Goal: Information Seeking & Learning: Learn about a topic

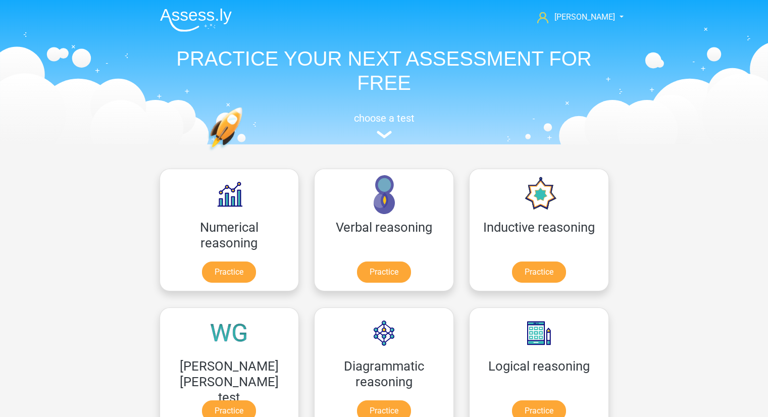
scroll to position [59, 0]
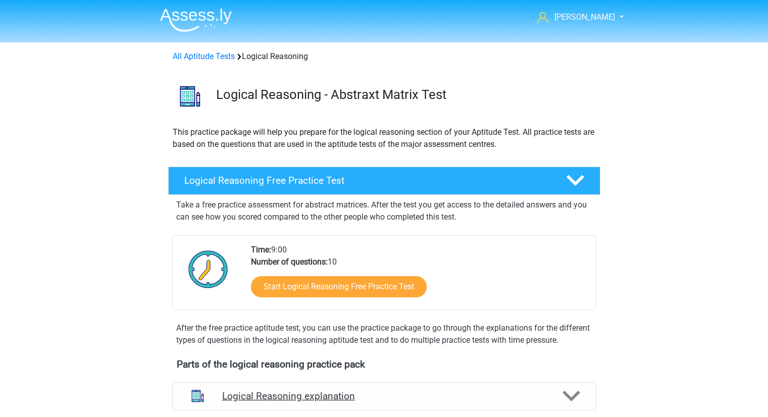
scroll to position [200, 0]
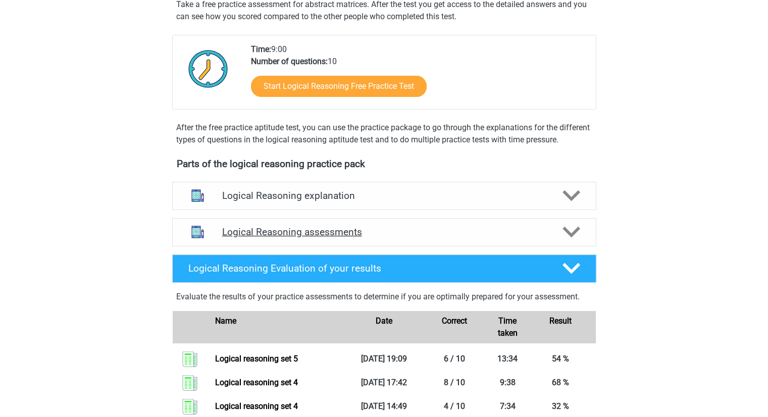
click at [574, 241] on icon at bounding box center [571, 232] width 18 height 18
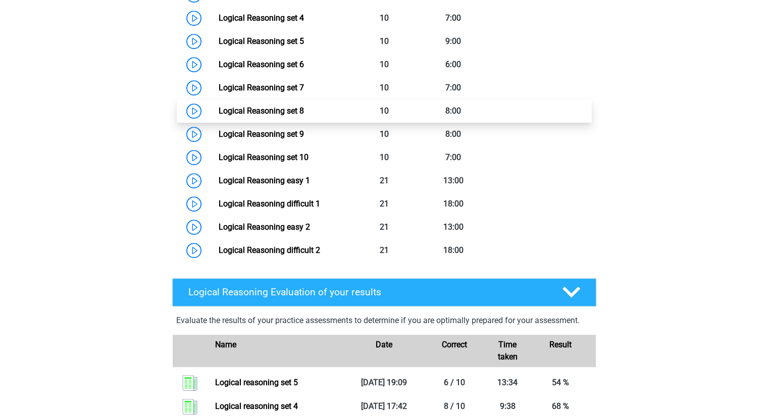
scroll to position [572, 0]
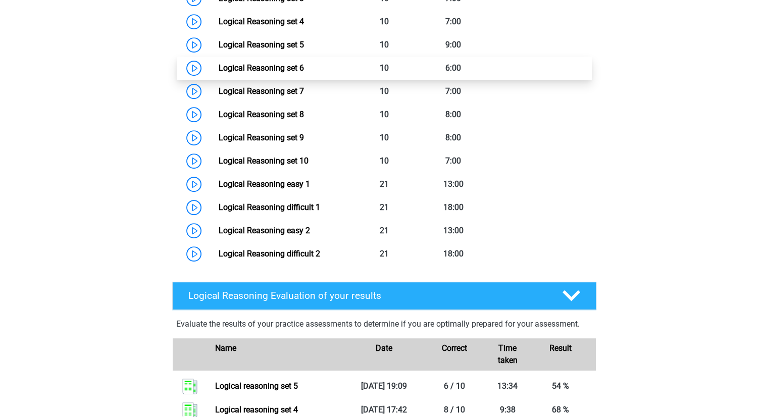
click at [219, 73] on link "Logical Reasoning set 6" at bounding box center [261, 68] width 85 height 10
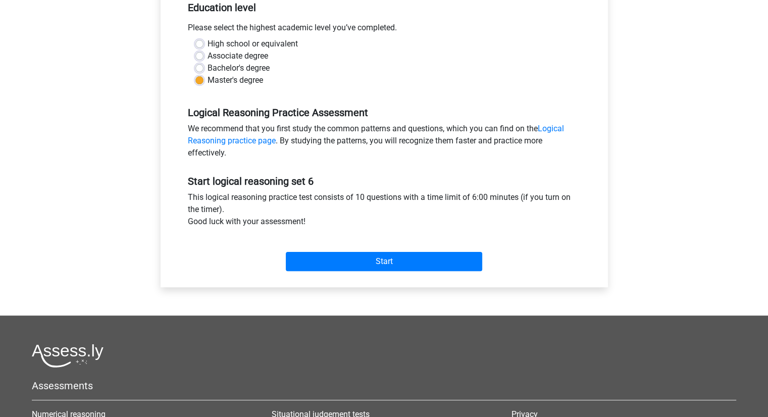
scroll to position [234, 0]
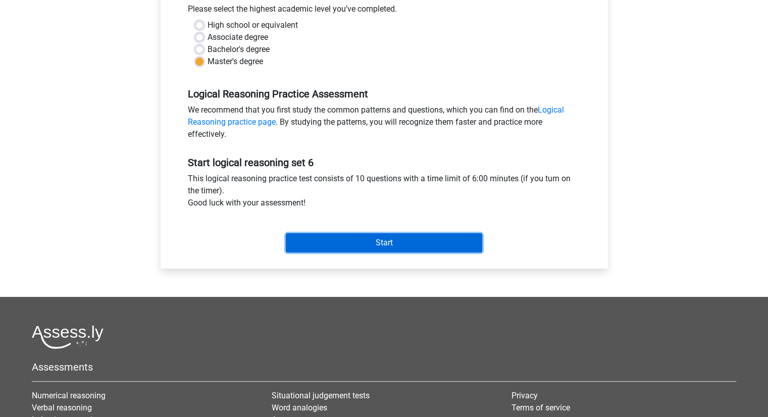
click at [376, 235] on input "Start" at bounding box center [384, 242] width 196 height 19
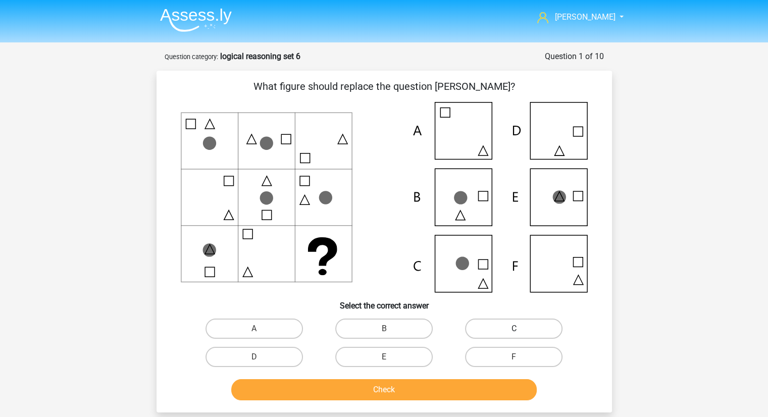
click at [475, 333] on label "C" at bounding box center [513, 329] width 97 height 20
click at [514, 333] on input "C" at bounding box center [517, 332] width 7 height 7
radio input "true"
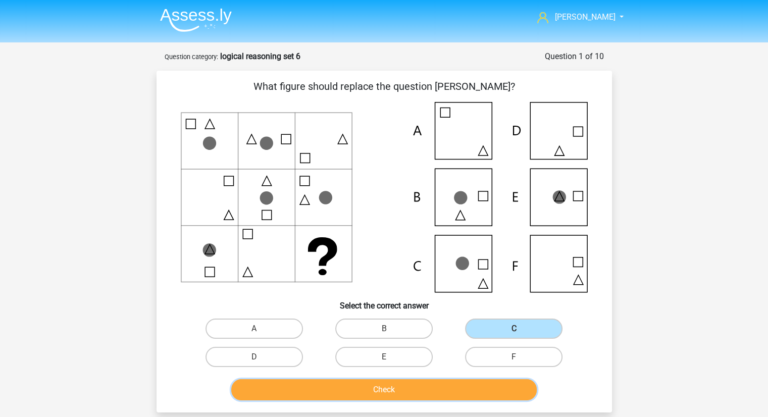
click at [423, 395] on button "Check" at bounding box center [383, 389] width 305 height 21
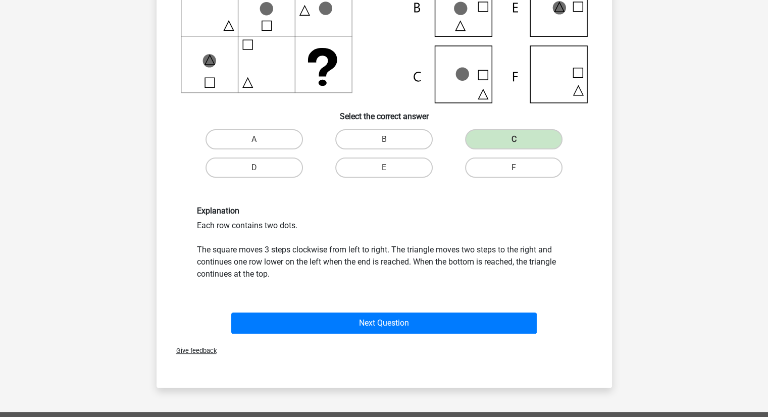
scroll to position [204, 0]
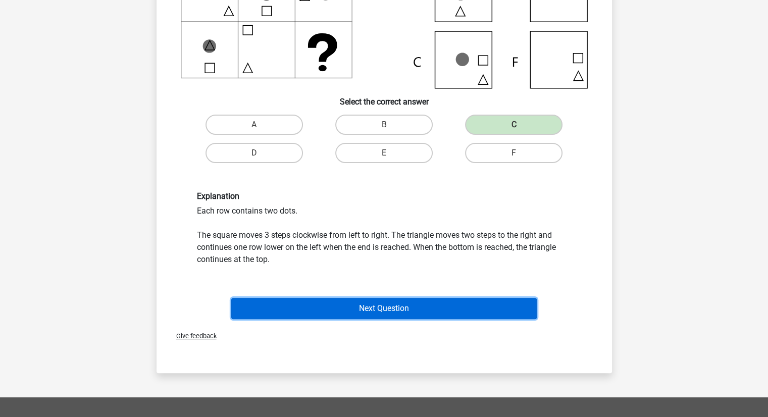
click at [358, 306] on button "Next Question" at bounding box center [383, 308] width 305 height 21
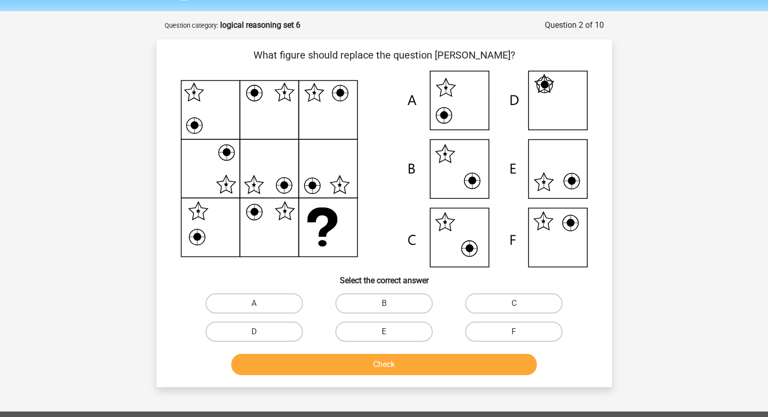
scroll to position [31, 0]
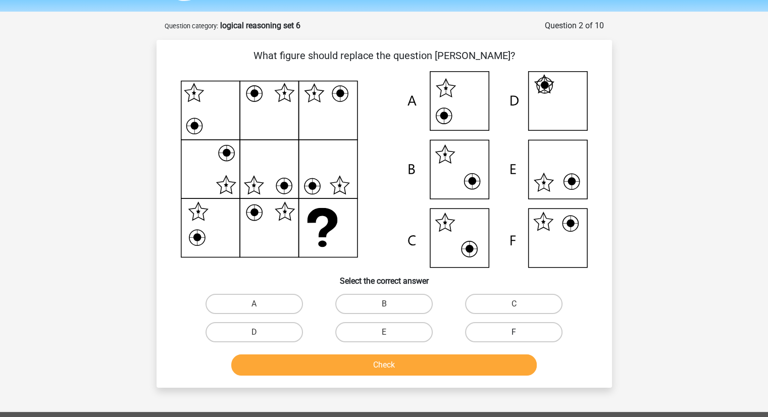
click at [559, 331] on label "F" at bounding box center [513, 332] width 97 height 20
click at [521, 332] on input "F" at bounding box center [517, 335] width 7 height 7
radio input "true"
click at [479, 356] on button "Check" at bounding box center [383, 364] width 305 height 21
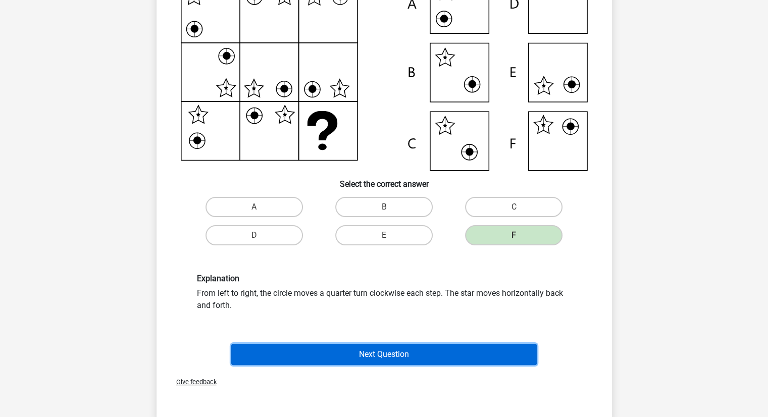
click at [450, 355] on button "Next Question" at bounding box center [383, 354] width 305 height 21
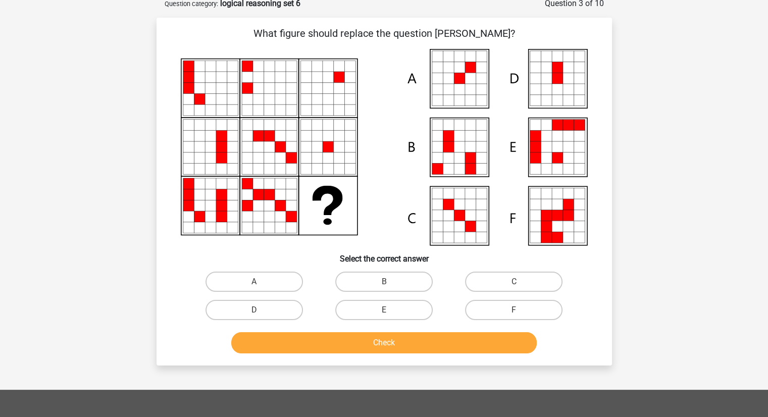
scroll to position [50, 0]
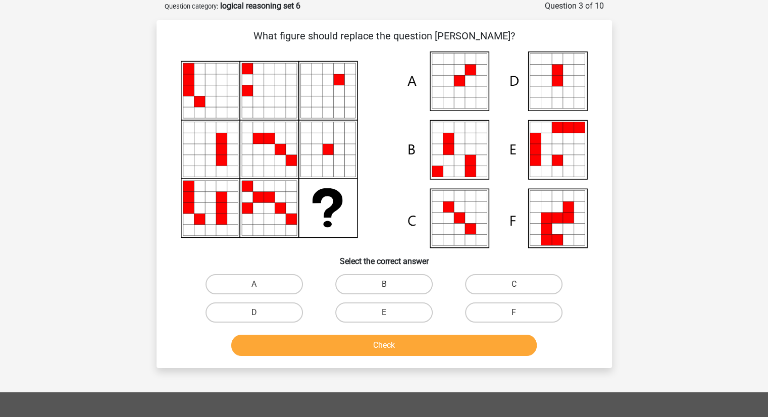
click at [255, 273] on div "A" at bounding box center [254, 284] width 130 height 28
click at [259, 280] on label "A" at bounding box center [253, 284] width 97 height 20
click at [259, 284] on input "A" at bounding box center [257, 287] width 7 height 7
radio input "true"
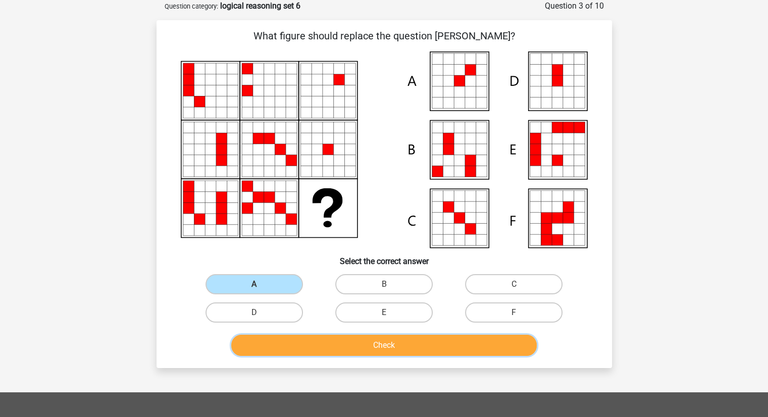
click at [366, 350] on button "Check" at bounding box center [383, 345] width 305 height 21
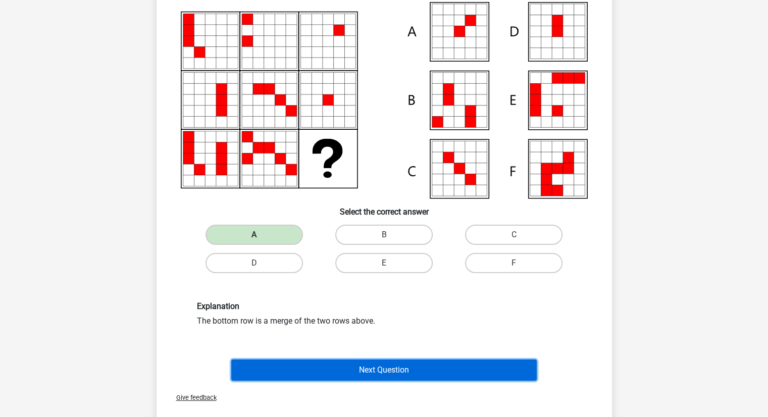
click at [364, 371] on button "Next Question" at bounding box center [383, 369] width 305 height 21
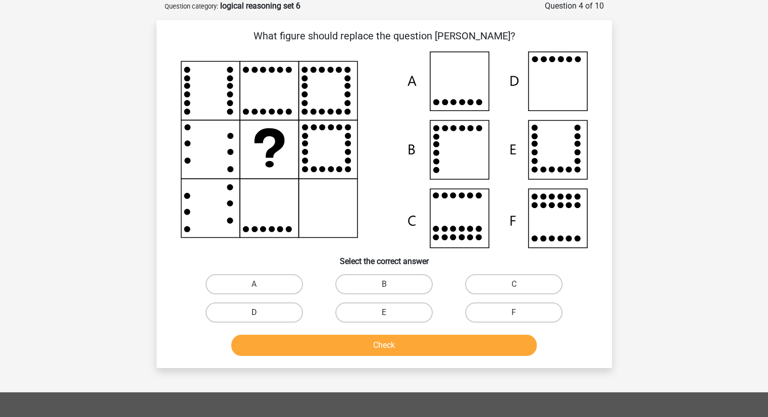
click at [272, 317] on label "D" at bounding box center [253, 312] width 97 height 20
click at [261, 317] on input "D" at bounding box center [257, 316] width 7 height 7
radio input "true"
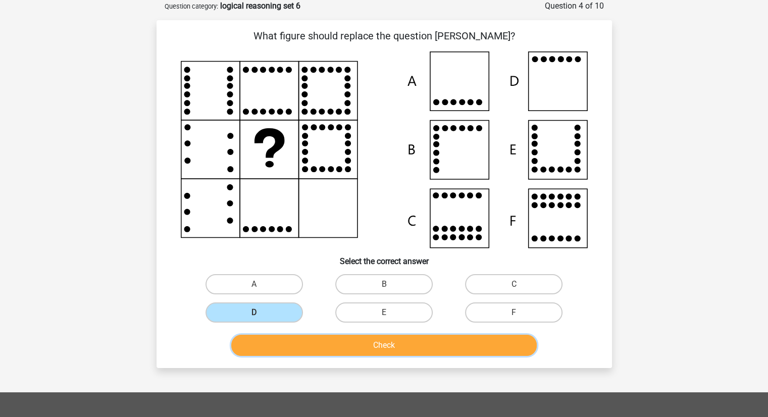
click at [314, 344] on button "Check" at bounding box center [383, 345] width 305 height 21
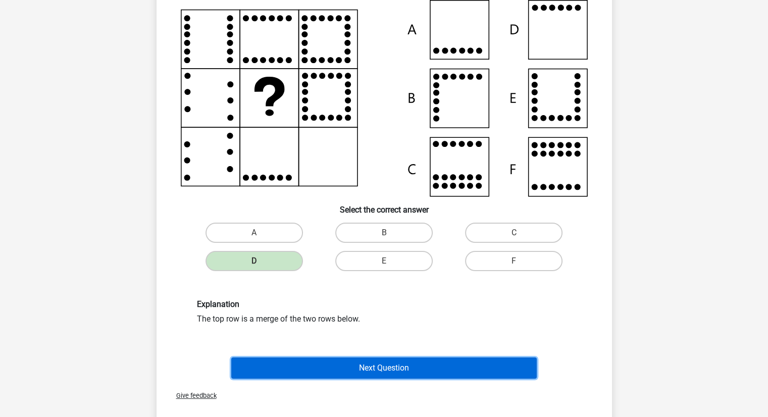
click at [331, 362] on button "Next Question" at bounding box center [383, 367] width 305 height 21
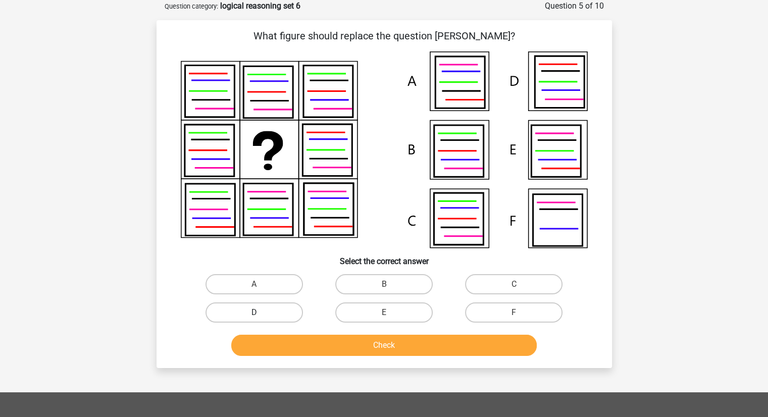
click at [273, 308] on label "D" at bounding box center [253, 312] width 97 height 20
click at [261, 313] on input "D" at bounding box center [257, 316] width 7 height 7
radio input "true"
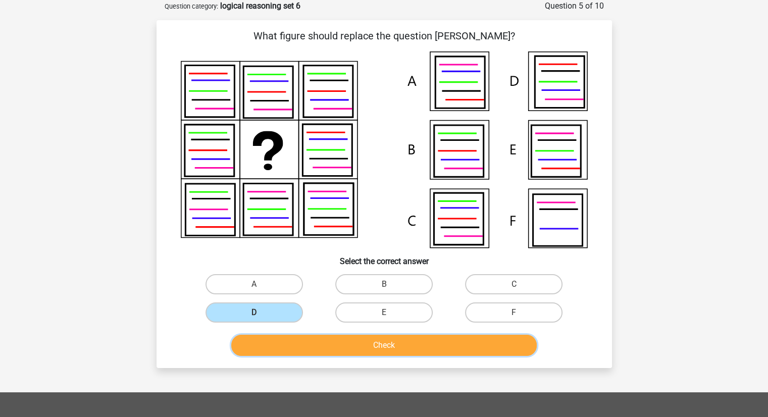
click at [302, 337] on button "Check" at bounding box center [383, 345] width 305 height 21
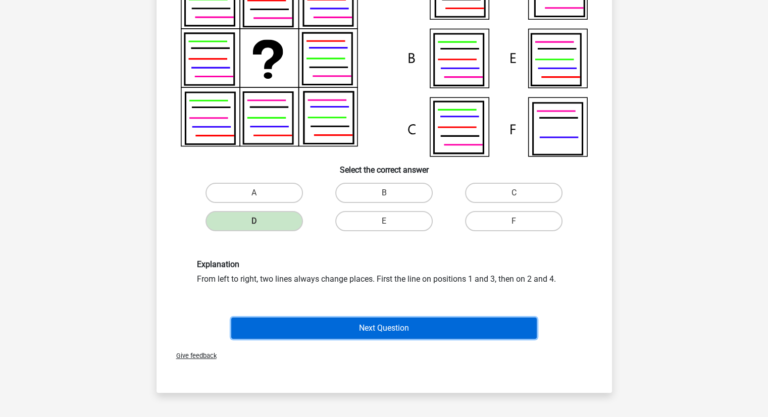
click at [318, 319] on button "Next Question" at bounding box center [383, 328] width 305 height 21
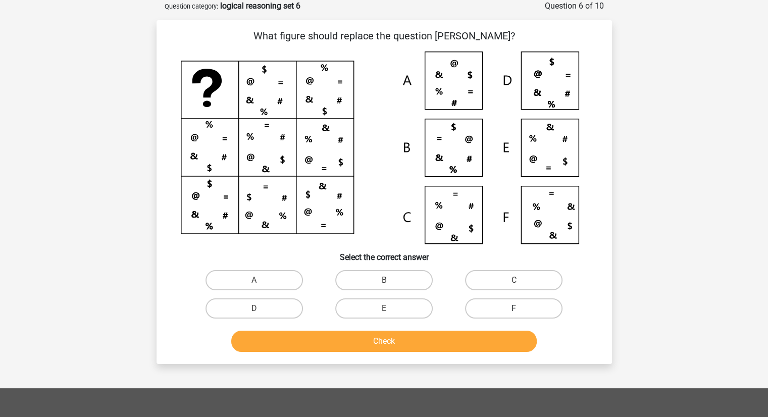
click at [493, 304] on label "F" at bounding box center [513, 308] width 97 height 20
click at [514, 308] on input "F" at bounding box center [517, 311] width 7 height 7
radio input "true"
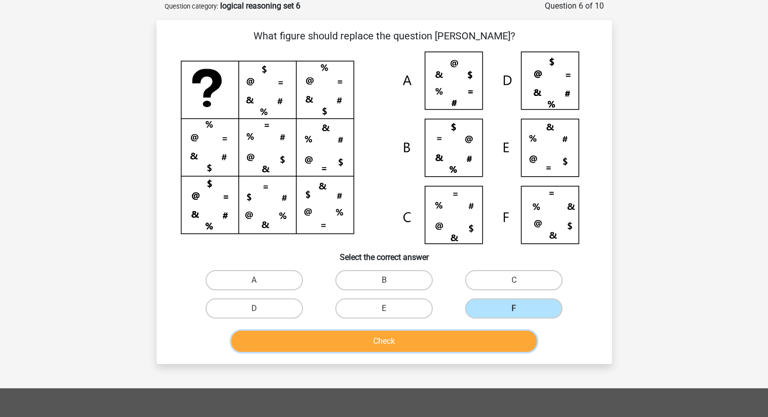
click at [425, 338] on button "Check" at bounding box center [383, 341] width 305 height 21
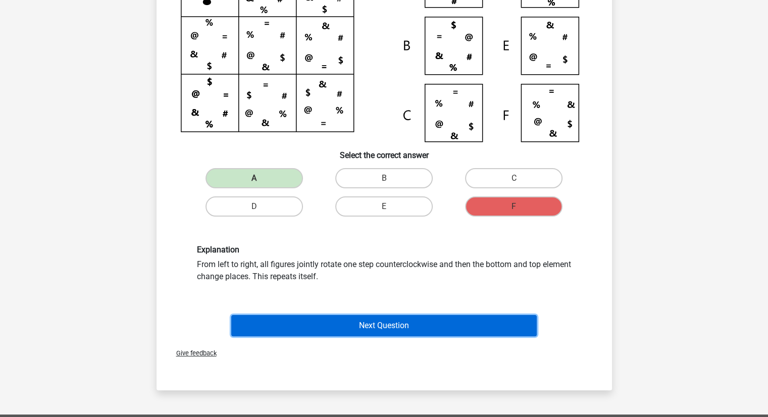
click at [422, 321] on button "Next Question" at bounding box center [383, 325] width 305 height 21
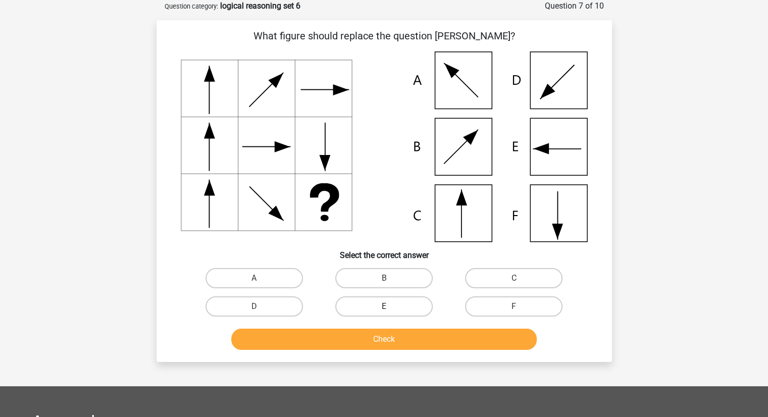
click at [355, 307] on label "E" at bounding box center [383, 306] width 97 height 20
click at [384, 307] on input "E" at bounding box center [387, 309] width 7 height 7
radio input "true"
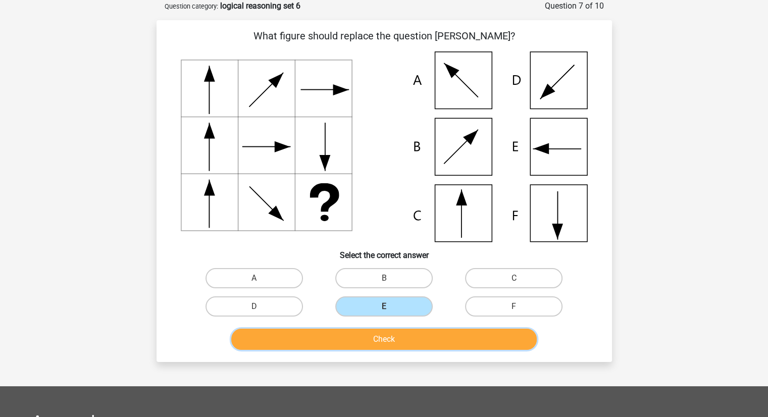
click at [373, 338] on button "Check" at bounding box center [383, 339] width 305 height 21
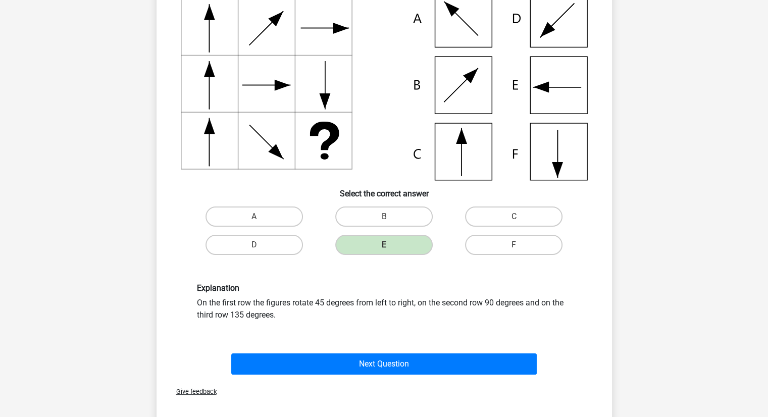
scroll to position [113, 0]
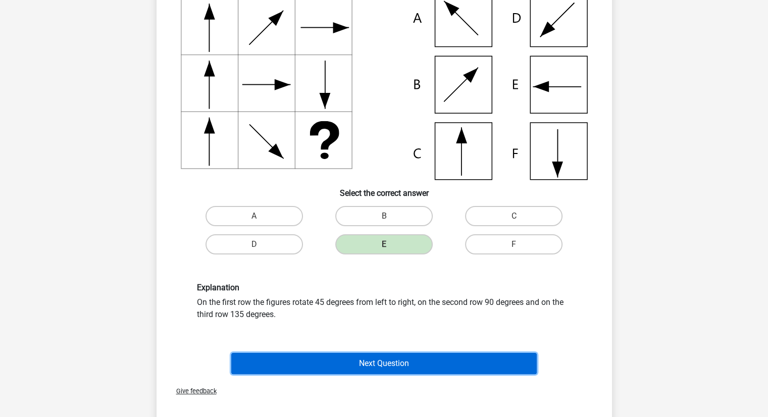
click at [331, 356] on button "Next Question" at bounding box center [383, 363] width 305 height 21
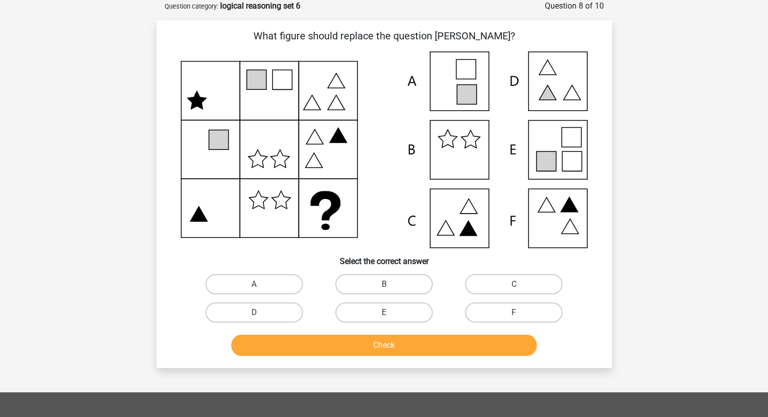
scroll to position [34, 0]
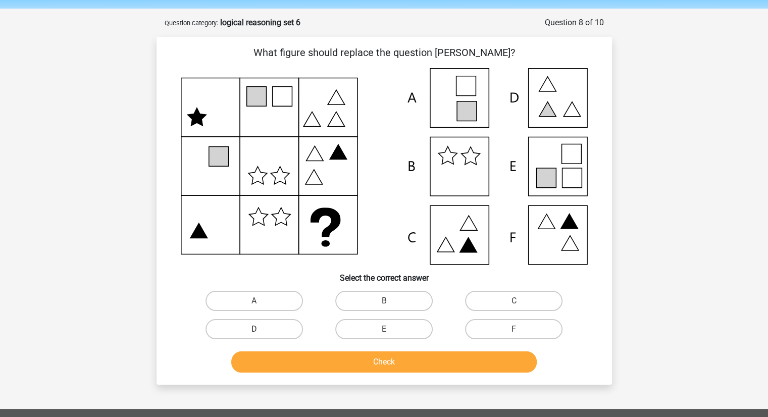
click at [291, 331] on label "D" at bounding box center [253, 329] width 97 height 20
click at [261, 331] on input "D" at bounding box center [257, 332] width 7 height 7
radio input "true"
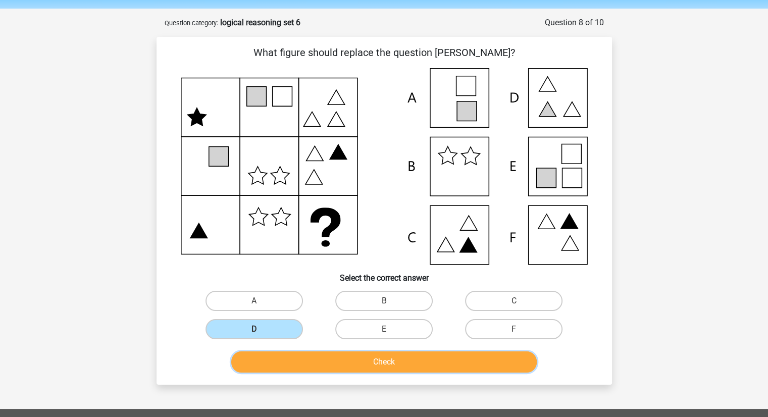
click at [330, 358] on button "Check" at bounding box center [383, 361] width 305 height 21
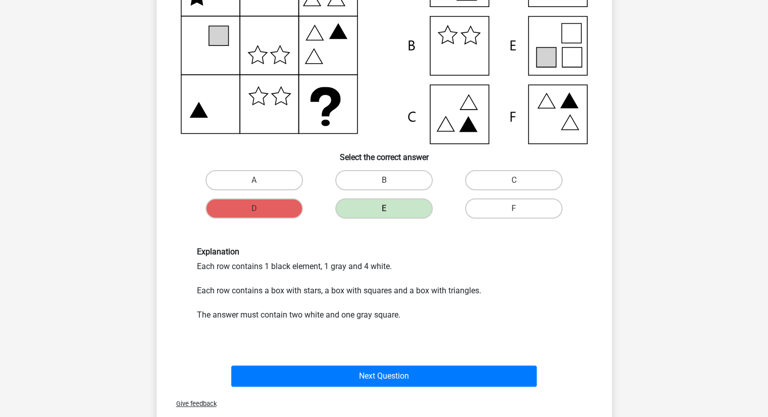
scroll to position [156, 0]
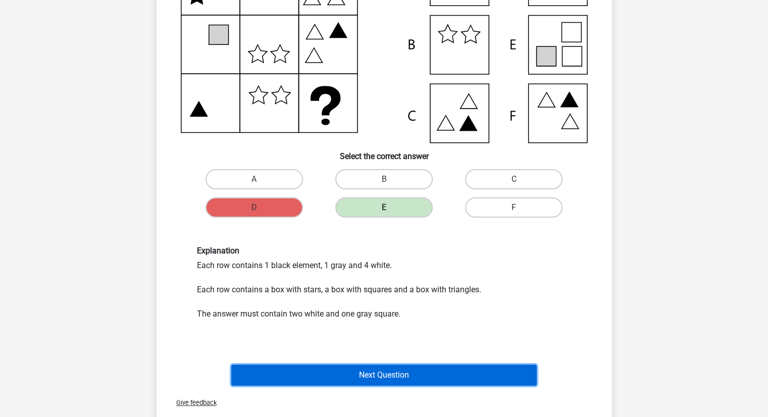
click at [345, 373] on button "Next Question" at bounding box center [383, 375] width 305 height 21
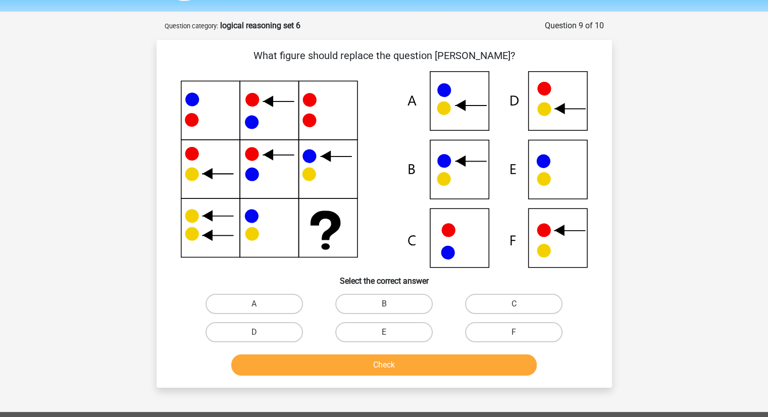
scroll to position [30, 0]
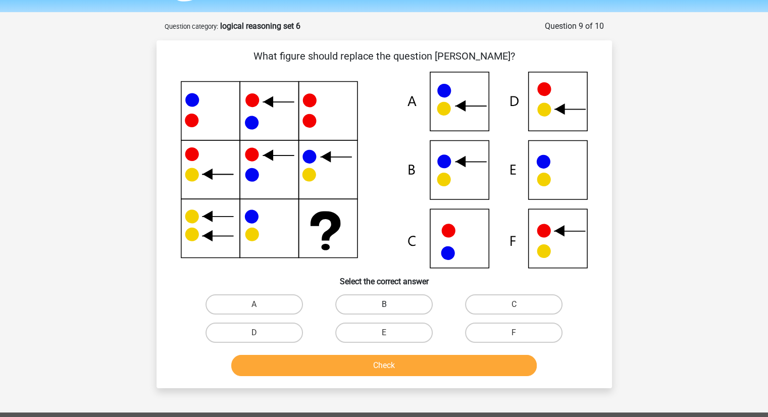
click at [418, 313] on label "B" at bounding box center [383, 304] width 97 height 20
click at [390, 311] on input "B" at bounding box center [387, 307] width 7 height 7
radio input "true"
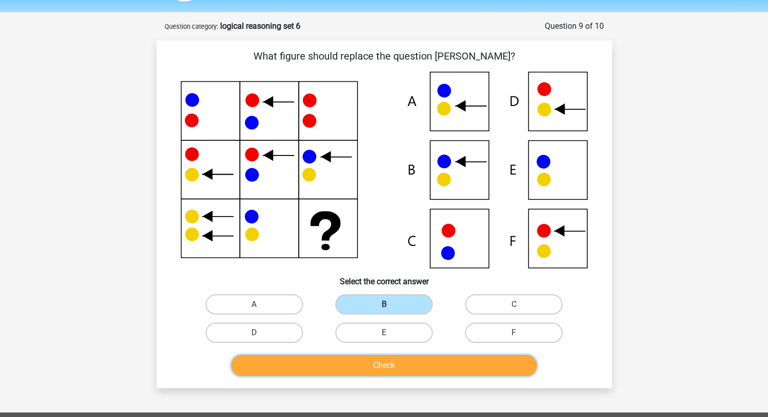
click at [424, 358] on button "Check" at bounding box center [383, 365] width 305 height 21
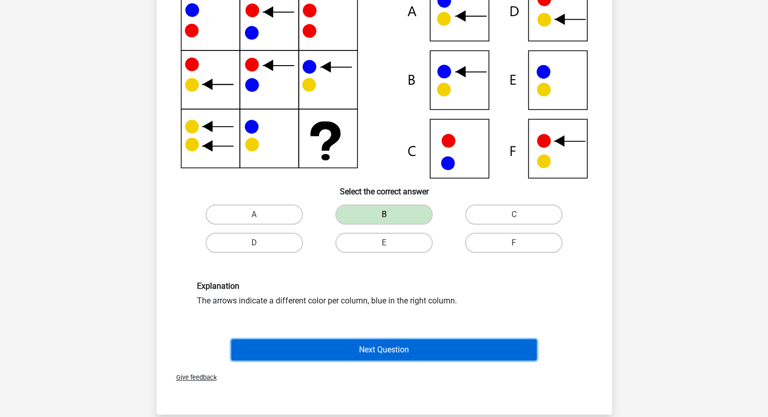
click at [417, 348] on button "Next Question" at bounding box center [383, 349] width 305 height 21
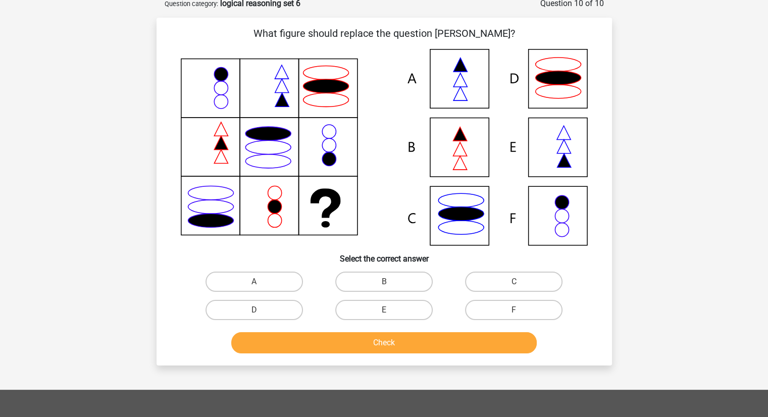
scroll to position [50, 0]
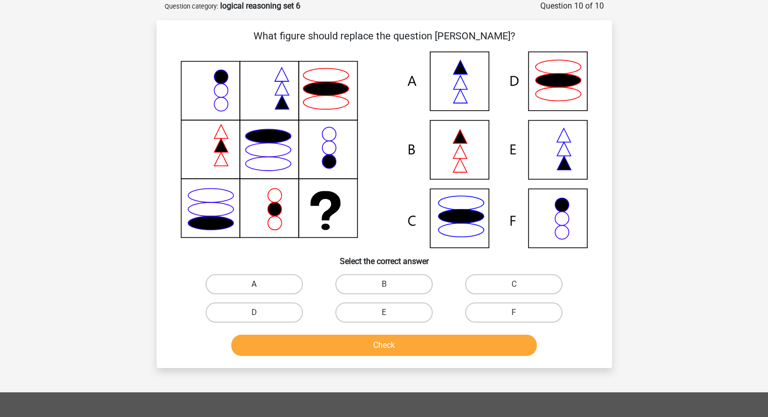
click at [253, 282] on label "A" at bounding box center [253, 284] width 97 height 20
click at [254, 284] on input "A" at bounding box center [257, 287] width 7 height 7
radio input "true"
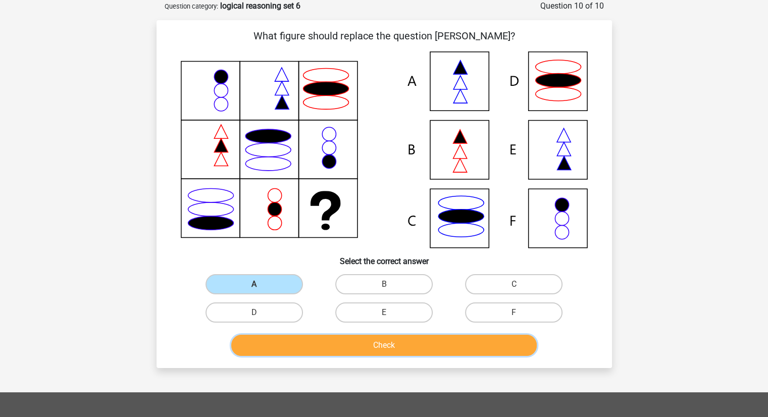
click at [348, 345] on button "Check" at bounding box center [383, 345] width 305 height 21
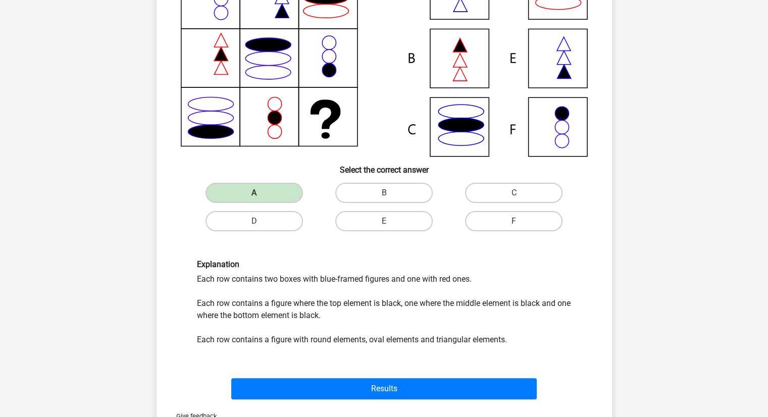
scroll to position [142, 0]
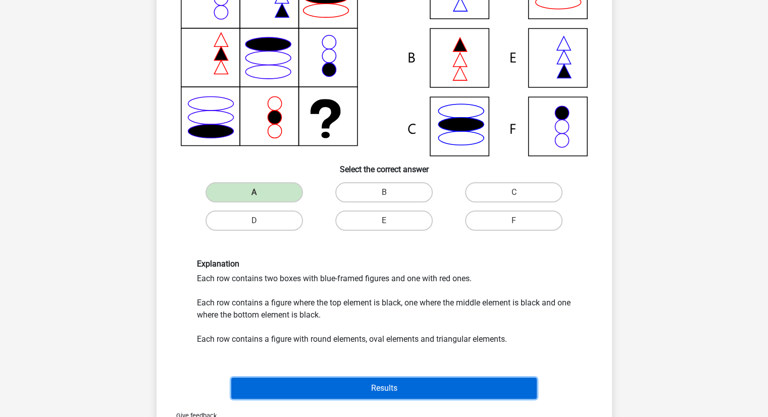
click at [376, 390] on button "Results" at bounding box center [383, 388] width 305 height 21
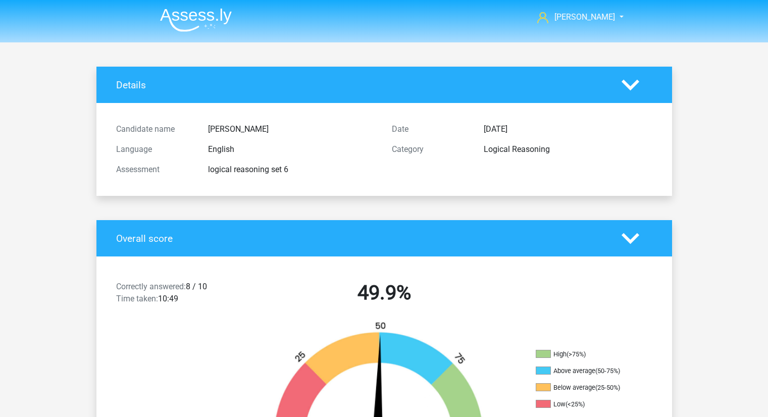
scroll to position [604, 0]
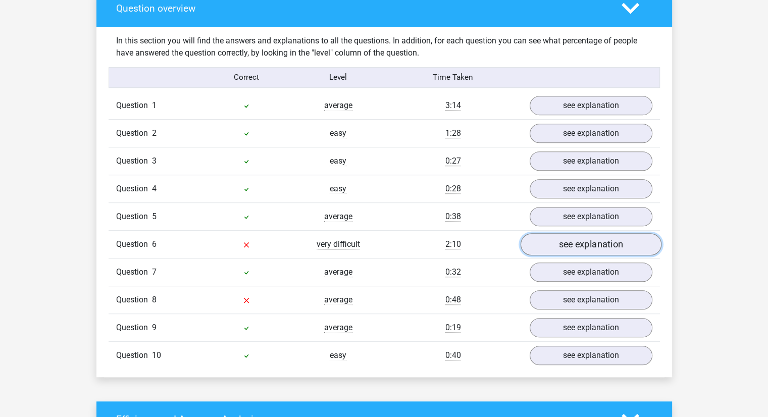
click at [555, 241] on link "see explanation" at bounding box center [590, 244] width 141 height 22
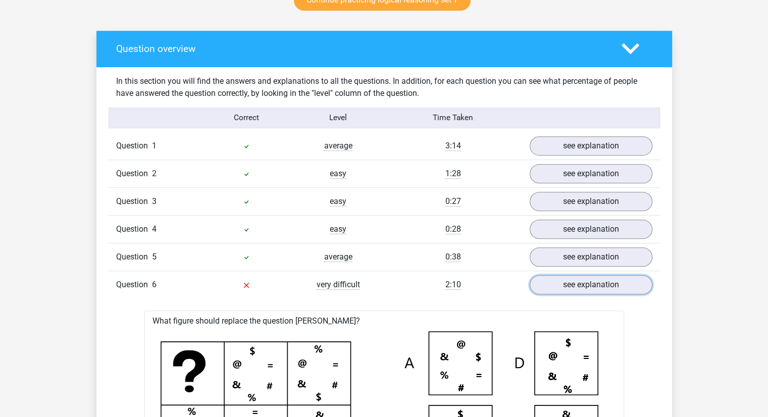
scroll to position [559, 0]
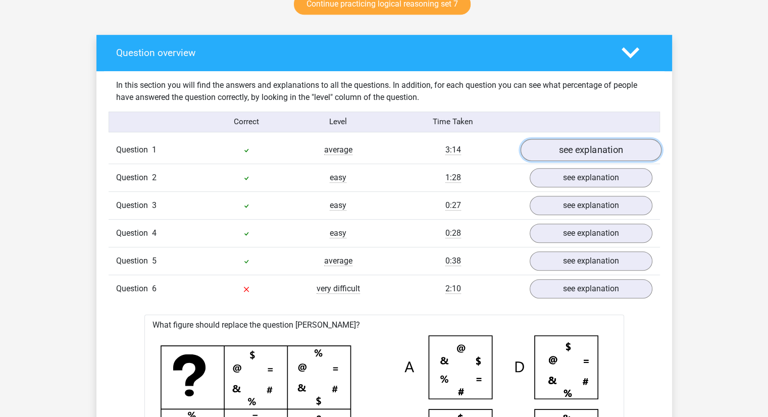
click at [546, 145] on link "see explanation" at bounding box center [590, 150] width 141 height 22
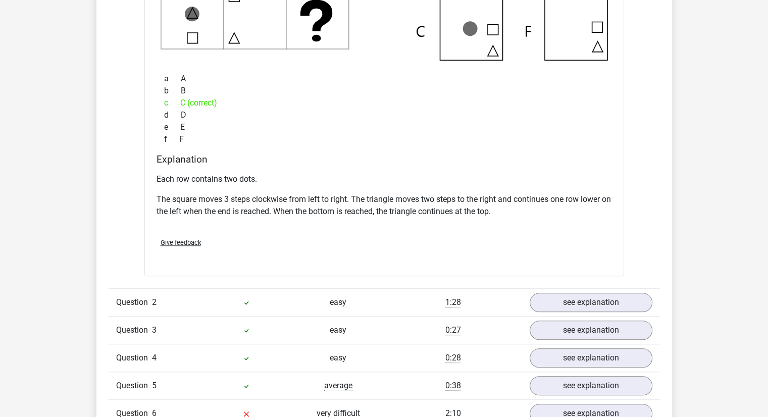
scroll to position [909, 0]
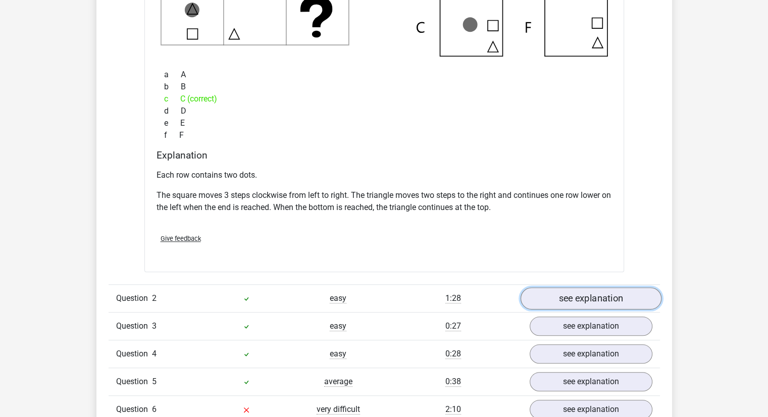
click at [559, 291] on link "see explanation" at bounding box center [590, 298] width 141 height 22
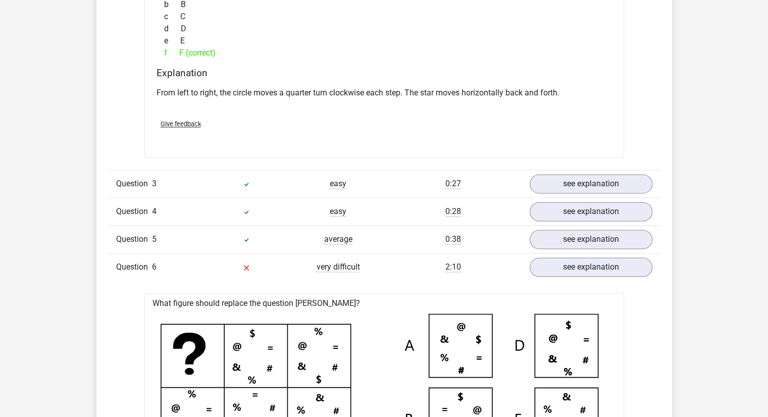
scroll to position [1496, 0]
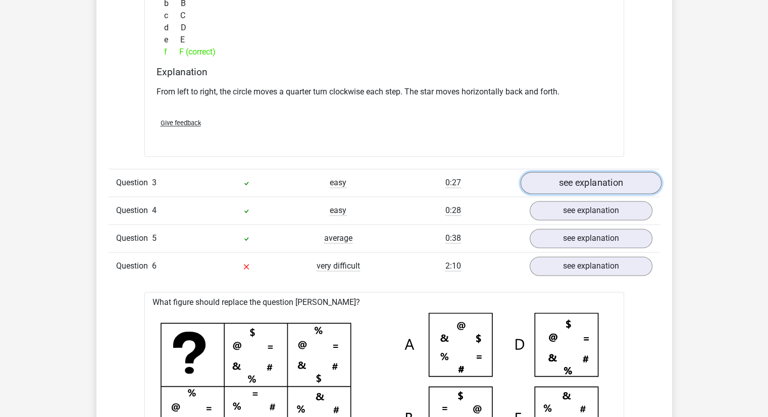
click at [544, 177] on link "see explanation" at bounding box center [590, 183] width 141 height 22
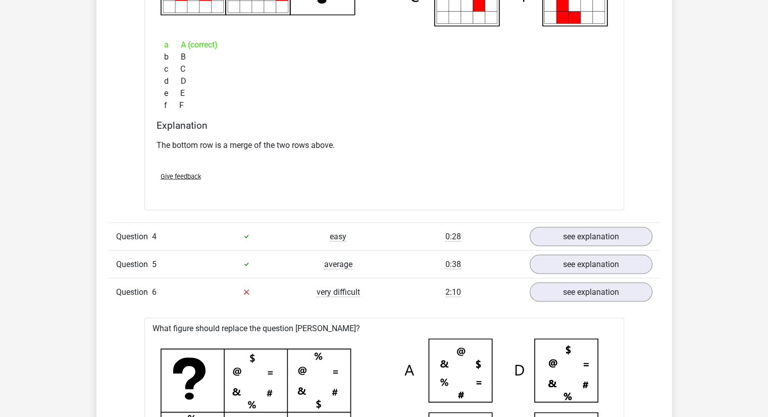
scroll to position [1917, 0]
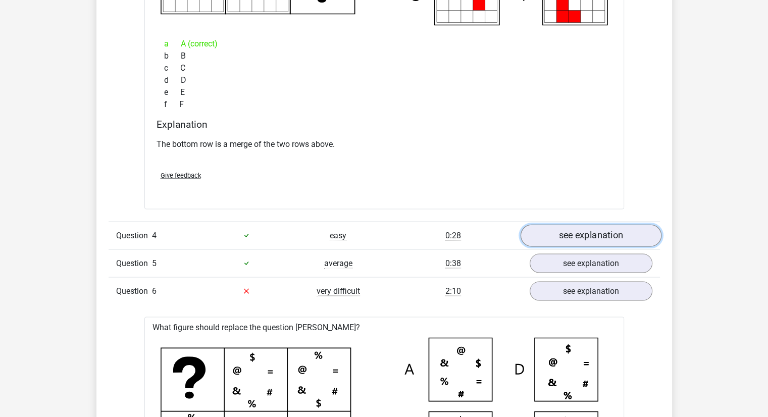
click at [542, 240] on link "see explanation" at bounding box center [590, 235] width 141 height 22
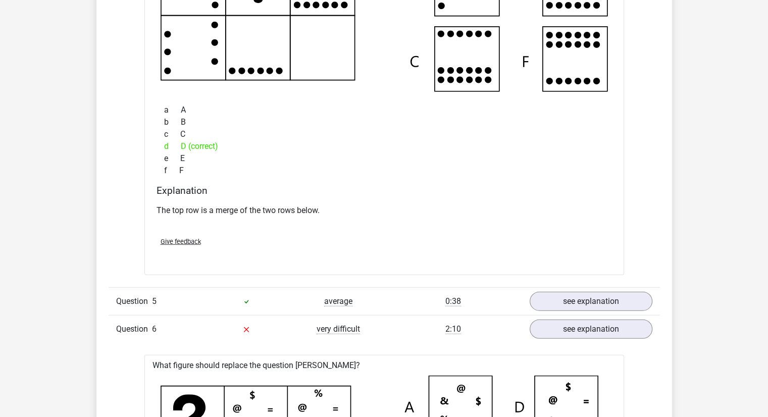
scroll to position [2330, 0]
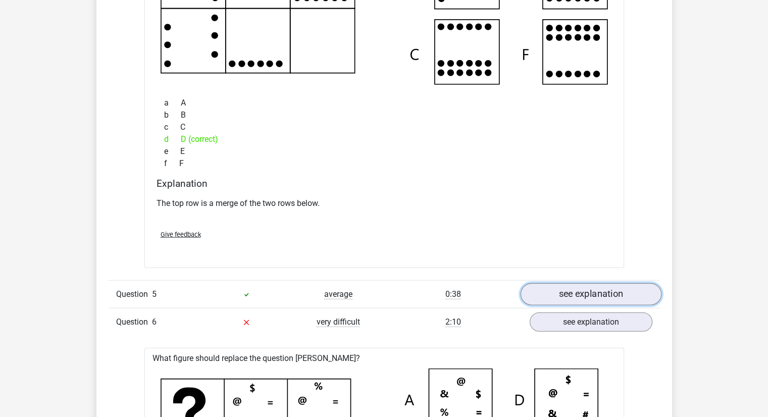
click at [549, 297] on link "see explanation" at bounding box center [590, 294] width 141 height 22
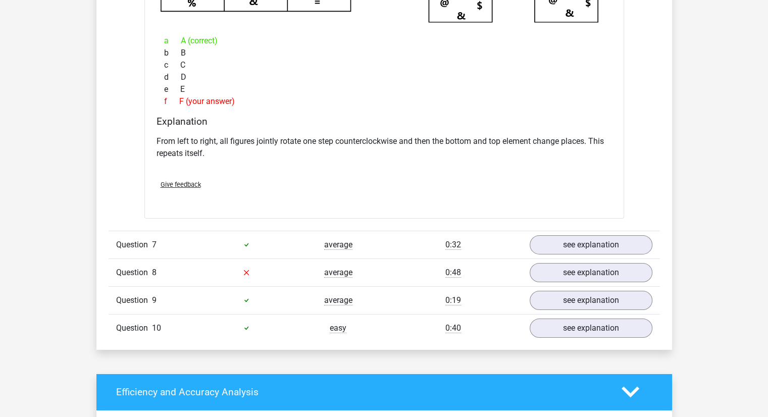
scroll to position [3338, 0]
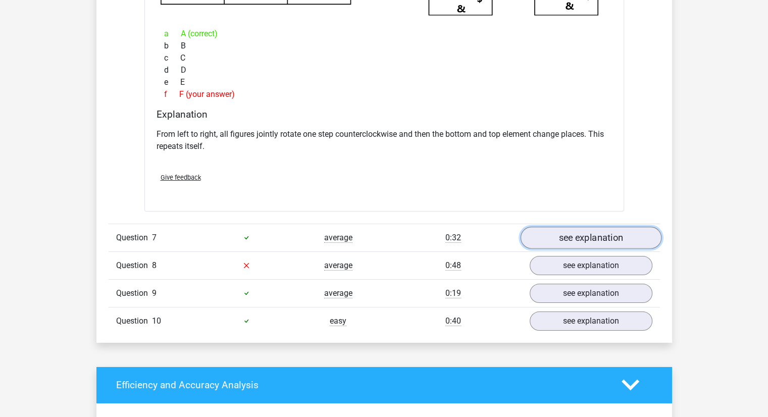
click at [547, 239] on link "see explanation" at bounding box center [590, 238] width 141 height 22
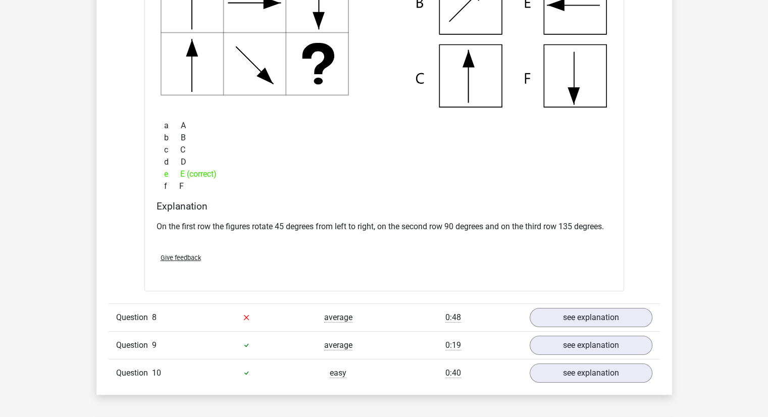
scroll to position [3726, 0]
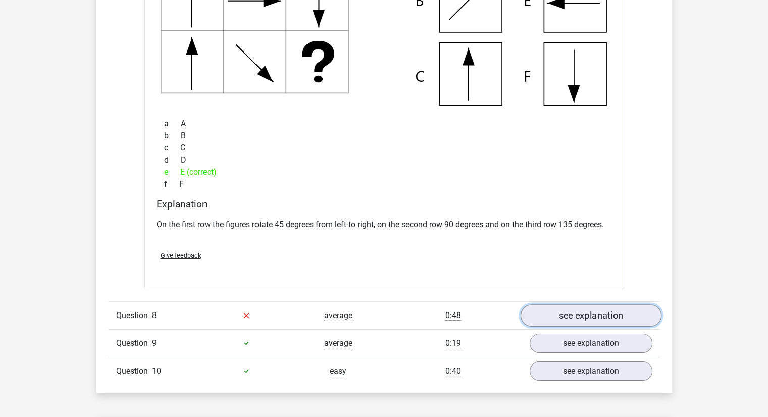
click at [557, 311] on link "see explanation" at bounding box center [590, 315] width 141 height 22
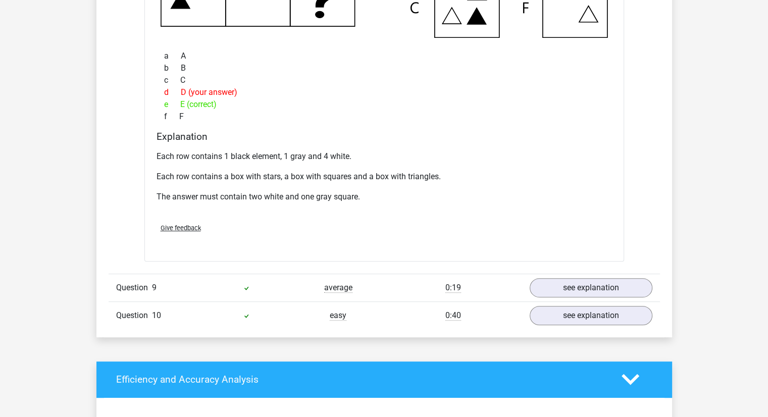
scroll to position [4267, 0]
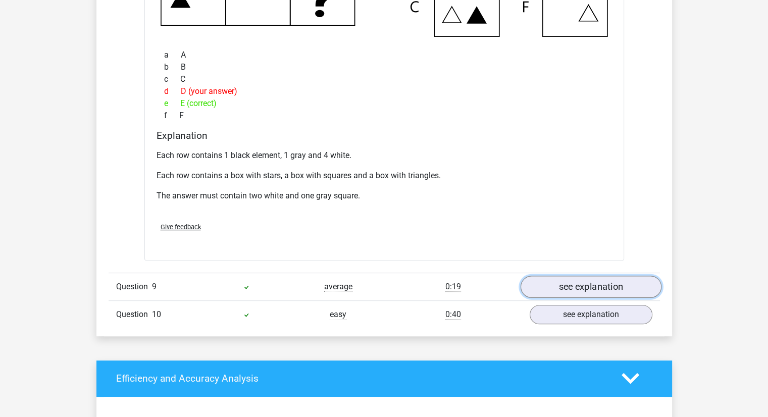
click at [565, 287] on link "see explanation" at bounding box center [590, 287] width 141 height 22
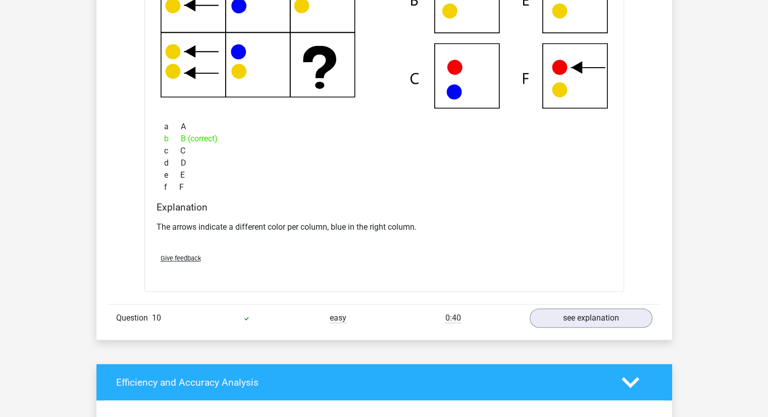
scroll to position [4711, 0]
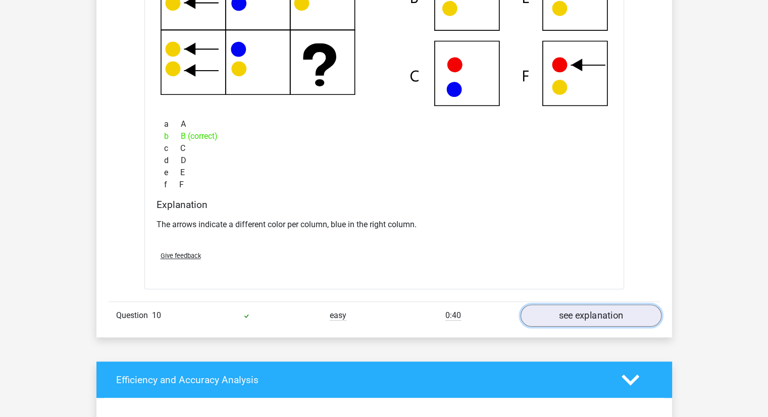
click at [570, 307] on link "see explanation" at bounding box center [590, 315] width 141 height 22
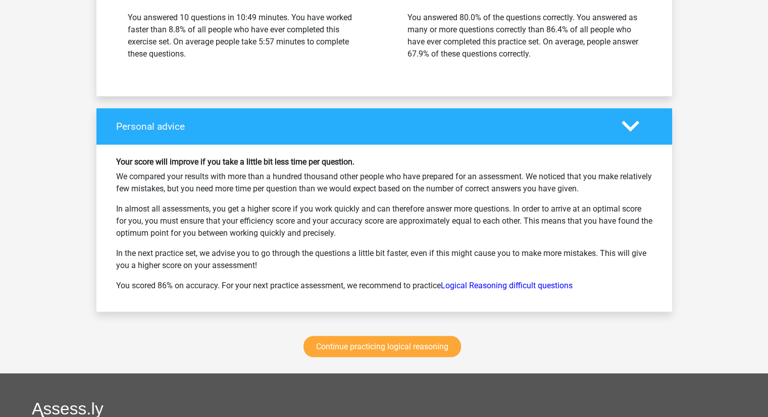
scroll to position [5795, 0]
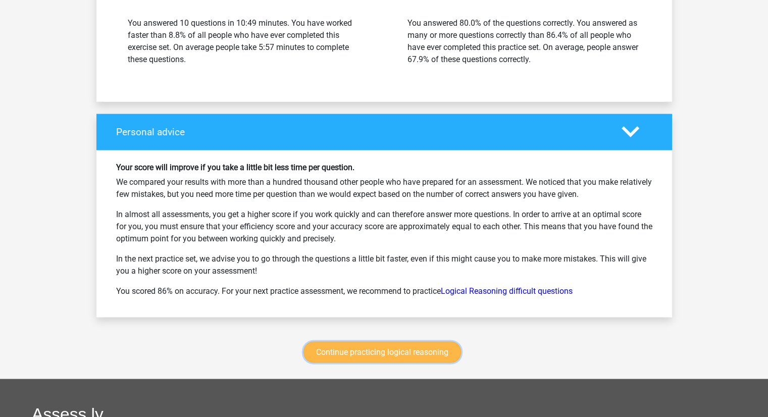
click at [390, 343] on link "Continue practicing logical reasoning" at bounding box center [382, 352] width 158 height 21
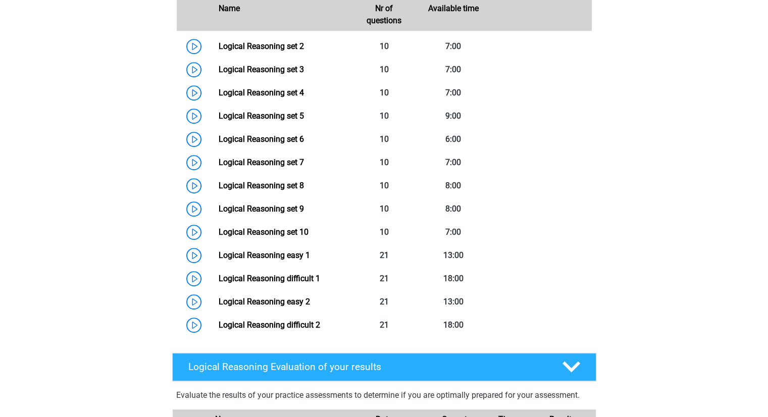
scroll to position [491, 0]
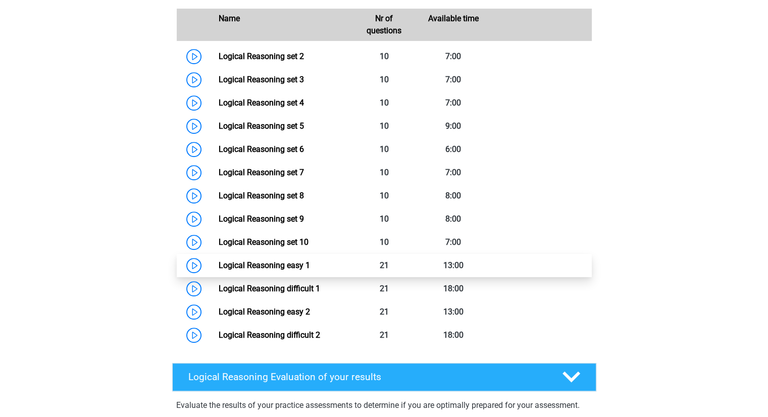
click at [219, 270] on link "Logical Reasoning easy 1" at bounding box center [264, 266] width 91 height 10
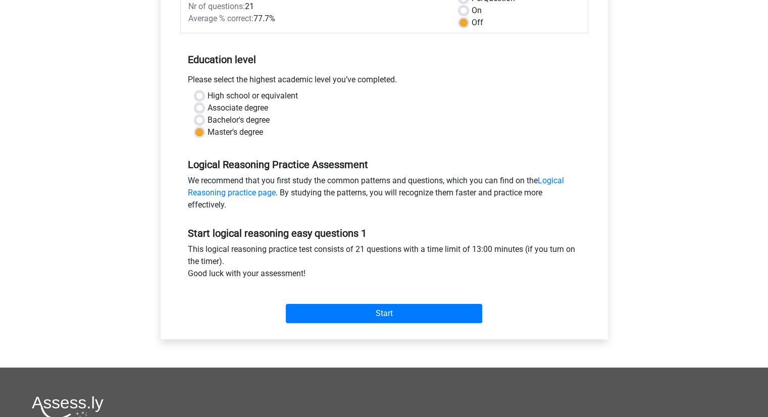
scroll to position [167, 0]
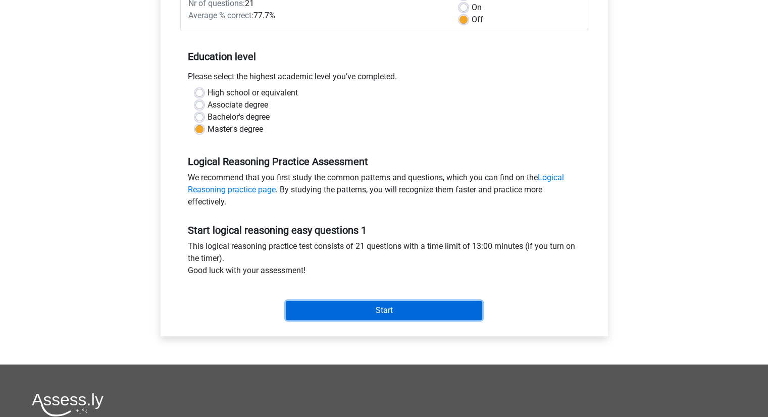
click at [357, 314] on input "Start" at bounding box center [384, 310] width 196 height 19
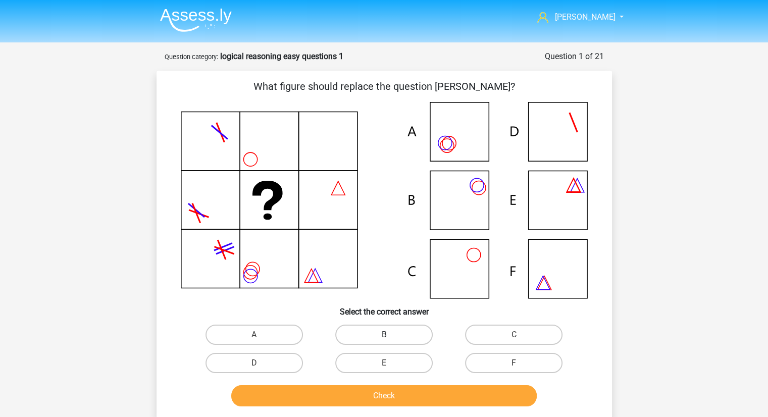
click at [399, 330] on label "B" at bounding box center [383, 335] width 97 height 20
click at [390, 335] on input "B" at bounding box center [387, 338] width 7 height 7
radio input "true"
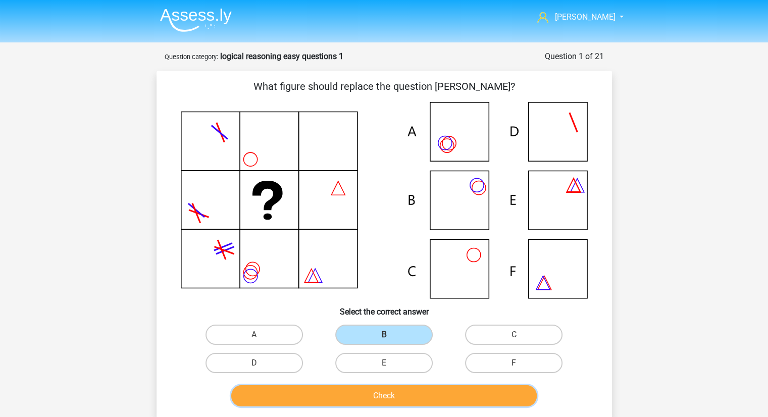
click at [390, 395] on button "Check" at bounding box center [383, 395] width 305 height 21
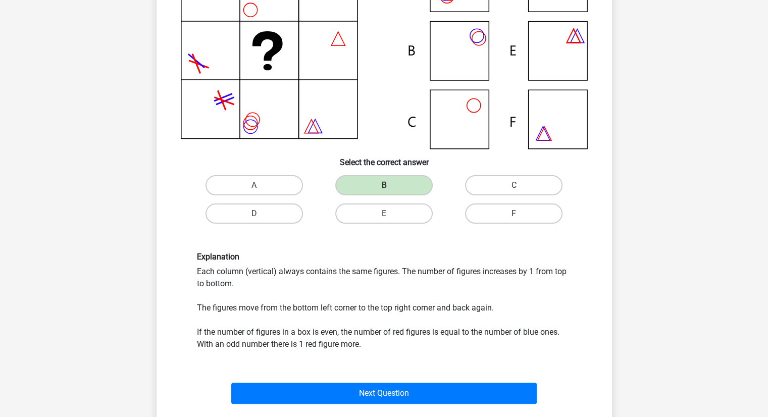
scroll to position [151, 0]
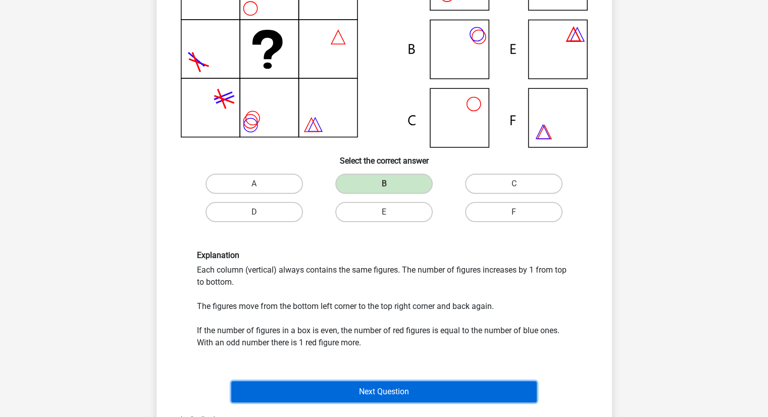
click at [386, 388] on button "Next Question" at bounding box center [383, 391] width 305 height 21
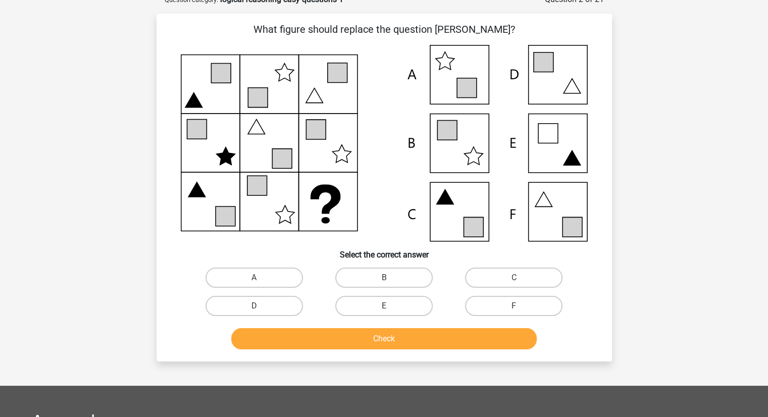
scroll to position [50, 0]
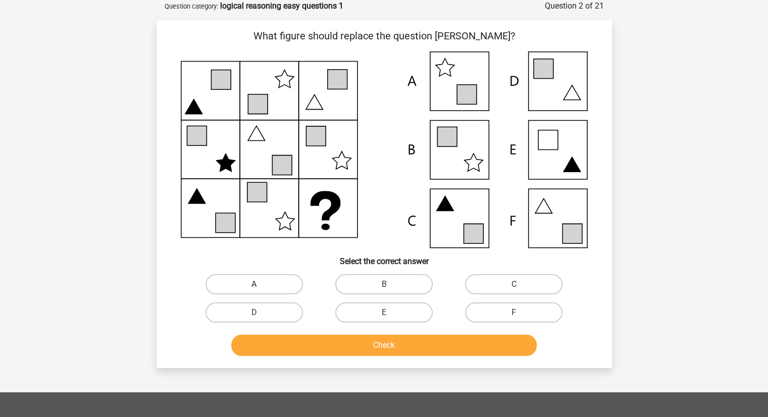
click at [284, 280] on label "A" at bounding box center [253, 284] width 97 height 20
click at [261, 284] on input "A" at bounding box center [257, 287] width 7 height 7
radio input "true"
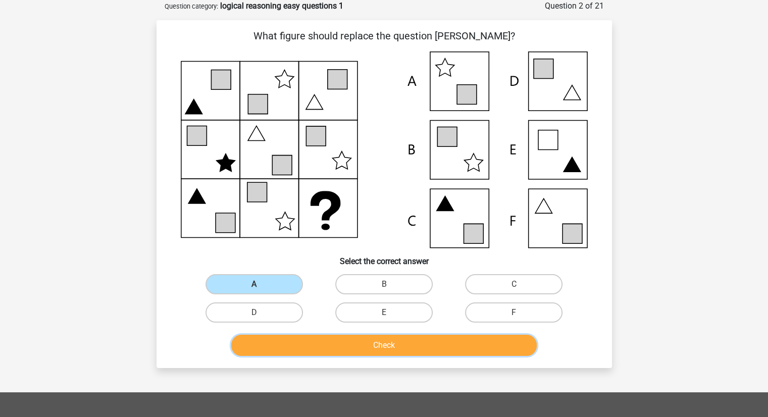
click at [331, 351] on button "Check" at bounding box center [383, 345] width 305 height 21
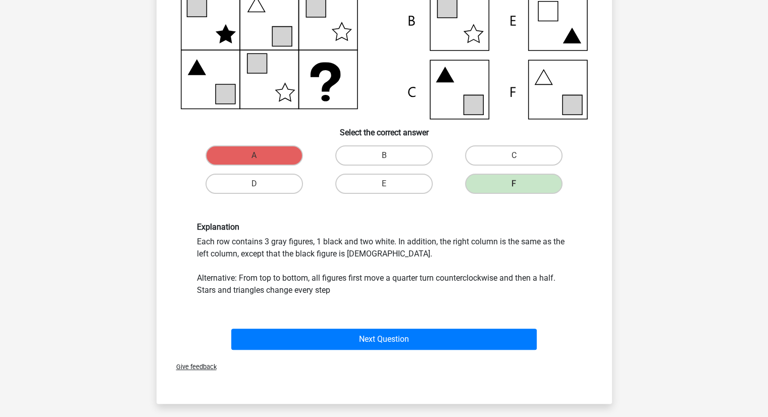
scroll to position [180, 0]
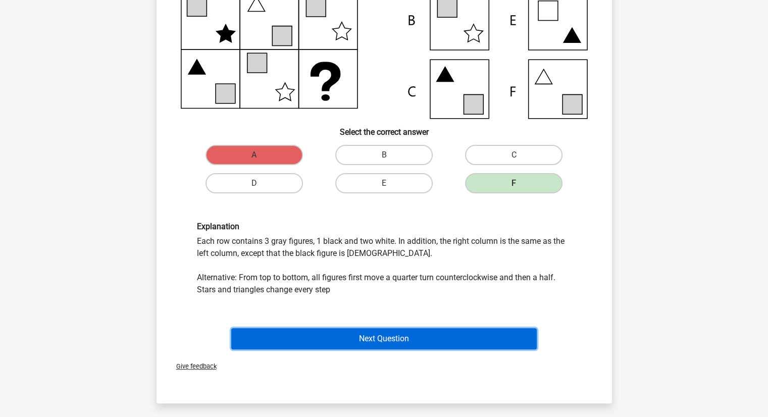
click at [380, 337] on button "Next Question" at bounding box center [383, 338] width 305 height 21
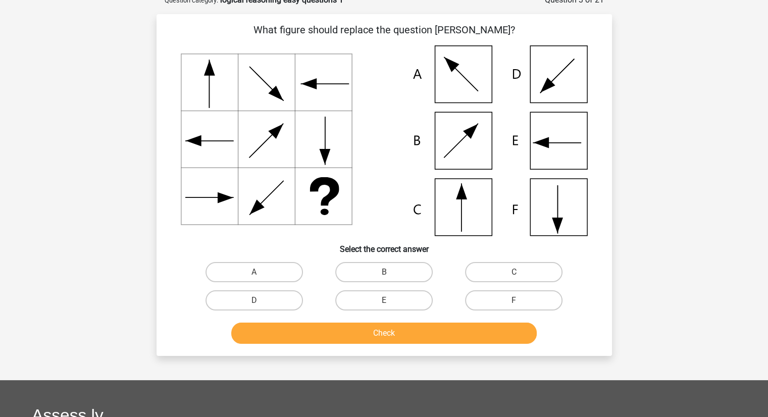
scroll to position [50, 0]
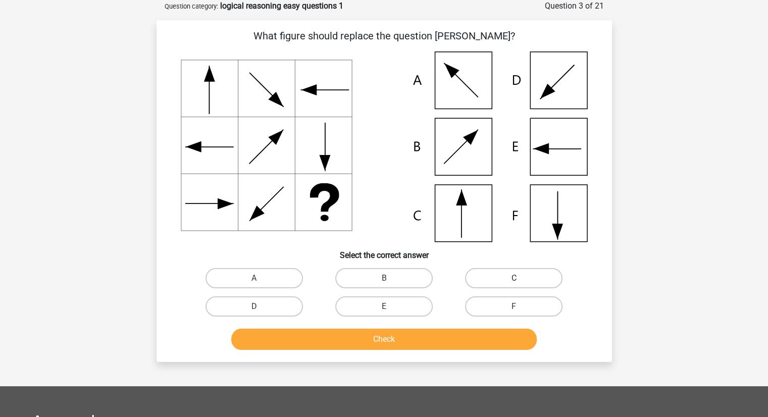
click at [489, 273] on label "C" at bounding box center [513, 278] width 97 height 20
click at [514, 278] on input "C" at bounding box center [517, 281] width 7 height 7
radio input "true"
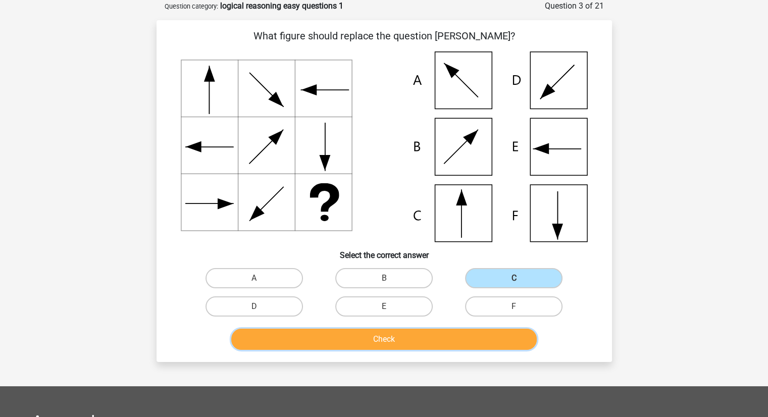
click at [420, 340] on button "Check" at bounding box center [383, 339] width 305 height 21
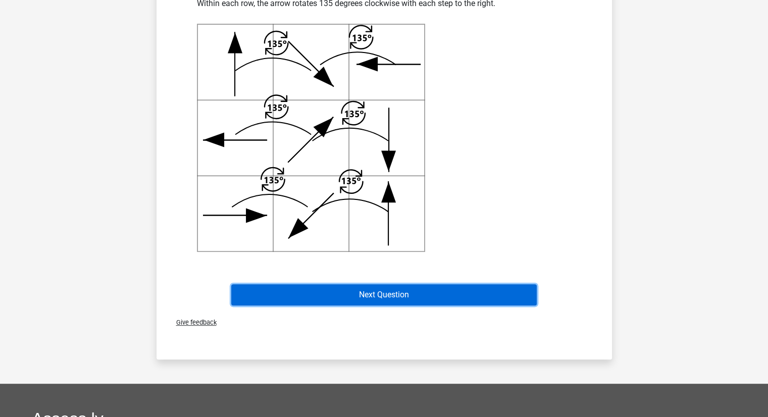
click at [401, 295] on button "Next Question" at bounding box center [383, 294] width 305 height 21
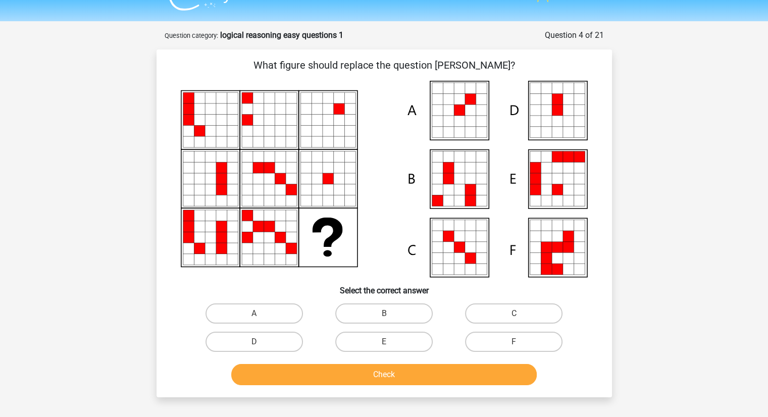
scroll to position [21, 0]
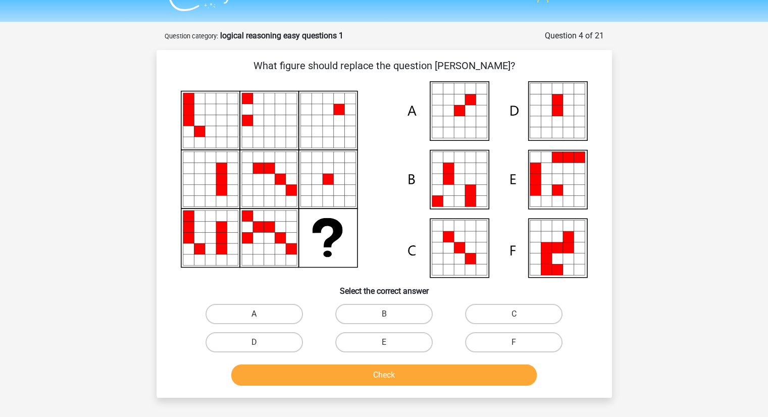
click at [261, 319] on label "A" at bounding box center [253, 314] width 97 height 20
click at [261, 319] on input "A" at bounding box center [257, 317] width 7 height 7
radio input "true"
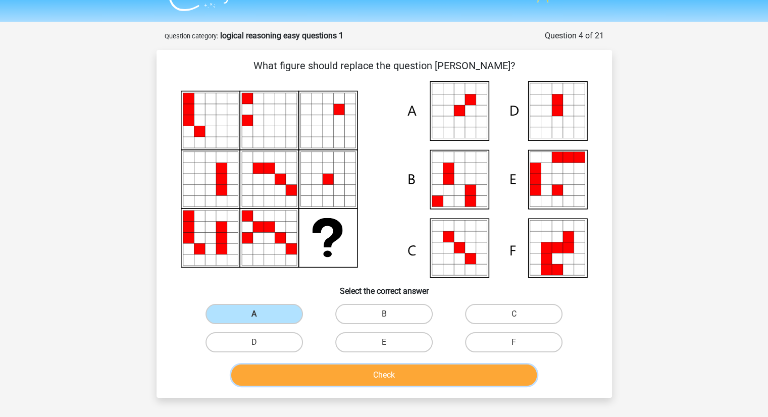
click at [338, 368] on button "Check" at bounding box center [383, 375] width 305 height 21
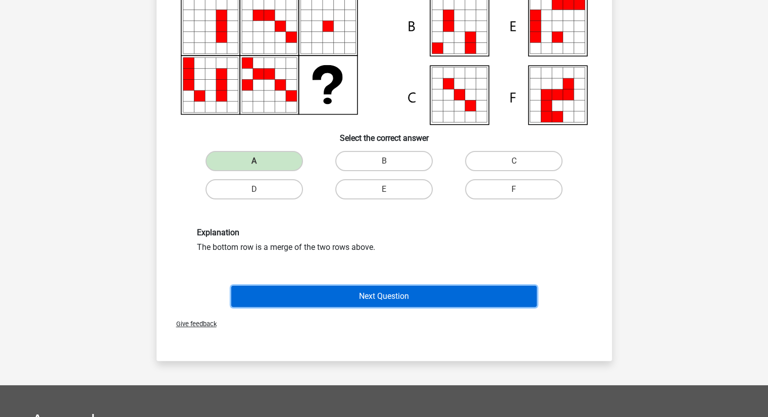
click at [377, 293] on button "Next Question" at bounding box center [383, 296] width 305 height 21
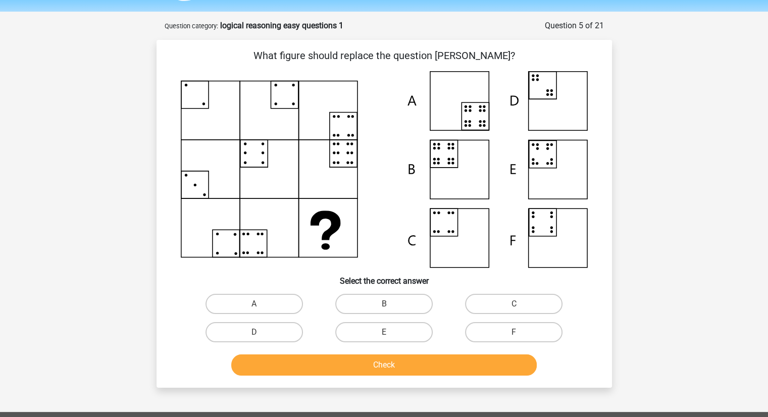
scroll to position [30, 0]
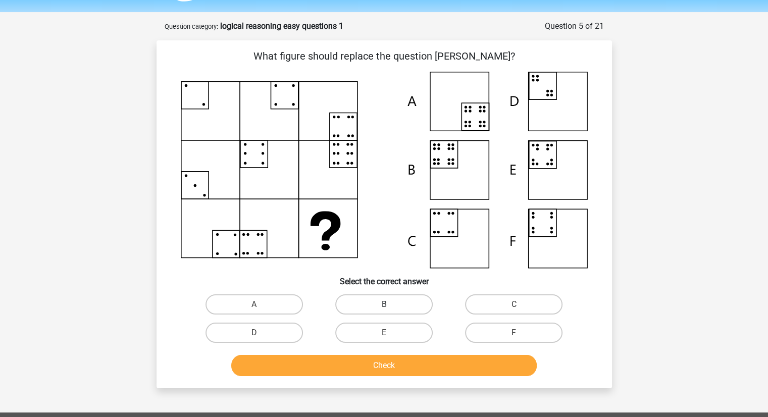
click at [394, 310] on label "B" at bounding box center [383, 304] width 97 height 20
click at [390, 310] on input "B" at bounding box center [387, 307] width 7 height 7
radio input "true"
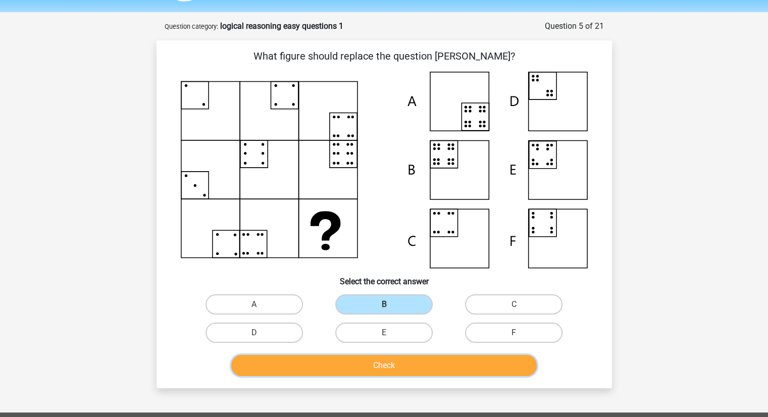
click at [378, 364] on button "Check" at bounding box center [383, 365] width 305 height 21
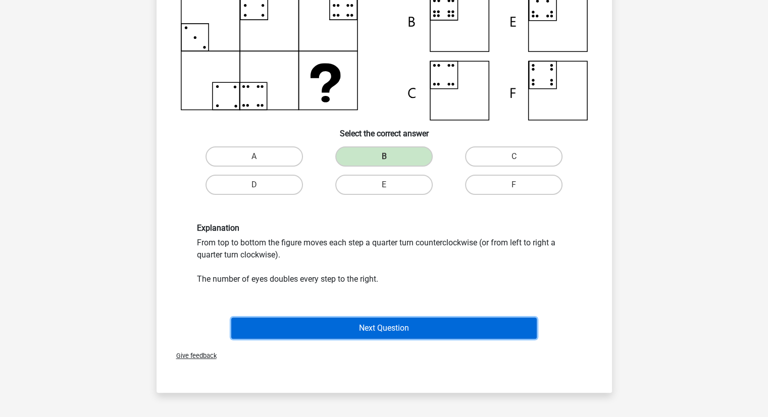
click at [372, 327] on button "Next Question" at bounding box center [383, 328] width 305 height 21
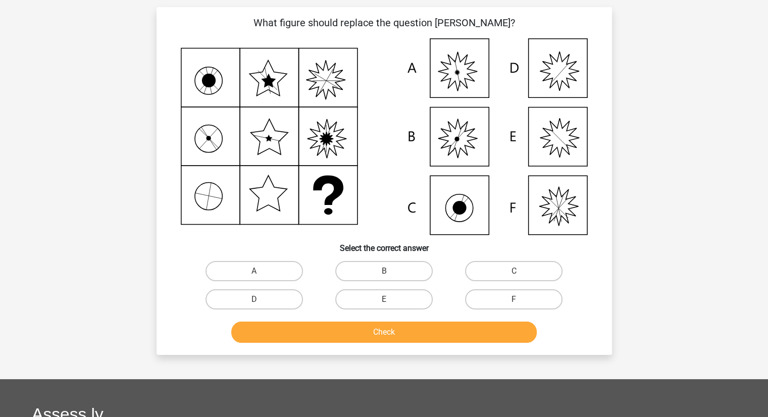
scroll to position [50, 0]
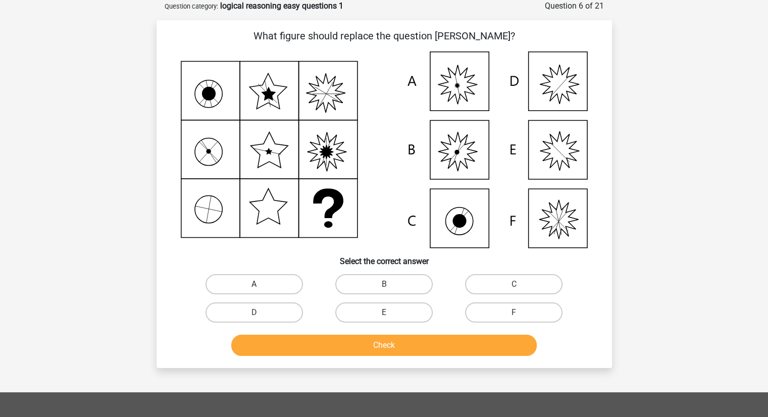
click at [296, 283] on label "A" at bounding box center [253, 284] width 97 height 20
click at [261, 284] on input "A" at bounding box center [257, 287] width 7 height 7
radio input "true"
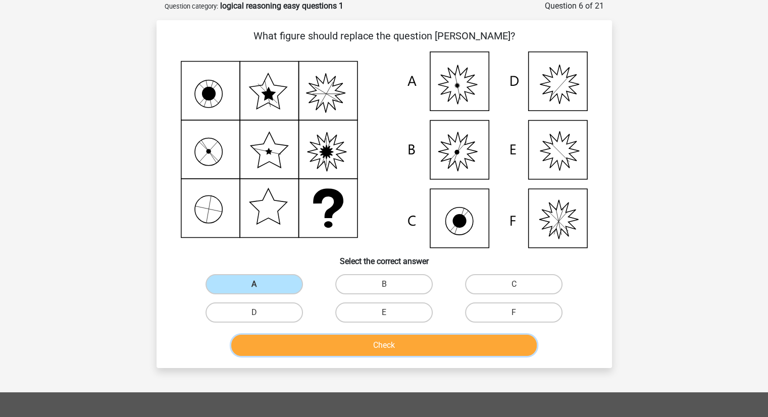
click at [355, 348] on button "Check" at bounding box center [383, 345] width 305 height 21
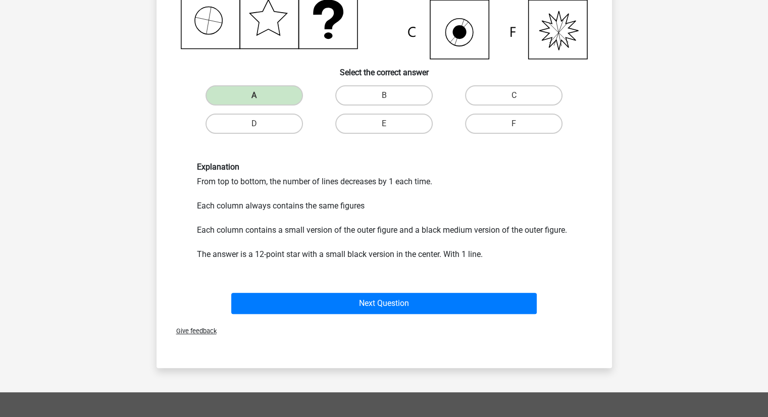
scroll to position [241, 0]
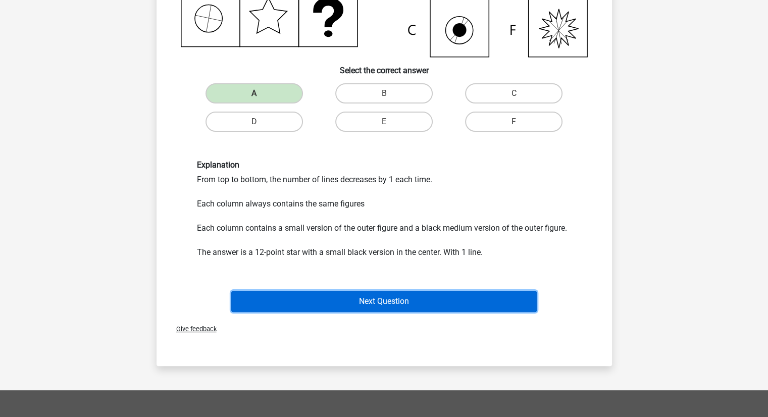
click at [380, 296] on button "Next Question" at bounding box center [383, 301] width 305 height 21
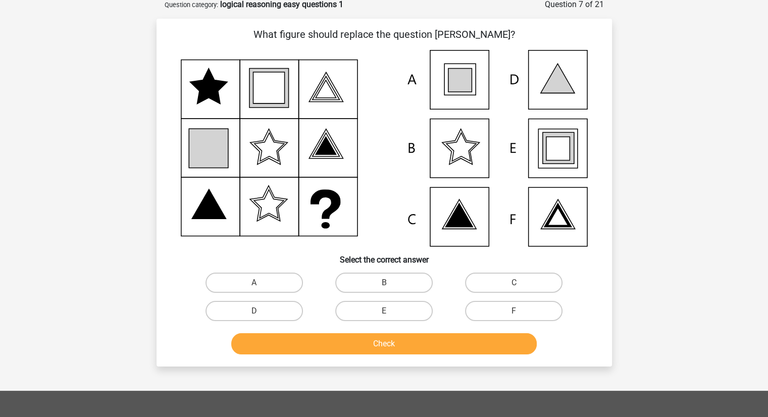
scroll to position [50, 0]
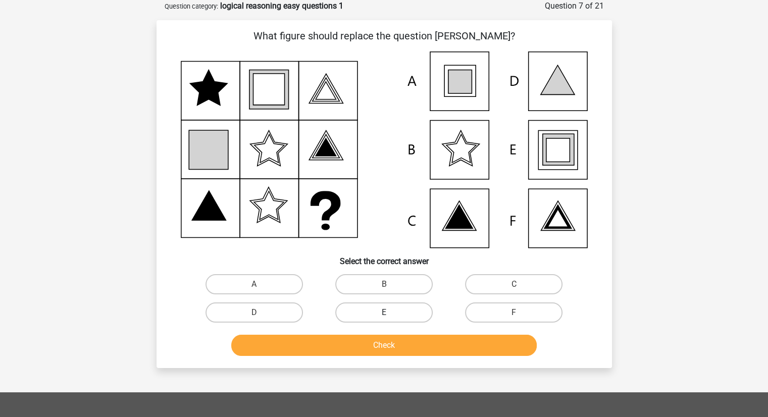
click at [388, 311] on label "E" at bounding box center [383, 312] width 97 height 20
click at [388, 313] on input "E" at bounding box center [387, 316] width 7 height 7
radio input "true"
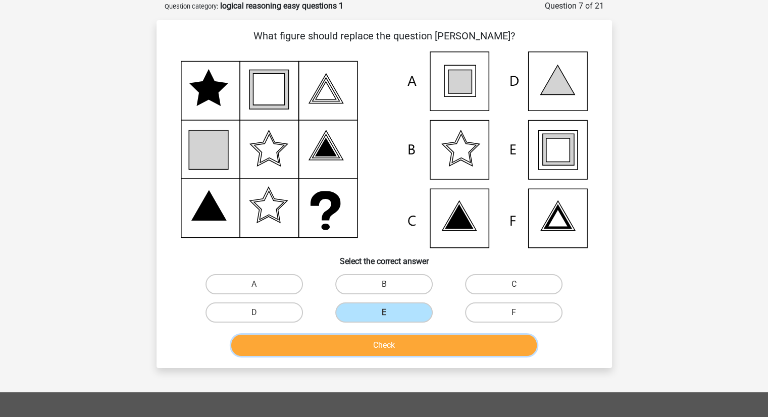
click at [386, 353] on button "Check" at bounding box center [383, 345] width 305 height 21
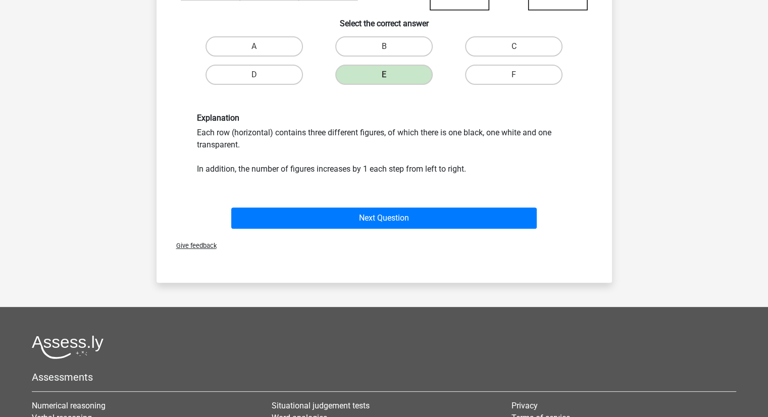
scroll to position [290, 0]
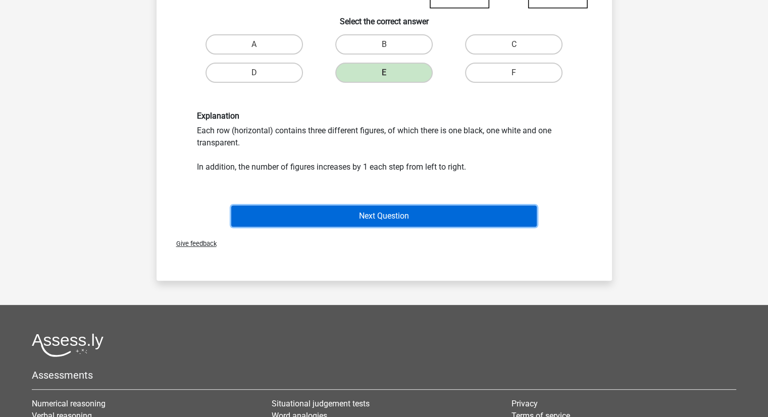
click at [400, 209] on button "Next Question" at bounding box center [383, 215] width 305 height 21
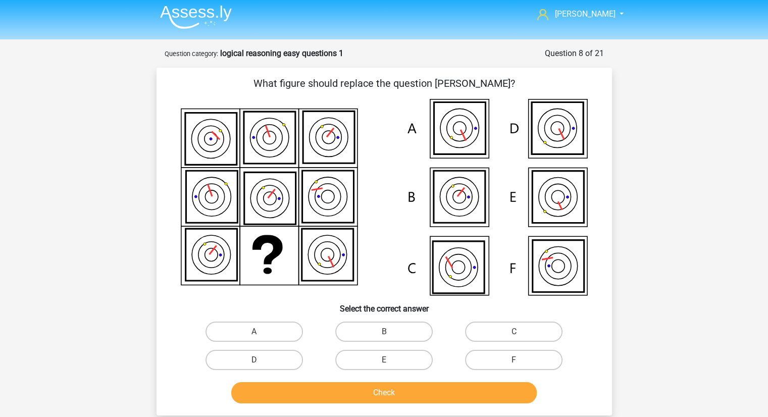
scroll to position [3, 0]
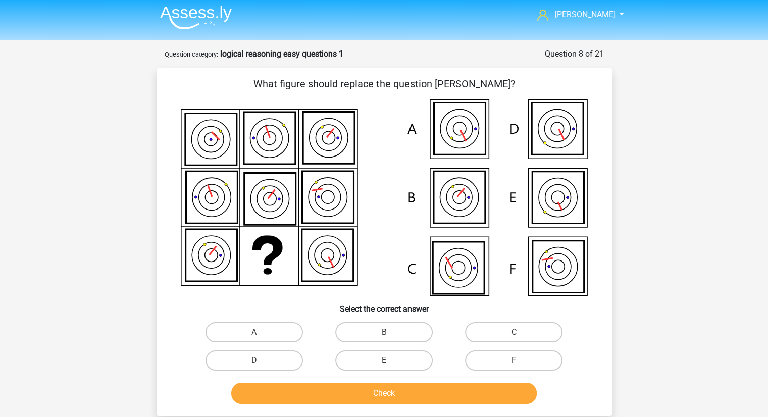
click at [511, 342] on div "C" at bounding box center [514, 332] width 130 height 28
click at [505, 332] on label "C" at bounding box center [513, 332] width 97 height 20
click at [514, 332] on input "C" at bounding box center [517, 335] width 7 height 7
radio input "true"
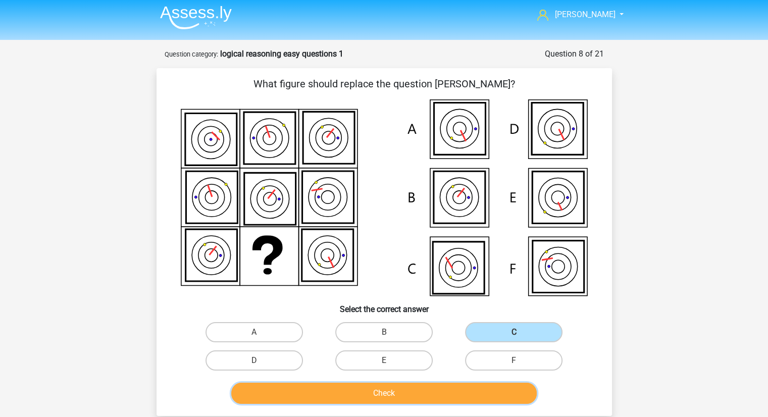
click at [430, 397] on button "Check" at bounding box center [383, 393] width 305 height 21
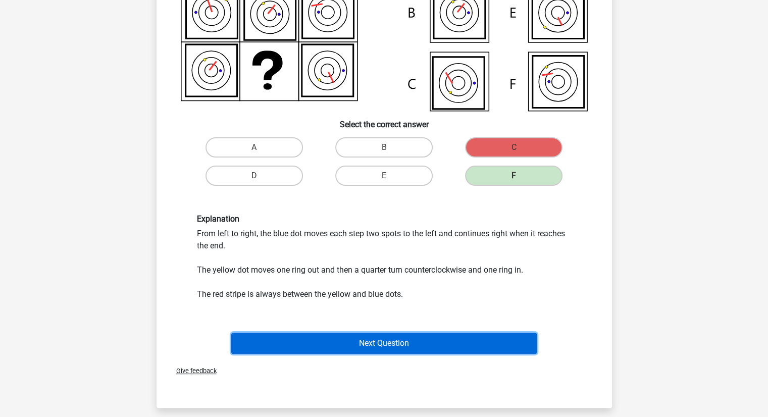
click at [405, 339] on button "Next Question" at bounding box center [383, 343] width 305 height 21
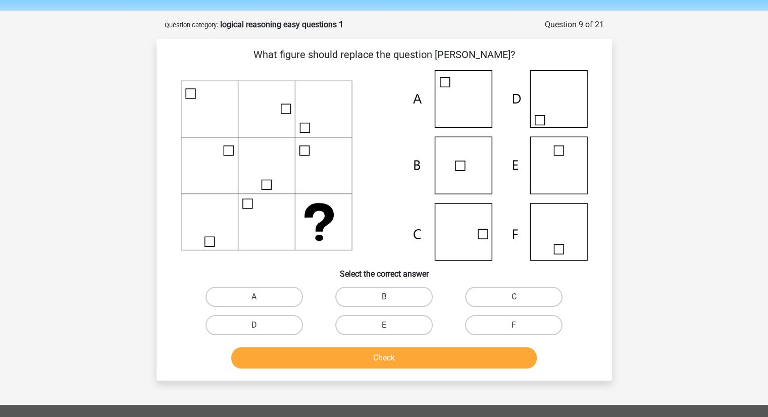
scroll to position [31, 0]
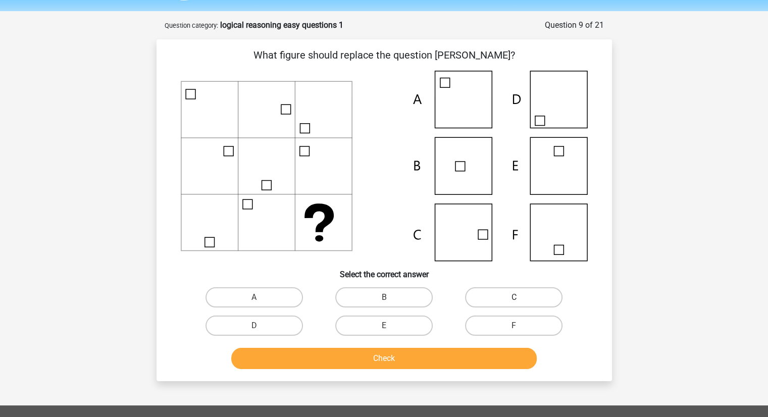
click at [481, 289] on label "C" at bounding box center [513, 297] width 97 height 20
click at [514, 297] on input "C" at bounding box center [517, 300] width 7 height 7
radio input "true"
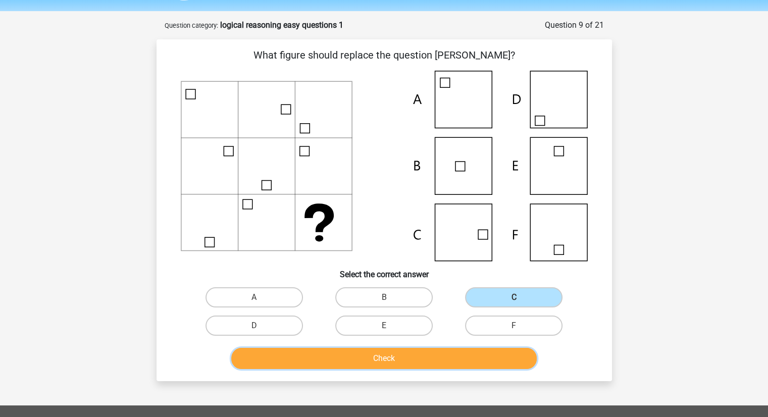
click at [423, 365] on button "Check" at bounding box center [383, 358] width 305 height 21
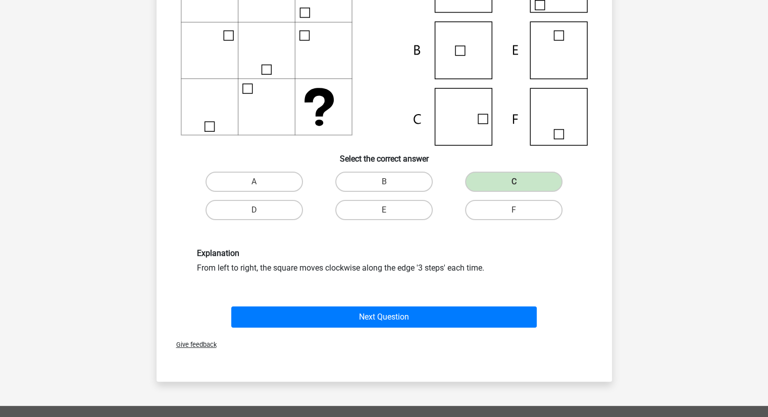
scroll to position [152, 0]
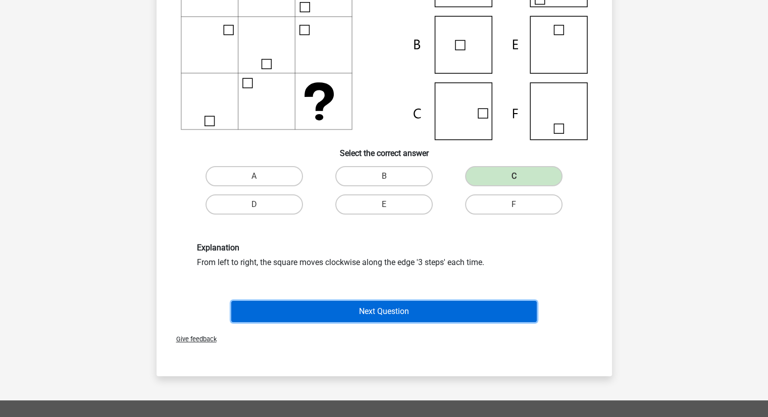
click at [398, 311] on button "Next Question" at bounding box center [383, 311] width 305 height 21
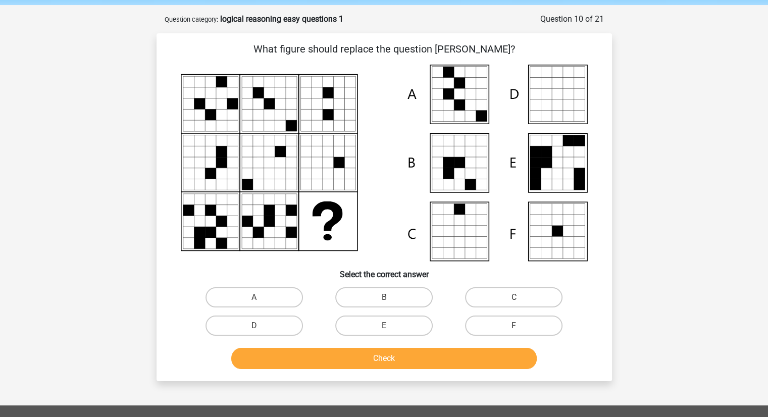
scroll to position [34, 0]
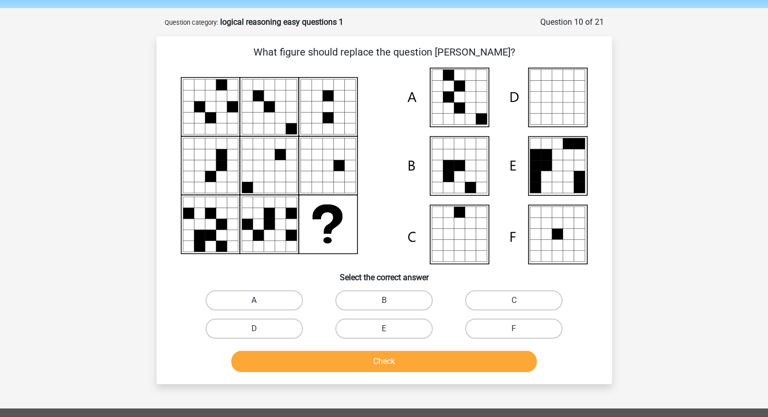
click at [268, 299] on label "A" at bounding box center [253, 300] width 97 height 20
click at [261, 300] on input "A" at bounding box center [257, 303] width 7 height 7
radio input "true"
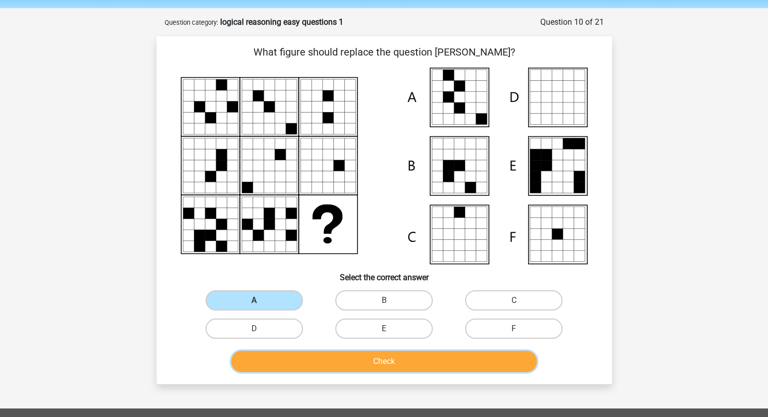
click at [340, 360] on button "Check" at bounding box center [383, 361] width 305 height 21
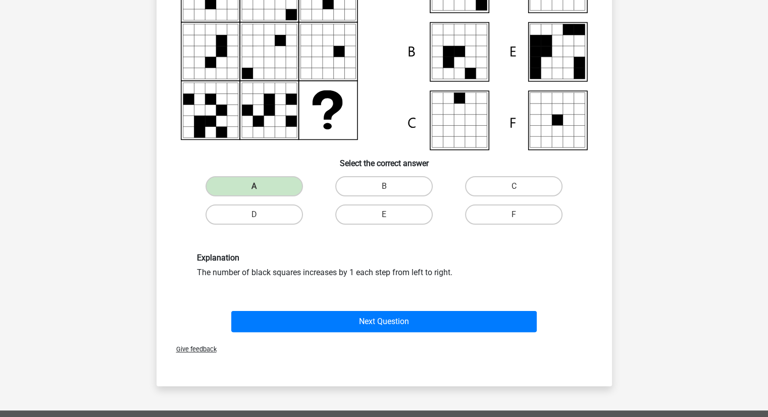
scroll to position [155, 0]
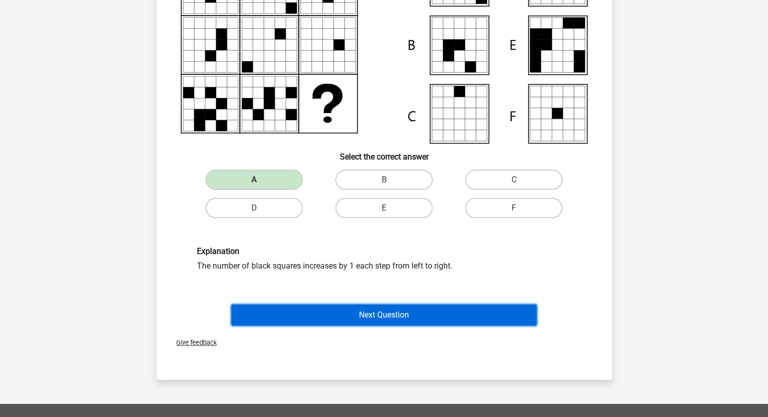
click at [355, 305] on button "Next Question" at bounding box center [383, 314] width 305 height 21
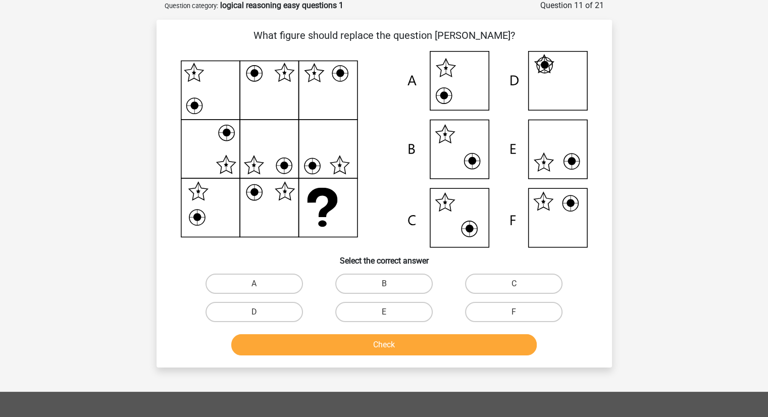
scroll to position [50, 0]
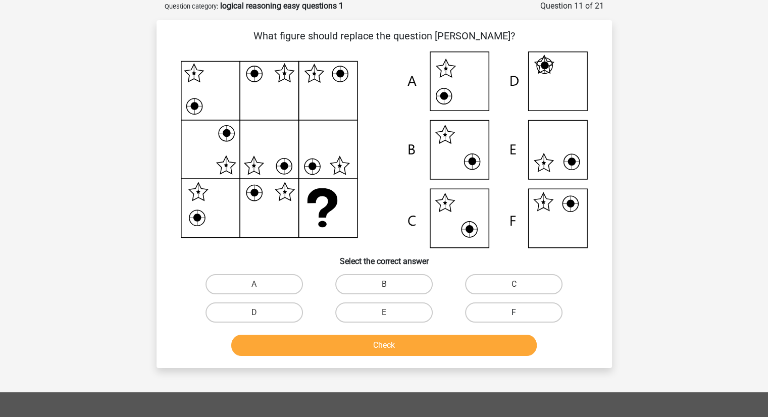
click at [508, 314] on label "F" at bounding box center [513, 312] width 97 height 20
click at [514, 314] on input "F" at bounding box center [517, 316] width 7 height 7
radio input "true"
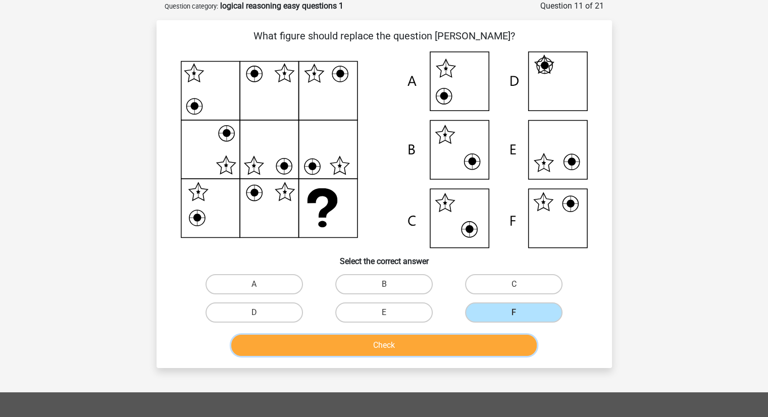
click at [469, 341] on button "Check" at bounding box center [383, 345] width 305 height 21
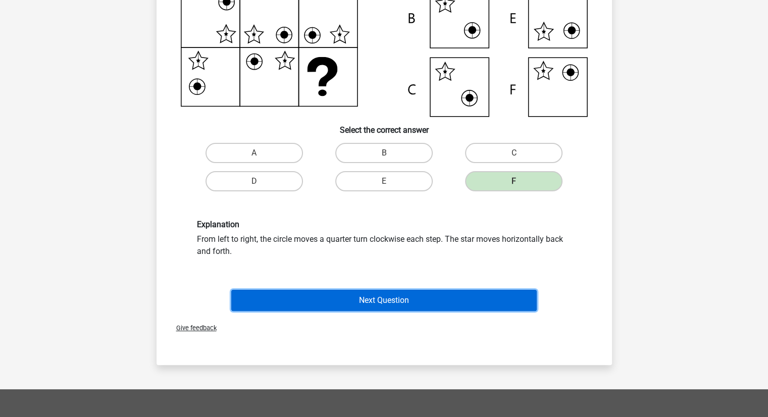
click at [414, 297] on button "Next Question" at bounding box center [383, 300] width 305 height 21
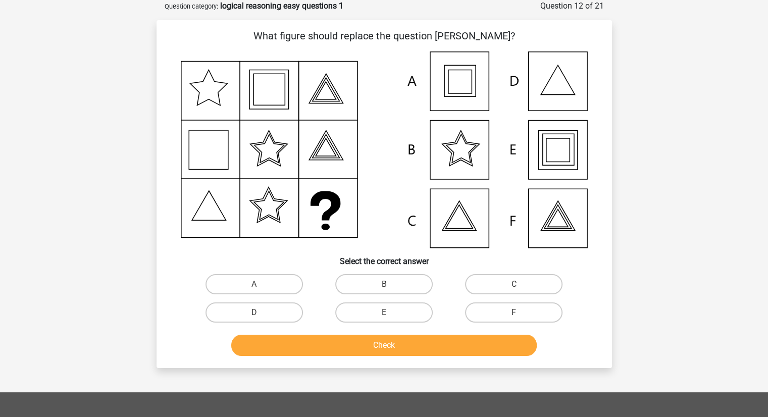
scroll to position [32, 0]
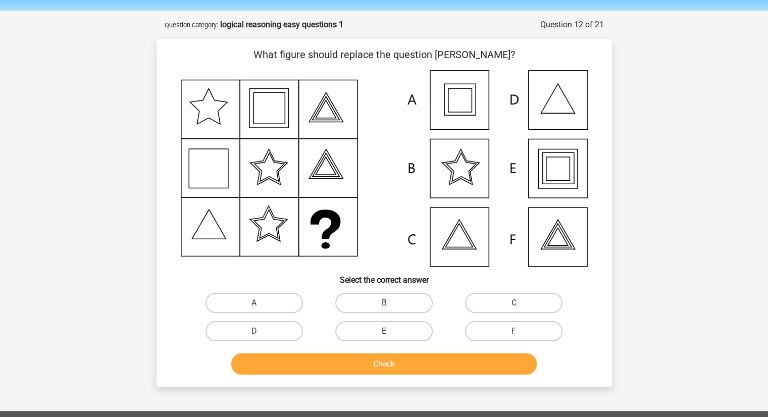
click at [370, 333] on label "E" at bounding box center [383, 331] width 97 height 20
click at [384, 333] on input "E" at bounding box center [387, 334] width 7 height 7
radio input "true"
click at [396, 366] on button "Check" at bounding box center [383, 363] width 305 height 21
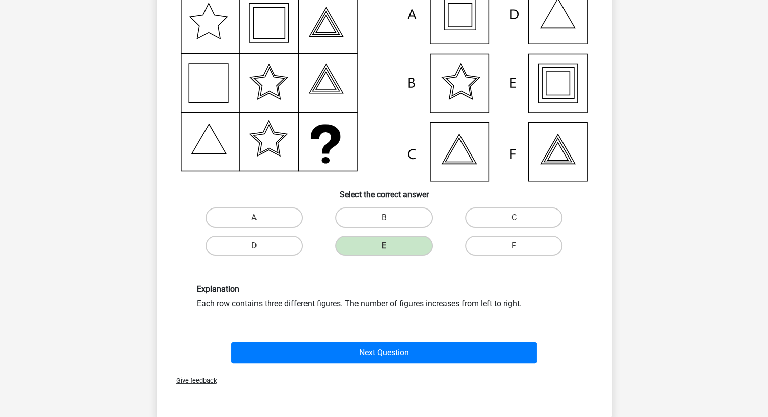
scroll to position [138, 0]
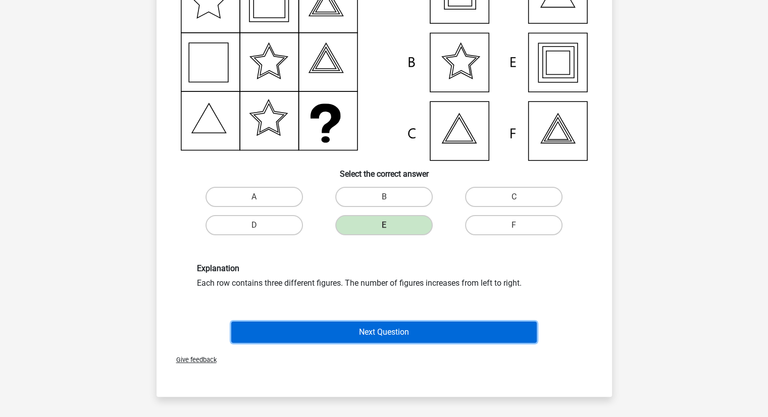
click at [374, 330] on button "Next Question" at bounding box center [383, 332] width 305 height 21
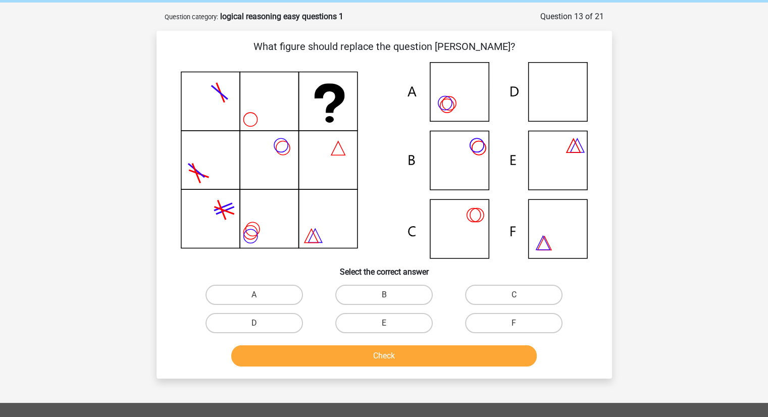
scroll to position [43, 0]
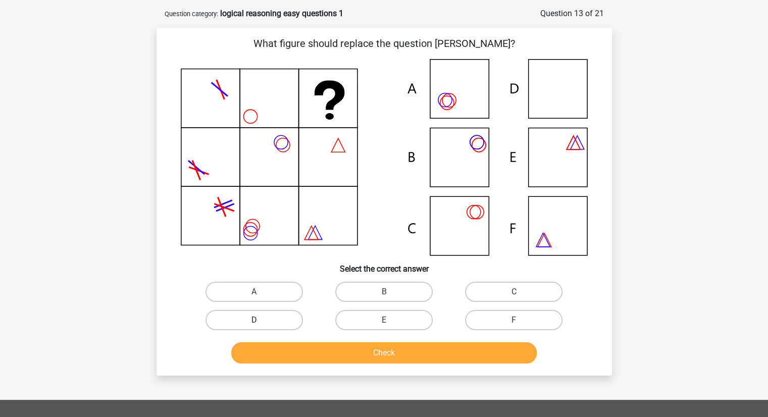
click at [289, 322] on label "D" at bounding box center [253, 320] width 97 height 20
click at [261, 322] on input "D" at bounding box center [257, 323] width 7 height 7
radio input "true"
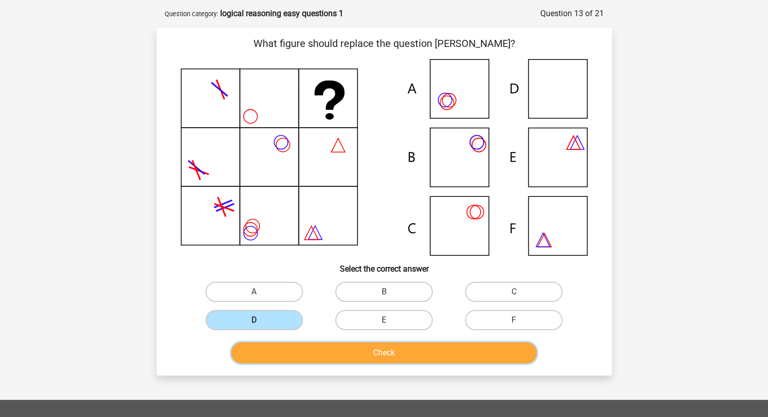
click at [339, 356] on button "Check" at bounding box center [383, 352] width 305 height 21
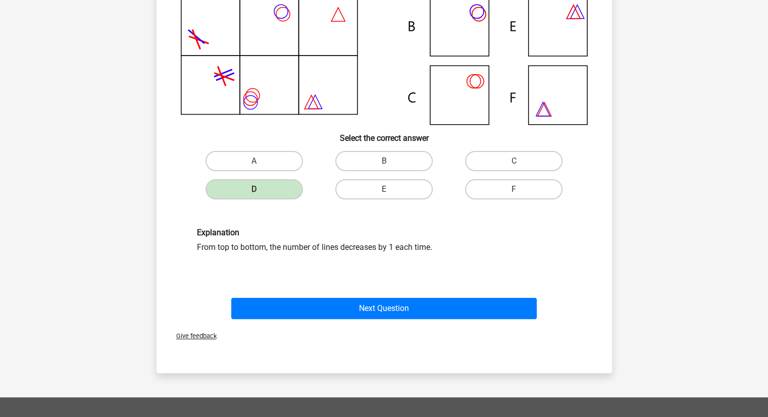
scroll to position [174, 0]
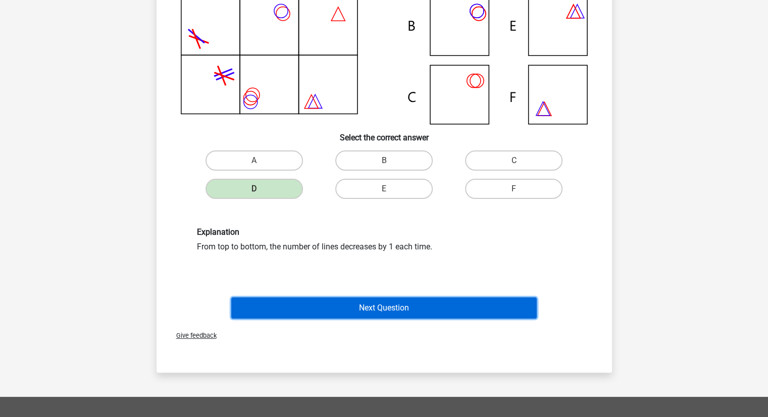
click at [353, 303] on button "Next Question" at bounding box center [383, 307] width 305 height 21
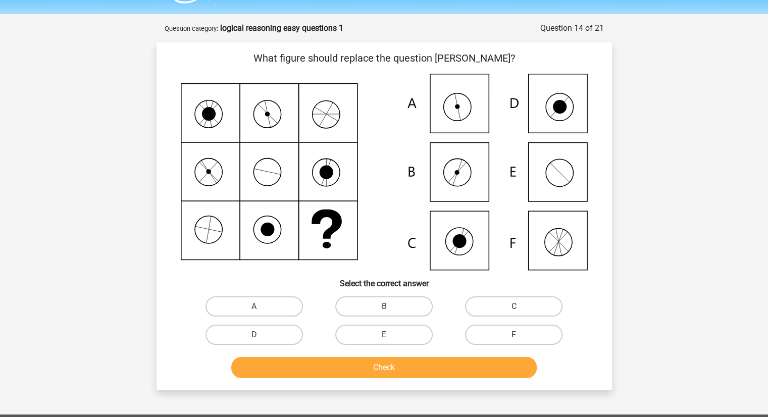
scroll to position [28, 0]
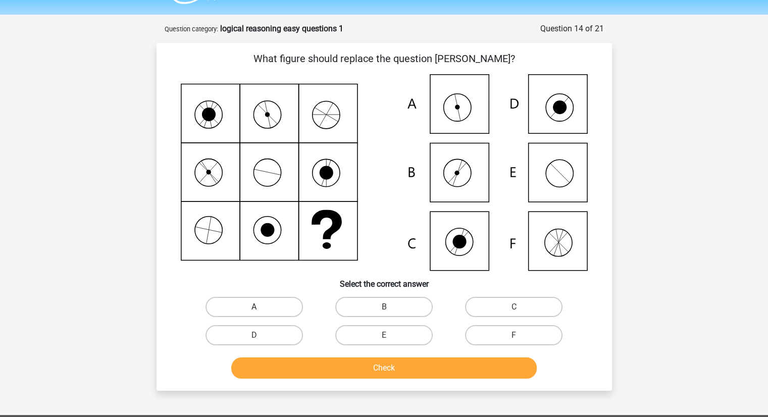
click at [280, 302] on label "A" at bounding box center [253, 307] width 97 height 20
click at [261, 307] on input "A" at bounding box center [257, 310] width 7 height 7
radio input "true"
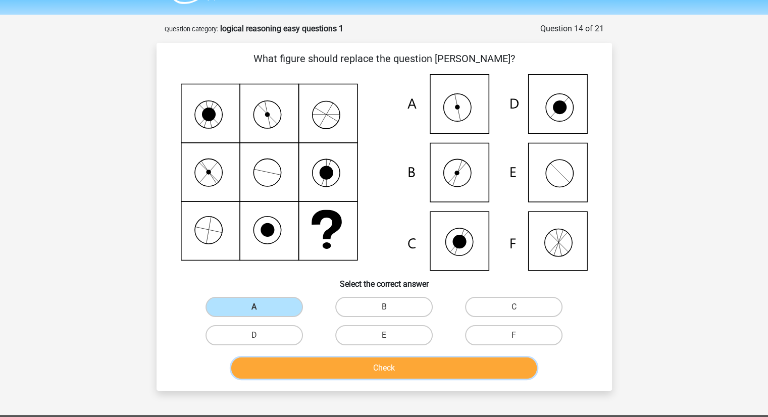
click at [332, 372] on button "Check" at bounding box center [383, 367] width 305 height 21
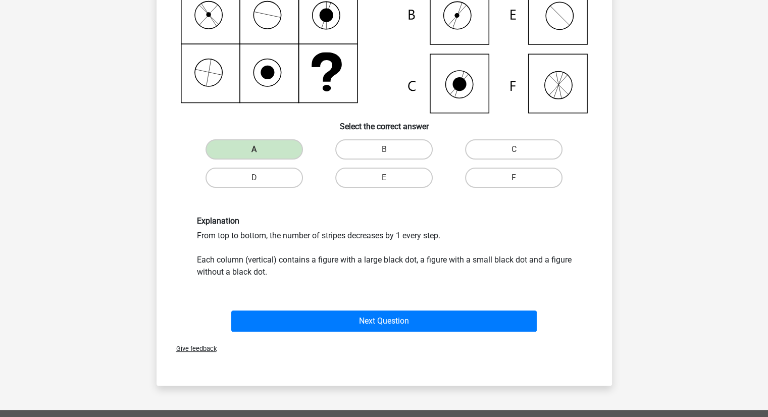
scroll to position [194, 0]
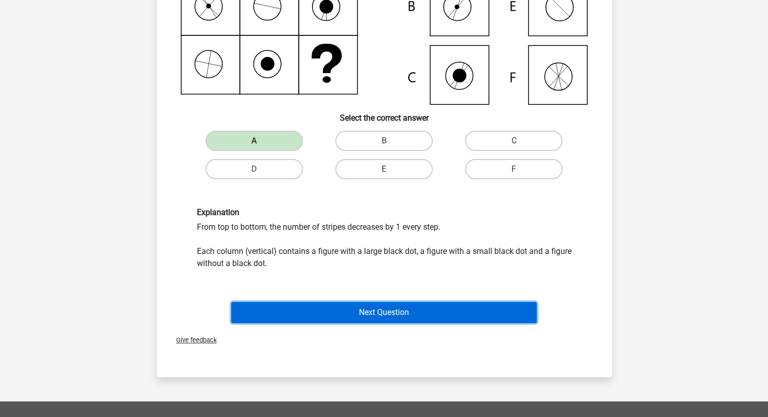
click at [364, 303] on button "Next Question" at bounding box center [383, 312] width 305 height 21
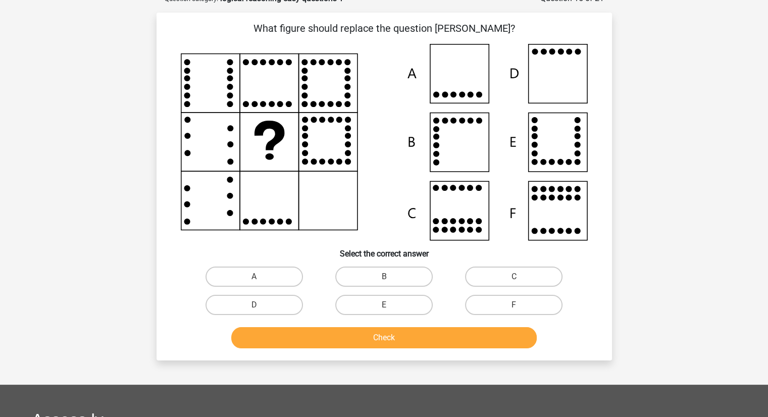
scroll to position [50, 0]
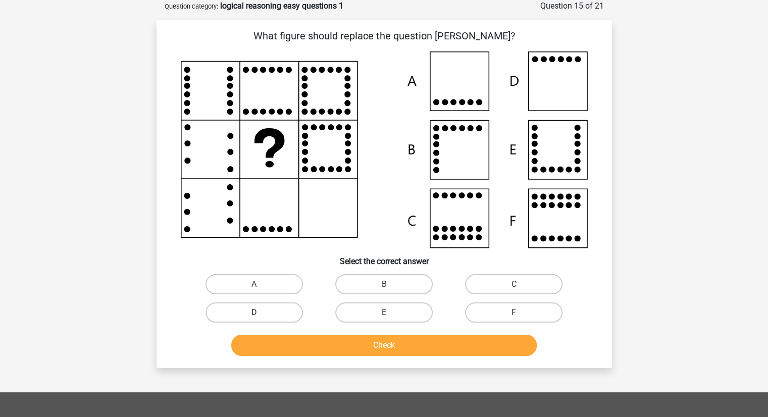
click at [276, 315] on label "D" at bounding box center [253, 312] width 97 height 20
click at [261, 315] on input "D" at bounding box center [257, 316] width 7 height 7
radio input "true"
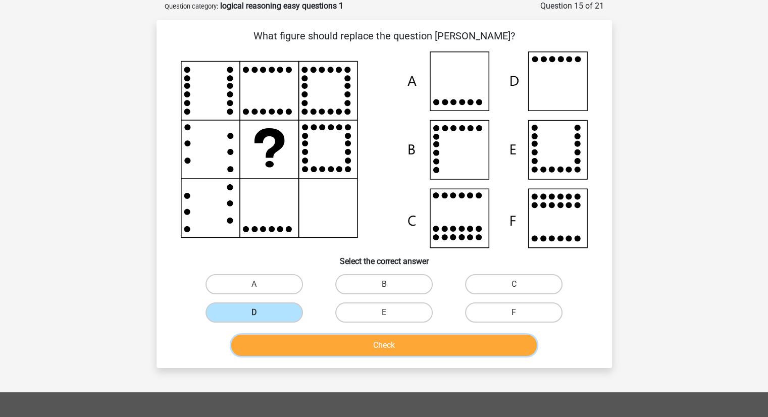
click at [319, 338] on button "Check" at bounding box center [383, 345] width 305 height 21
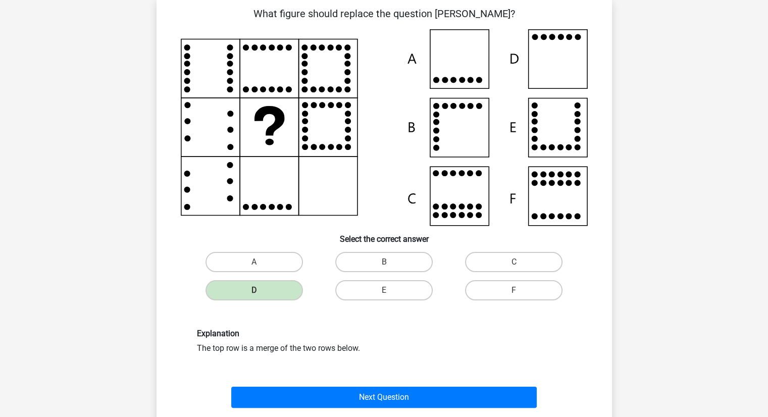
scroll to position [73, 0]
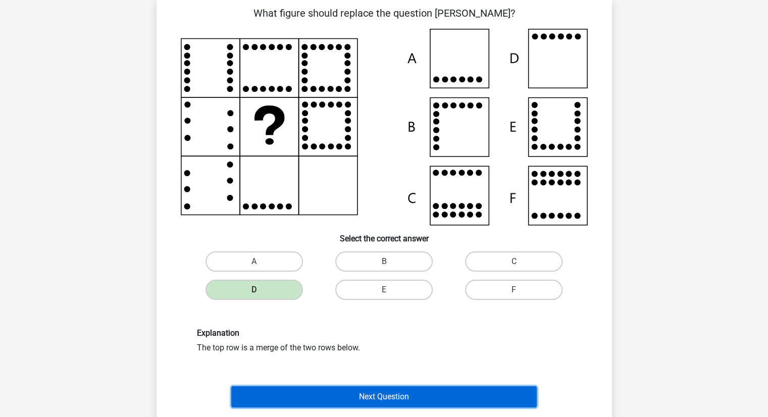
click at [365, 398] on button "Next Question" at bounding box center [383, 396] width 305 height 21
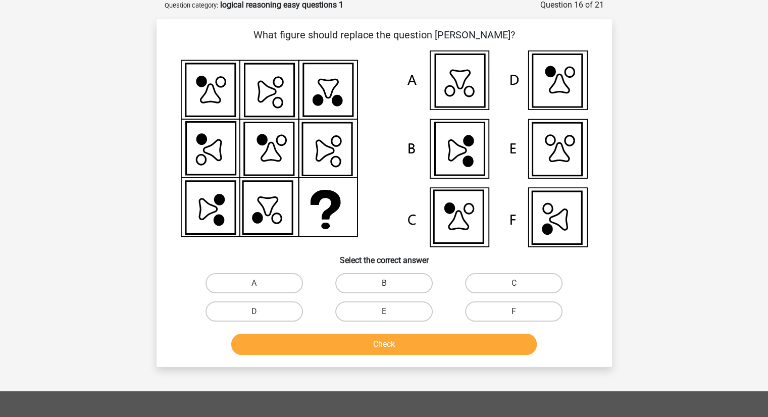
scroll to position [50, 0]
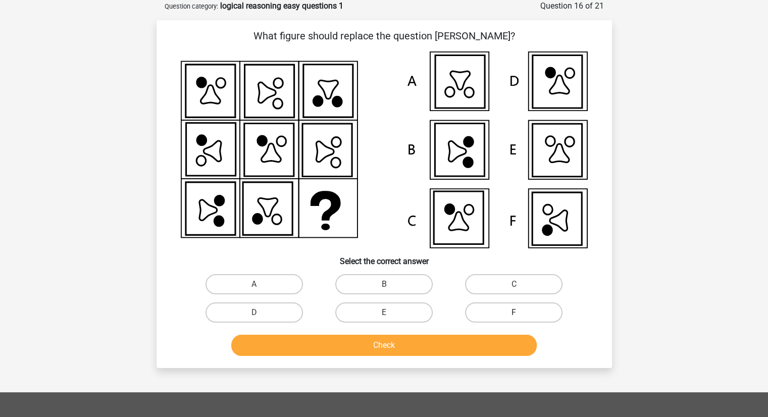
click at [509, 308] on label "F" at bounding box center [513, 312] width 97 height 20
click at [514, 313] on input "F" at bounding box center [517, 316] width 7 height 7
radio input "true"
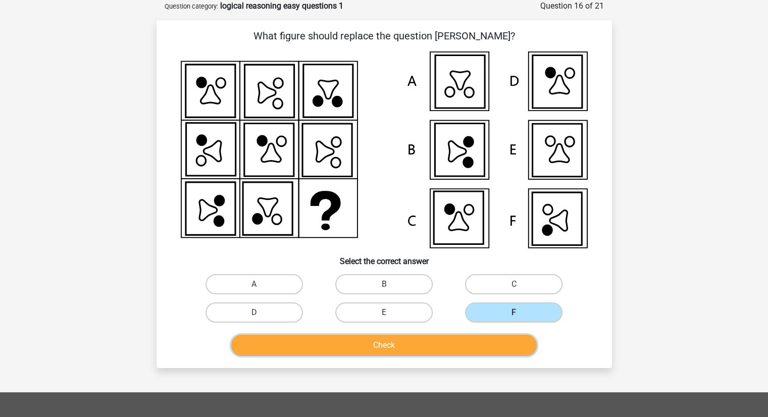
click at [464, 340] on button "Check" at bounding box center [383, 345] width 305 height 21
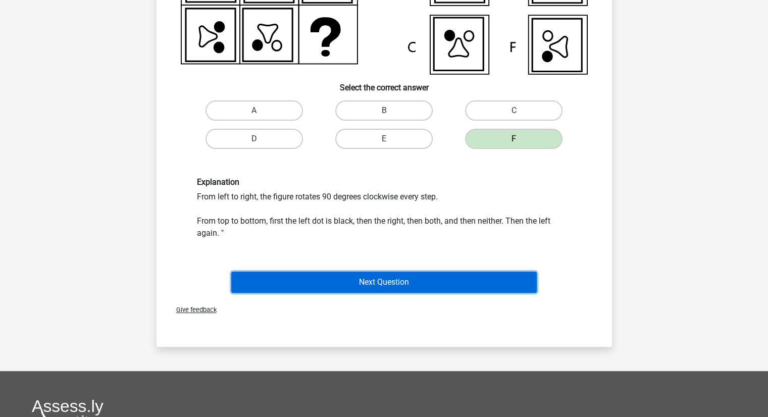
click at [427, 285] on button "Next Question" at bounding box center [383, 282] width 305 height 21
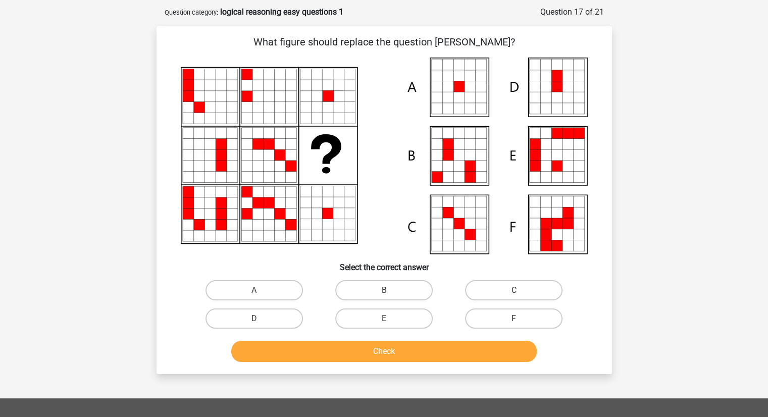
scroll to position [43, 0]
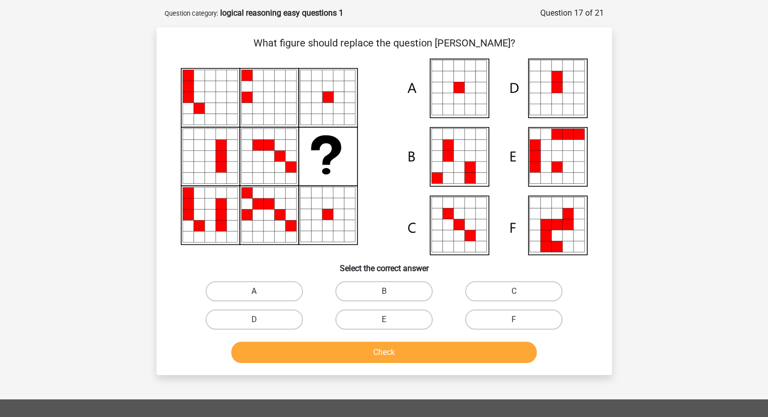
click at [284, 288] on label "A" at bounding box center [253, 291] width 97 height 20
click at [261, 291] on input "A" at bounding box center [257, 294] width 7 height 7
radio input "true"
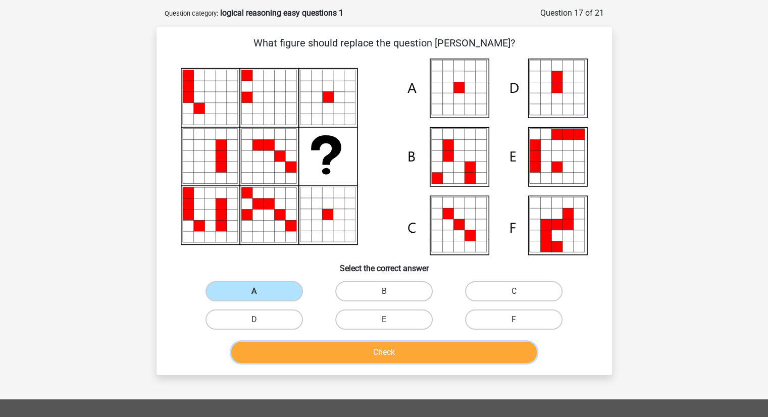
click at [377, 358] on button "Check" at bounding box center [383, 352] width 305 height 21
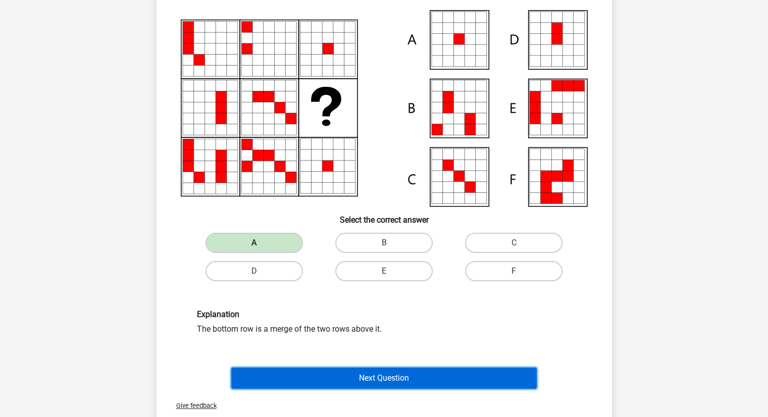
click at [384, 381] on button "Next Question" at bounding box center [383, 378] width 305 height 21
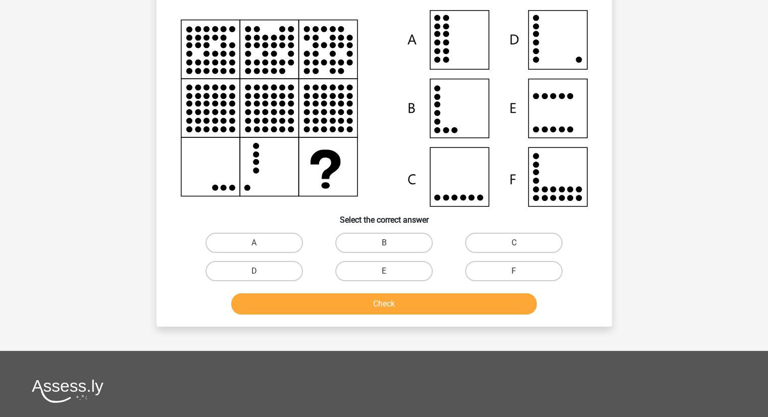
scroll to position [50, 0]
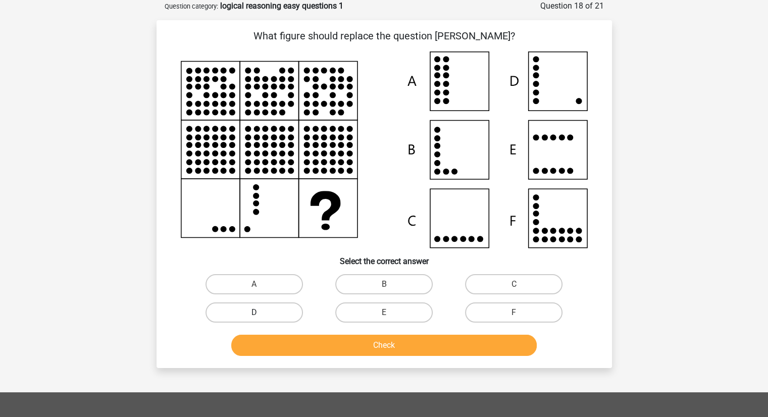
click at [283, 305] on label "D" at bounding box center [253, 312] width 97 height 20
click at [261, 313] on input "D" at bounding box center [257, 316] width 7 height 7
radio input "true"
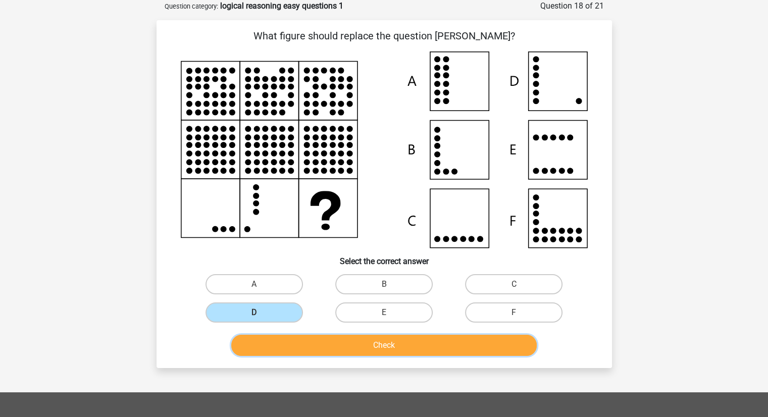
click at [319, 344] on button "Check" at bounding box center [383, 345] width 305 height 21
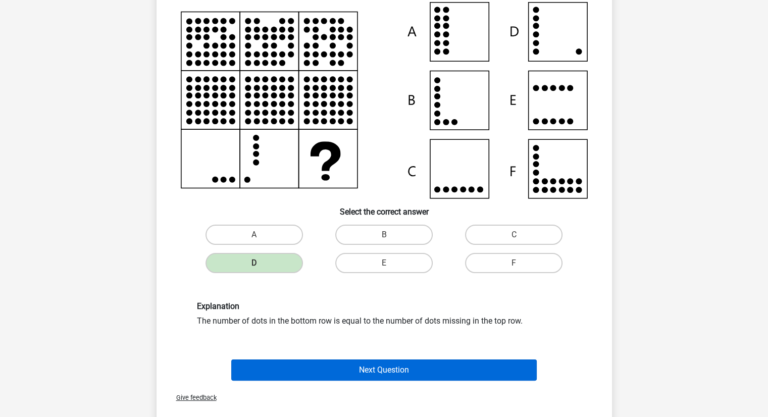
scroll to position [99, 0]
click at [393, 366] on button "Next Question" at bounding box center [383, 370] width 305 height 21
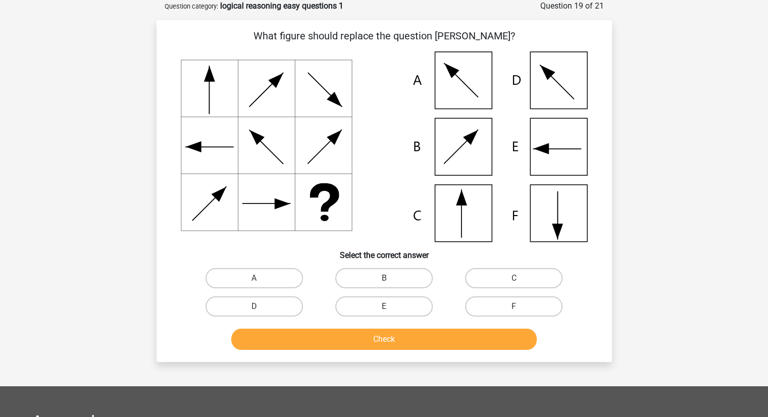
scroll to position [50, 0]
click at [473, 303] on label "F" at bounding box center [513, 306] width 97 height 20
click at [514, 306] on input "F" at bounding box center [517, 309] width 7 height 7
radio input "true"
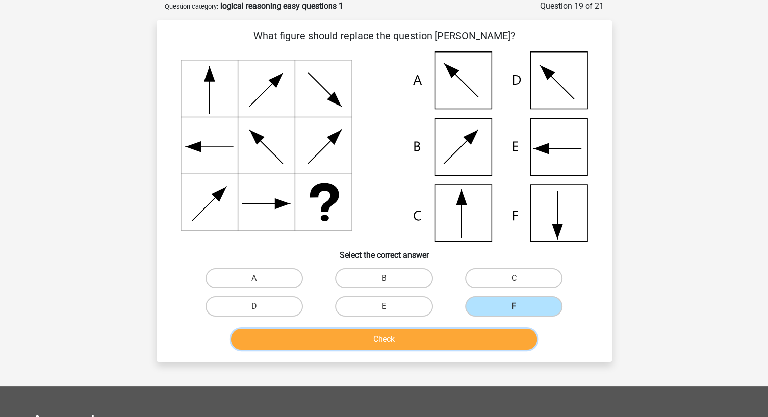
click at [453, 329] on button "Check" at bounding box center [383, 339] width 305 height 21
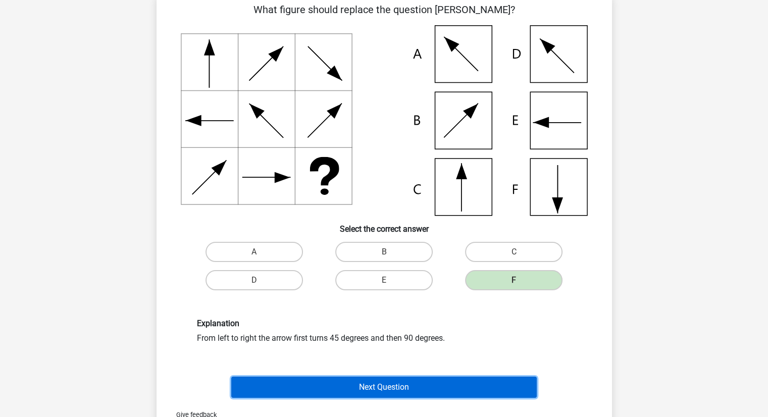
click at [430, 385] on button "Next Question" at bounding box center [383, 387] width 305 height 21
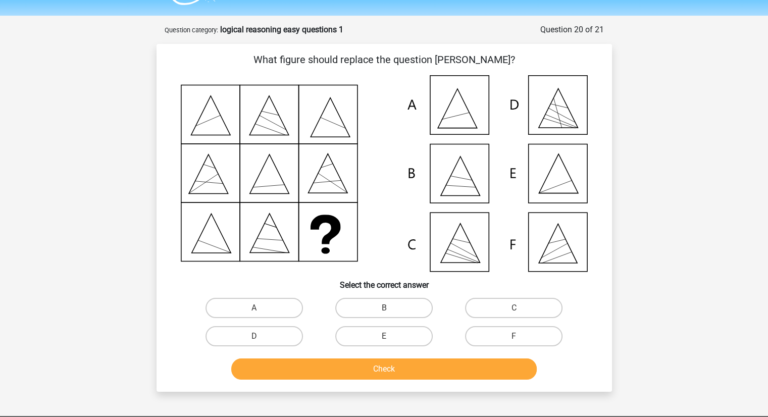
scroll to position [24, 0]
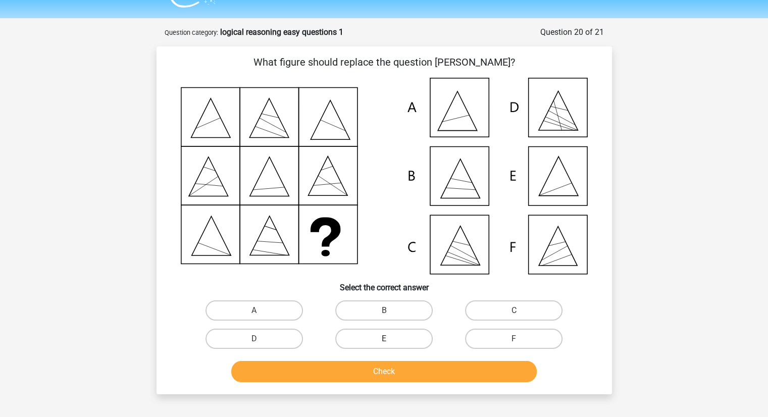
click at [425, 345] on label "E" at bounding box center [383, 339] width 97 height 20
click at [390, 345] on input "E" at bounding box center [387, 342] width 7 height 7
radio input "true"
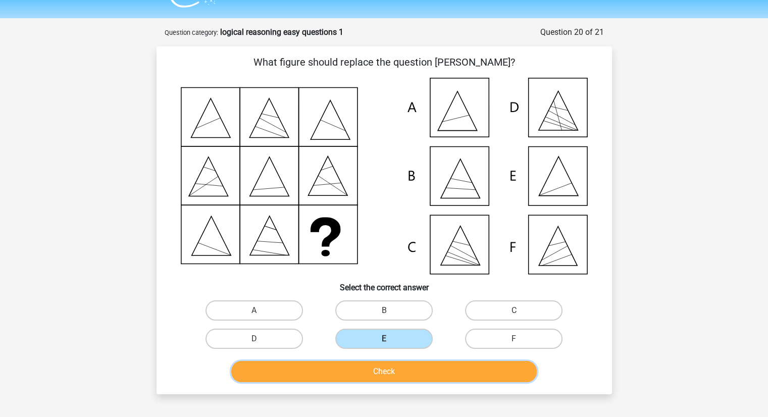
click at [416, 374] on button "Check" at bounding box center [383, 371] width 305 height 21
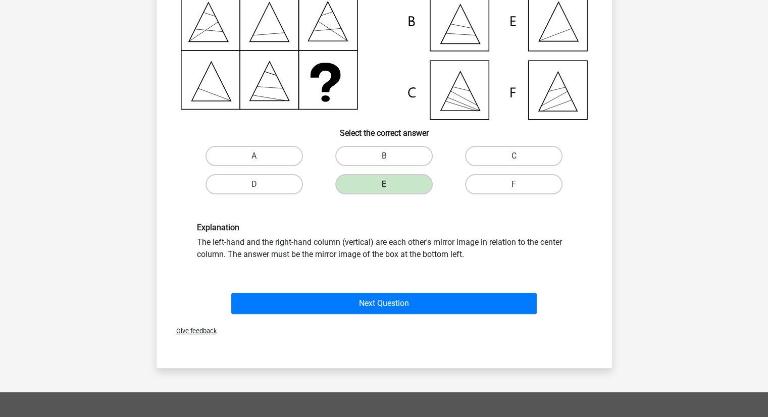
scroll to position [186, 0]
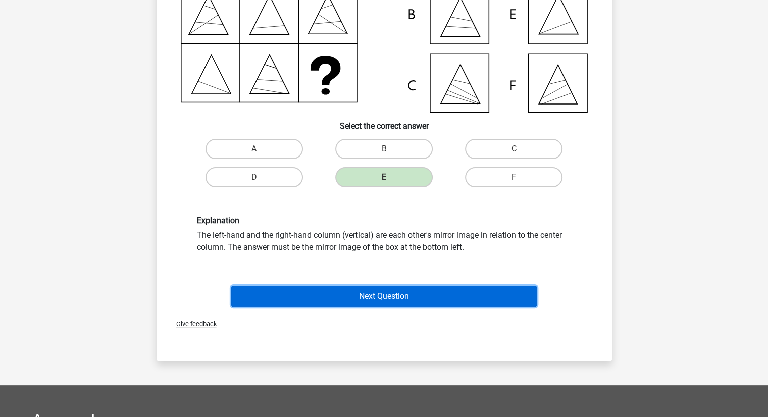
click at [402, 294] on button "Next Question" at bounding box center [383, 296] width 305 height 21
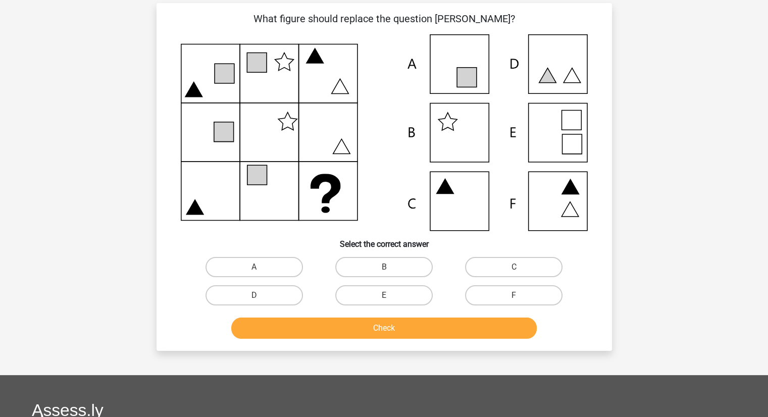
scroll to position [50, 0]
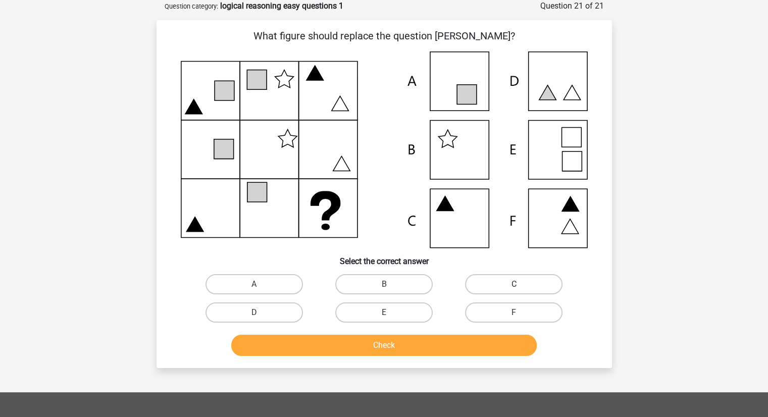
click at [501, 280] on label "C" at bounding box center [513, 284] width 97 height 20
click at [514, 284] on input "C" at bounding box center [517, 287] width 7 height 7
radio input "true"
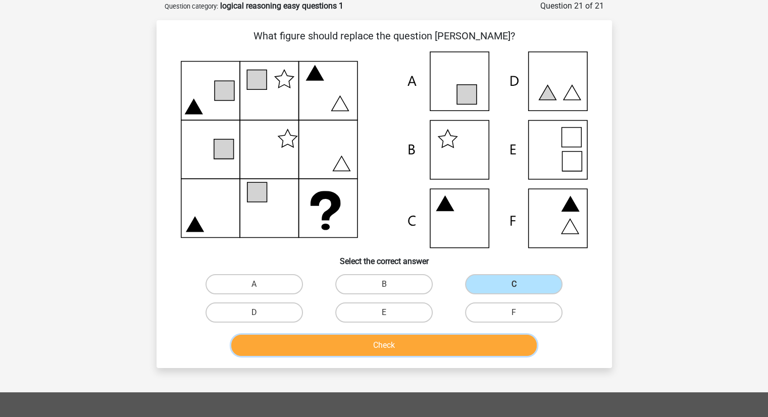
click at [423, 348] on button "Check" at bounding box center [383, 345] width 305 height 21
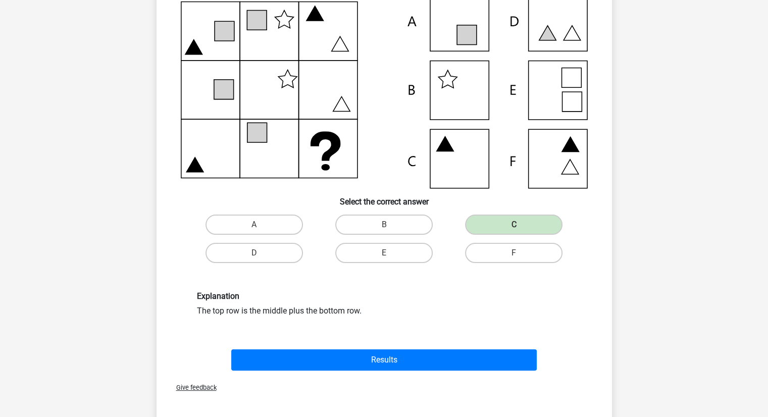
scroll to position [112, 0]
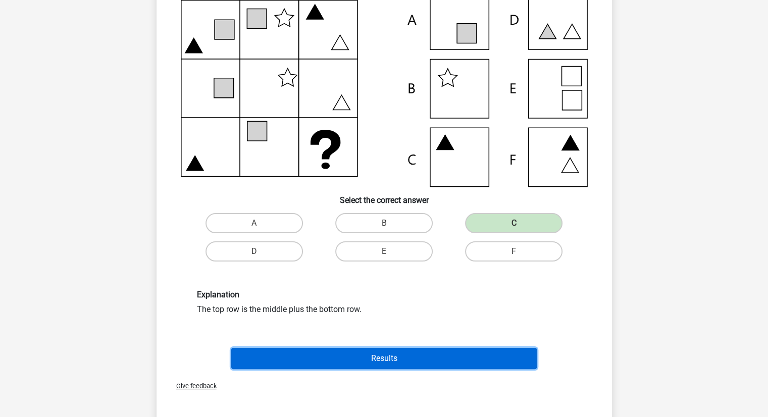
click at [410, 352] on button "Results" at bounding box center [383, 358] width 305 height 21
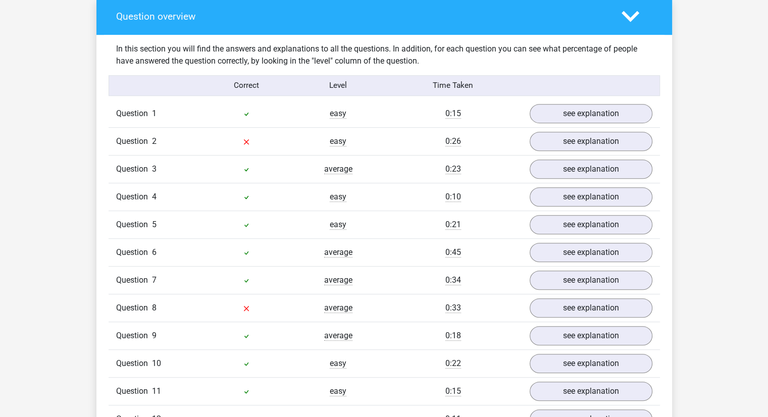
scroll to position [594, 0]
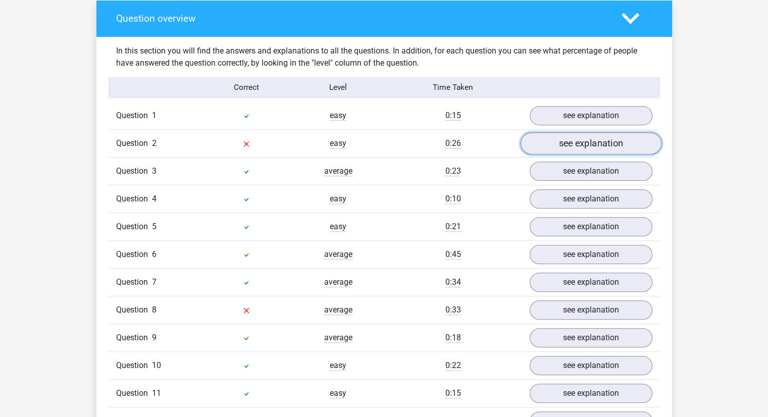
click at [550, 135] on link "see explanation" at bounding box center [590, 143] width 141 height 22
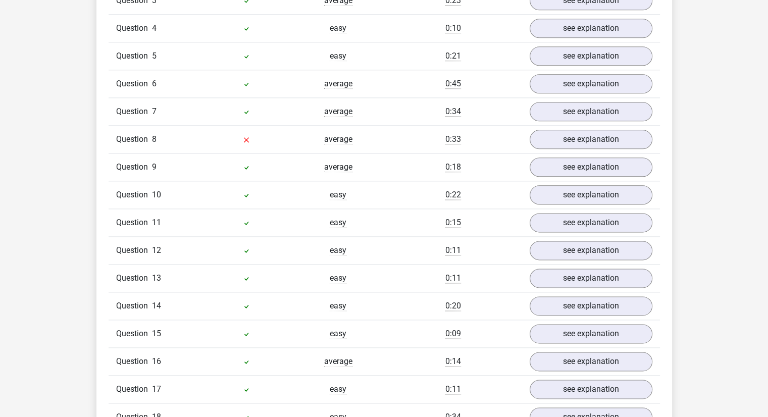
scroll to position [1228, 0]
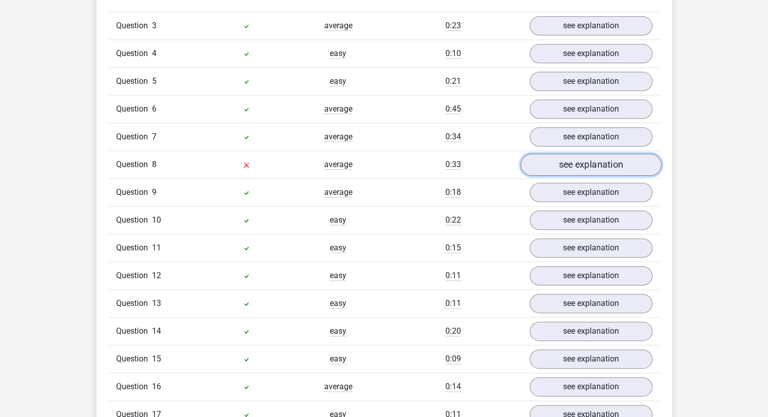
click at [580, 161] on link "see explanation" at bounding box center [590, 164] width 141 height 22
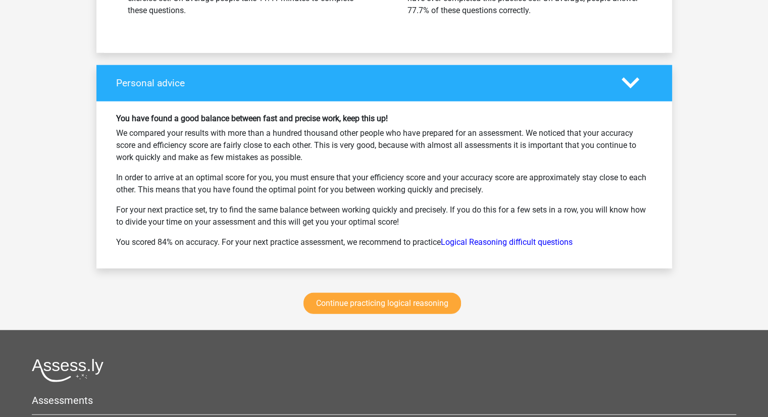
scroll to position [2560, 0]
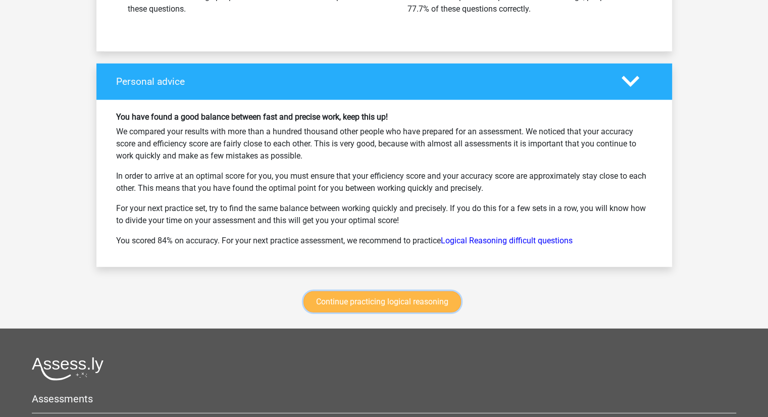
click at [358, 291] on link "Continue practicing logical reasoning" at bounding box center [382, 301] width 158 height 21
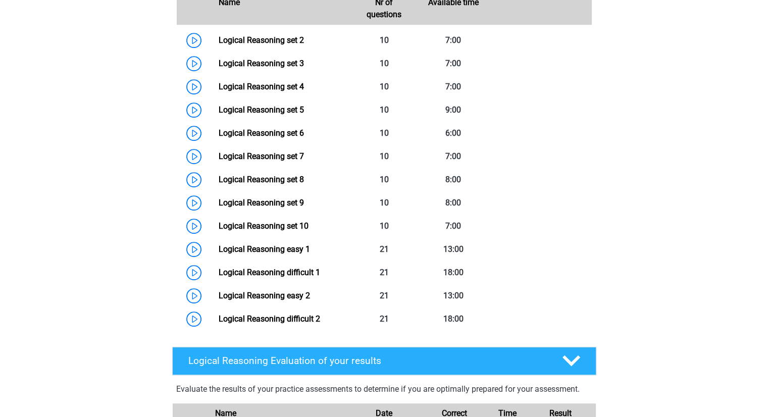
scroll to position [506, 0]
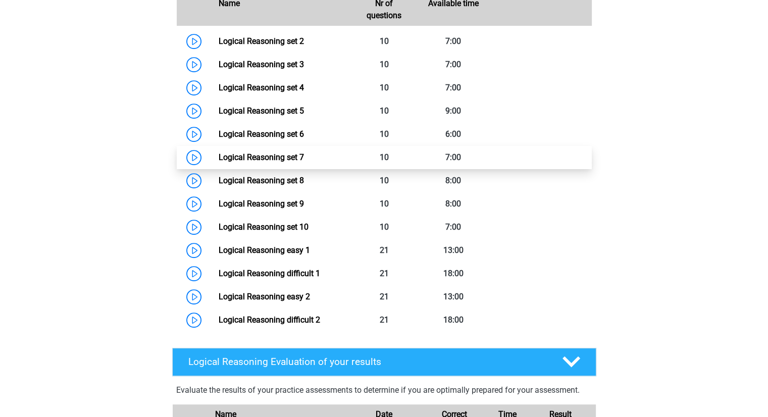
click at [219, 162] on link "Logical Reasoning set 7" at bounding box center [261, 157] width 85 height 10
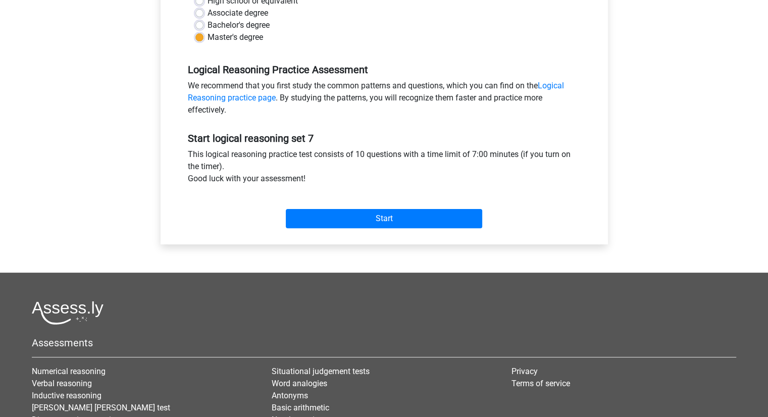
scroll to position [263, 0]
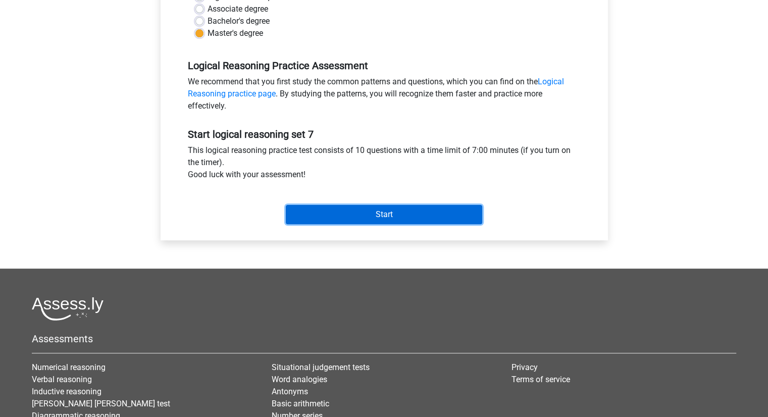
click at [341, 214] on input "Start" at bounding box center [384, 214] width 196 height 19
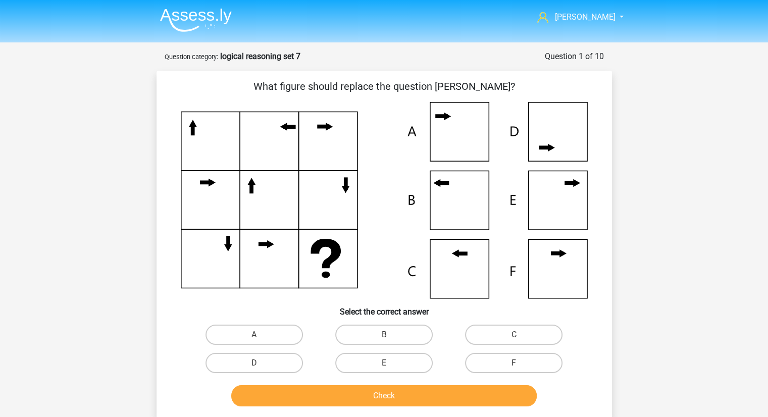
click at [379, 349] on div "E" at bounding box center [384, 363] width 130 height 28
click at [384, 335] on input "B" at bounding box center [387, 338] width 7 height 7
radio input "true"
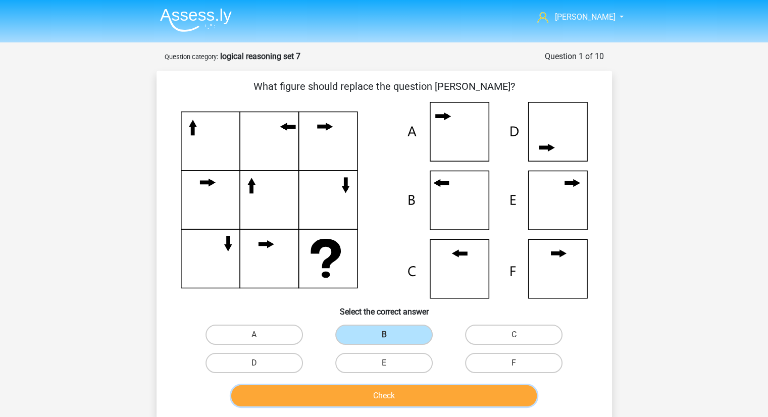
click at [383, 395] on button "Check" at bounding box center [383, 395] width 305 height 21
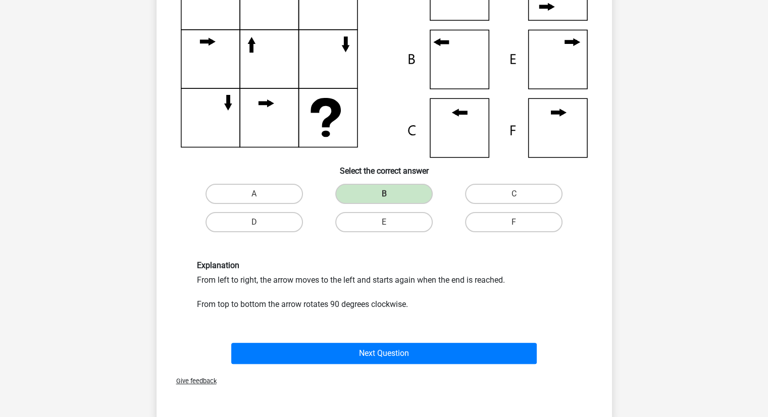
scroll to position [141, 0]
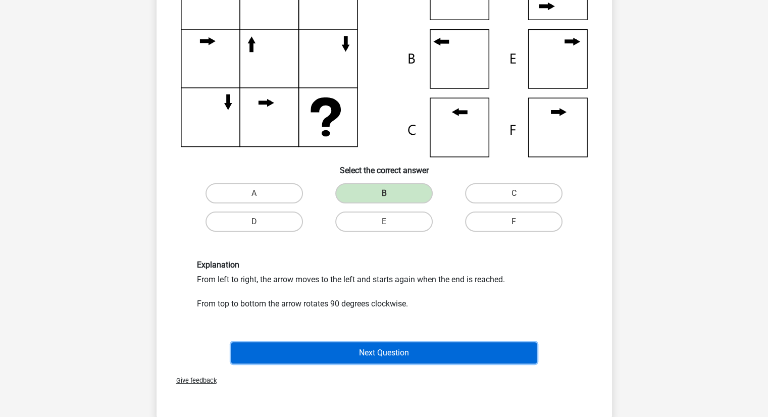
click at [378, 347] on button "Next Question" at bounding box center [383, 352] width 305 height 21
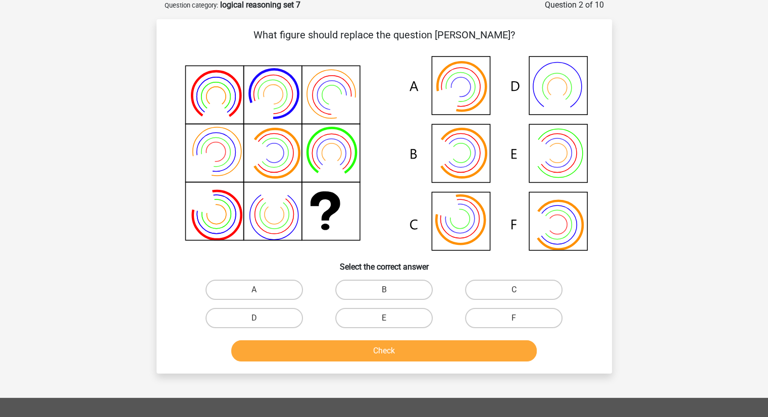
scroll to position [50, 0]
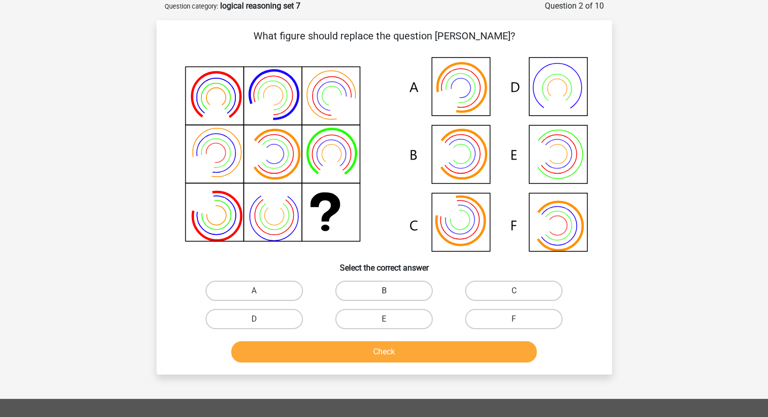
click at [428, 291] on label "B" at bounding box center [383, 291] width 97 height 20
click at [390, 291] on input "B" at bounding box center [387, 294] width 7 height 7
radio input "true"
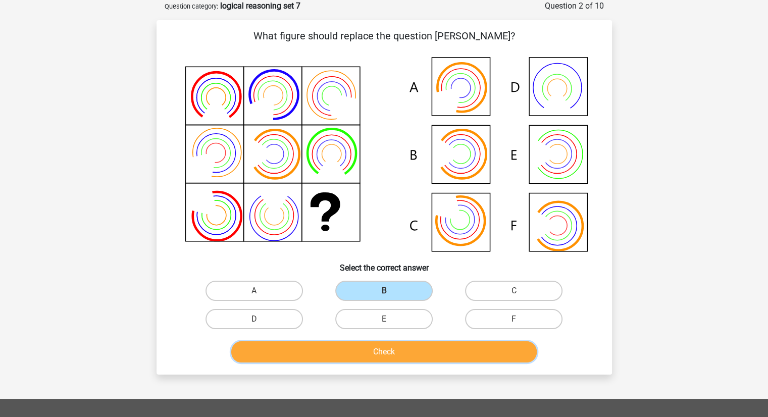
click at [425, 356] on button "Check" at bounding box center [383, 351] width 305 height 21
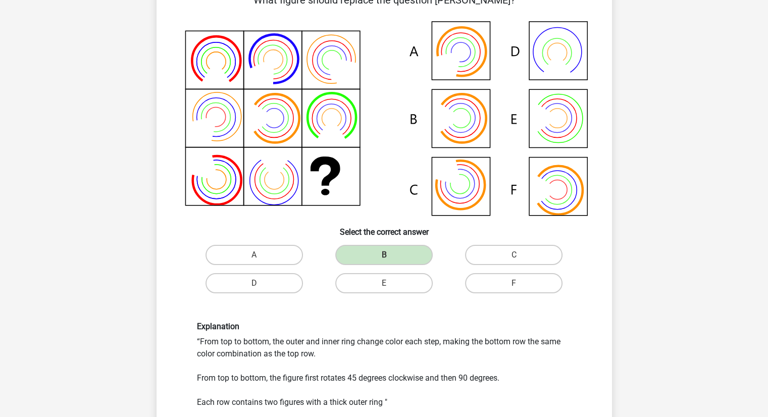
scroll to position [73, 0]
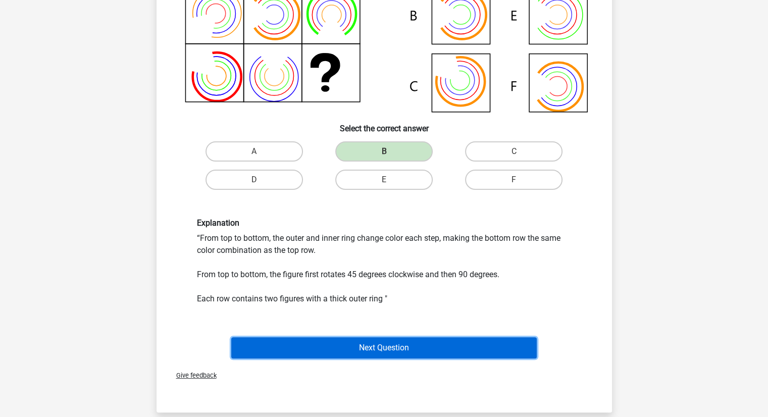
click at [372, 348] on button "Next Question" at bounding box center [383, 347] width 305 height 21
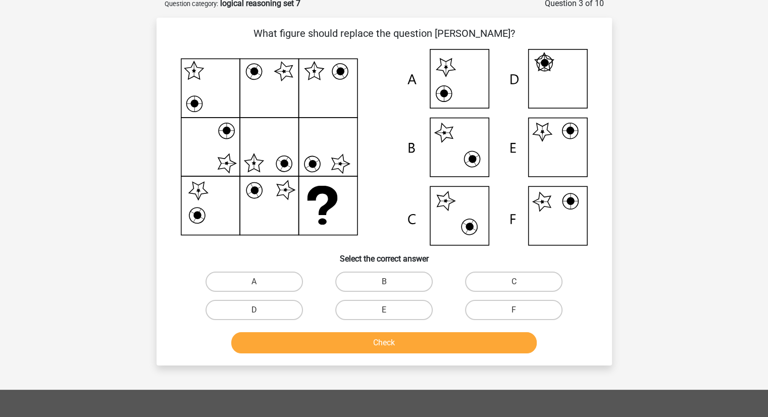
scroll to position [50, 0]
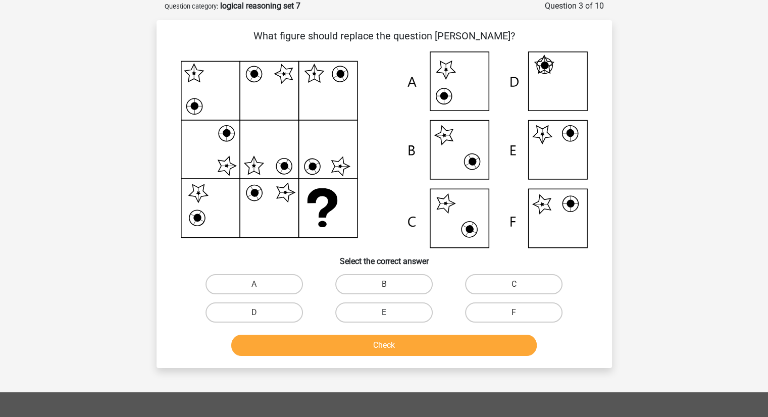
click at [381, 316] on label "E" at bounding box center [383, 312] width 97 height 20
click at [384, 316] on input "E" at bounding box center [387, 316] width 7 height 7
radio input "true"
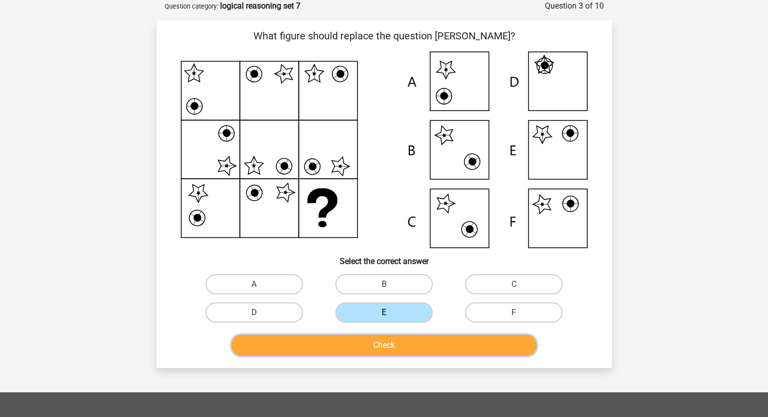
click at [389, 344] on button "Check" at bounding box center [383, 345] width 305 height 21
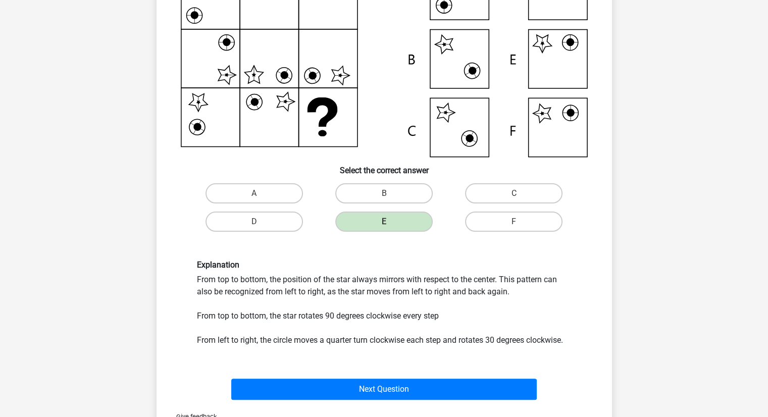
scroll to position [159, 0]
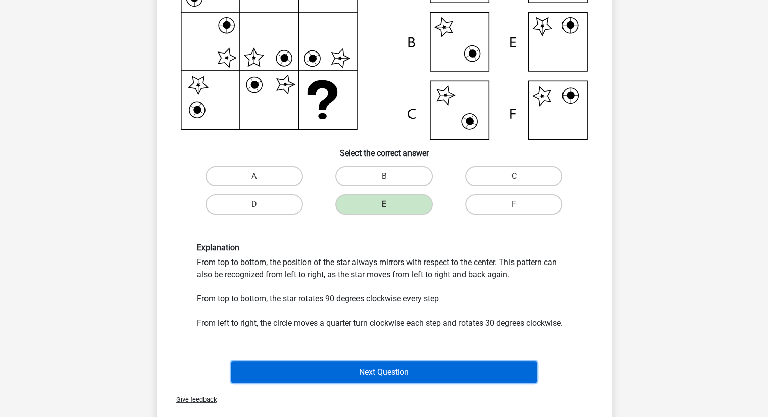
click at [390, 376] on button "Next Question" at bounding box center [383, 371] width 305 height 21
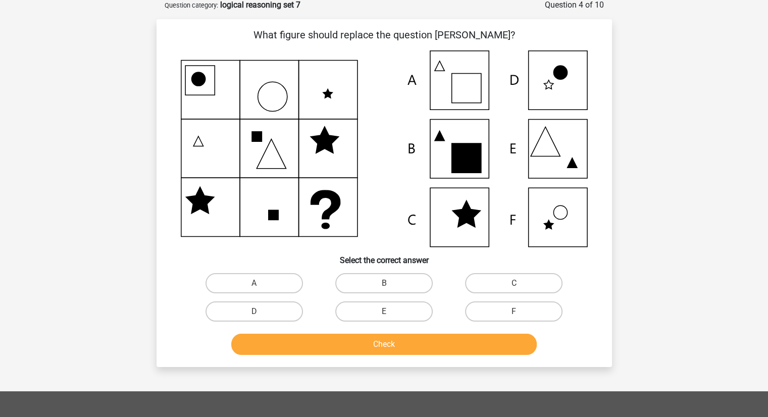
scroll to position [50, 0]
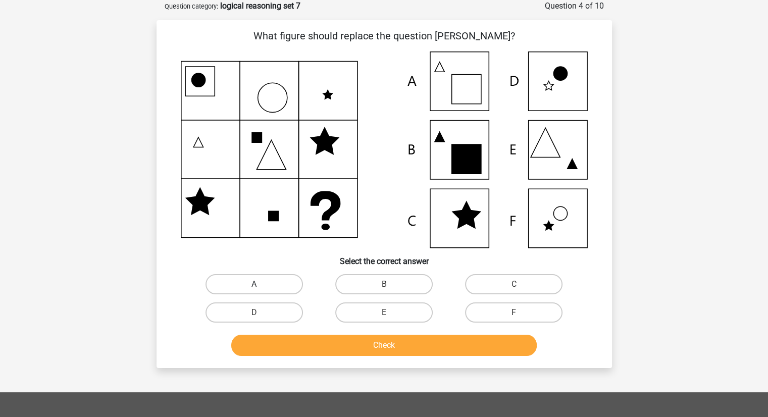
click at [273, 290] on label "A" at bounding box center [253, 284] width 97 height 20
click at [261, 290] on input "A" at bounding box center [257, 287] width 7 height 7
radio input "true"
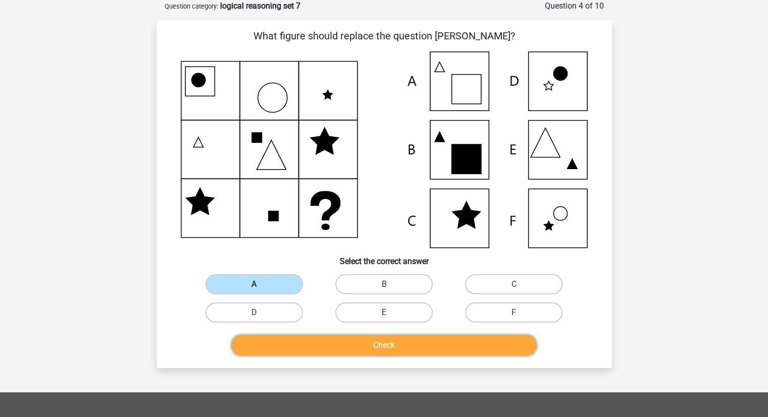
click at [332, 347] on button "Check" at bounding box center [383, 345] width 305 height 21
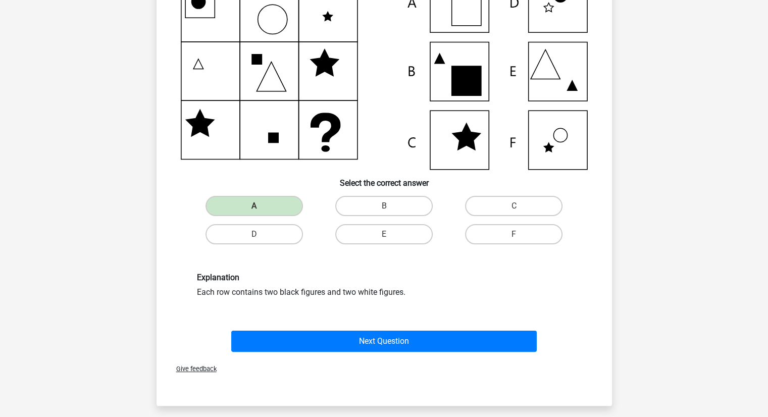
scroll to position [124, 0]
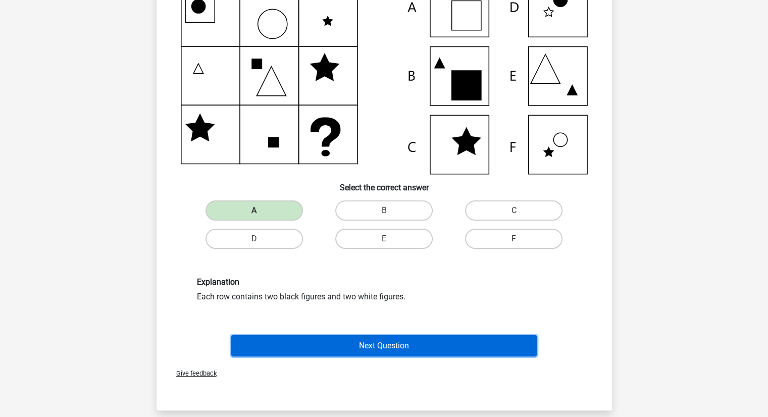
click at [350, 352] on button "Next Question" at bounding box center [383, 345] width 305 height 21
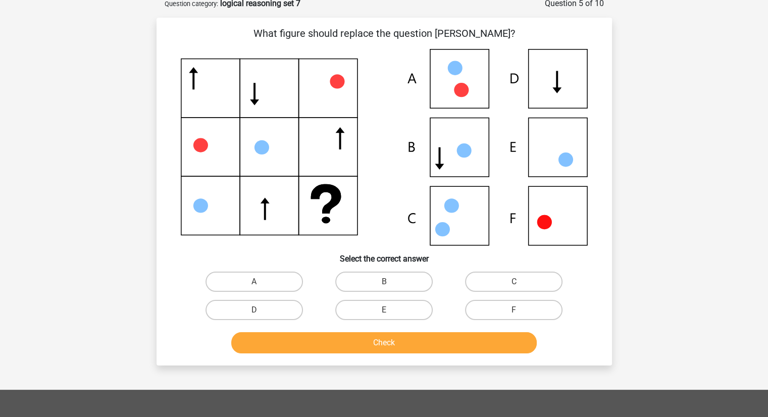
scroll to position [50, 0]
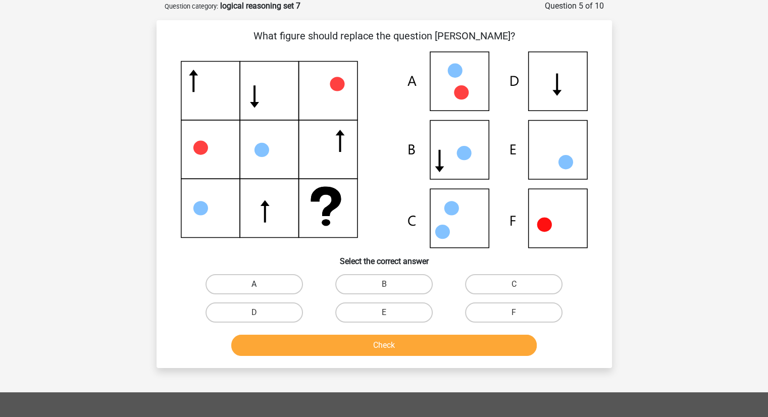
click at [286, 288] on label "A" at bounding box center [253, 284] width 97 height 20
click at [261, 288] on input "A" at bounding box center [257, 287] width 7 height 7
radio input "true"
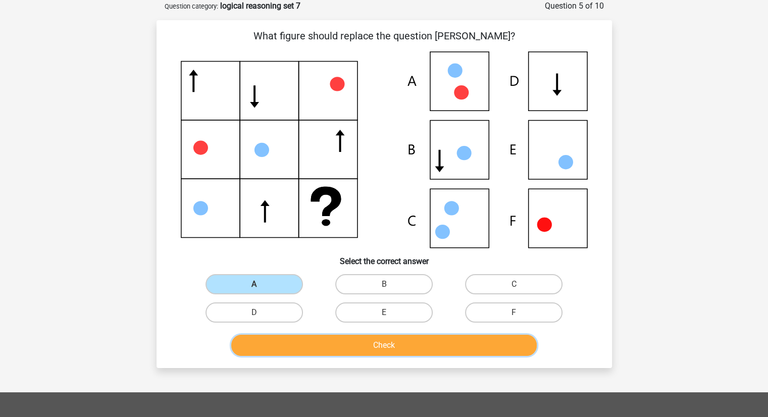
click at [335, 342] on button "Check" at bounding box center [383, 345] width 305 height 21
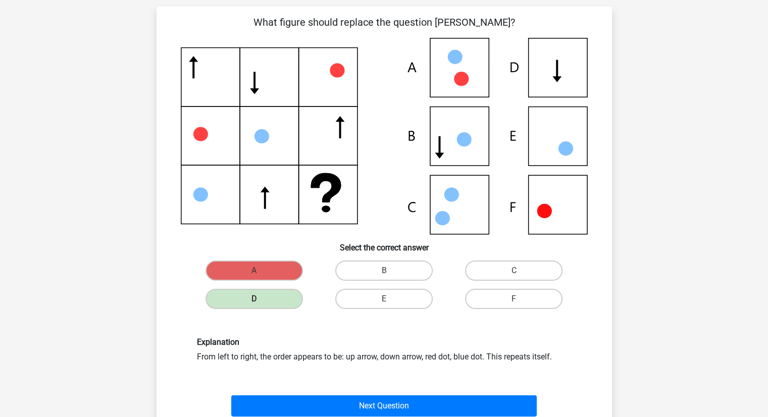
scroll to position [63, 0]
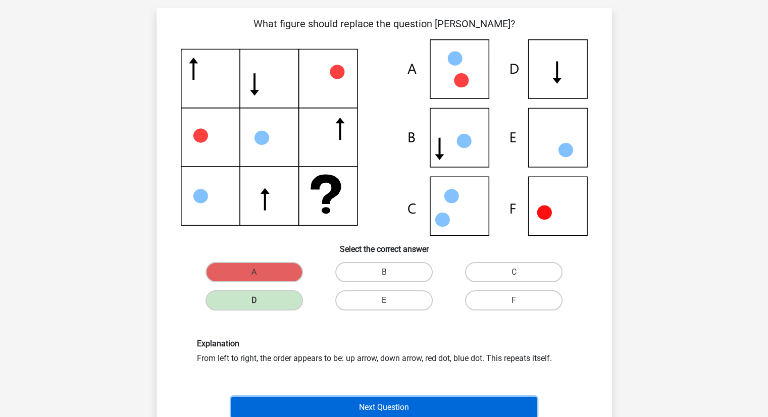
click at [311, 409] on button "Next Question" at bounding box center [383, 407] width 305 height 21
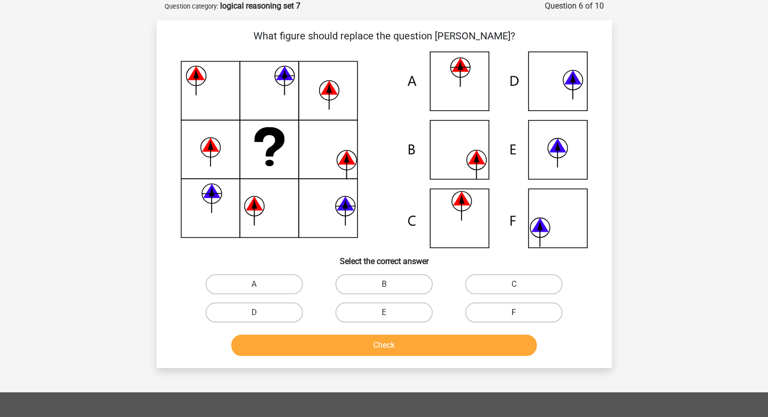
click at [497, 319] on label "F" at bounding box center [513, 312] width 97 height 20
click at [514, 319] on input "F" at bounding box center [517, 316] width 7 height 7
radio input "true"
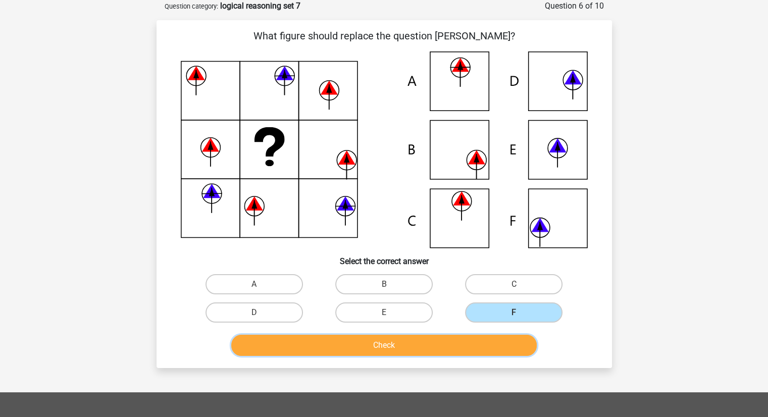
click at [478, 338] on button "Check" at bounding box center [383, 345] width 305 height 21
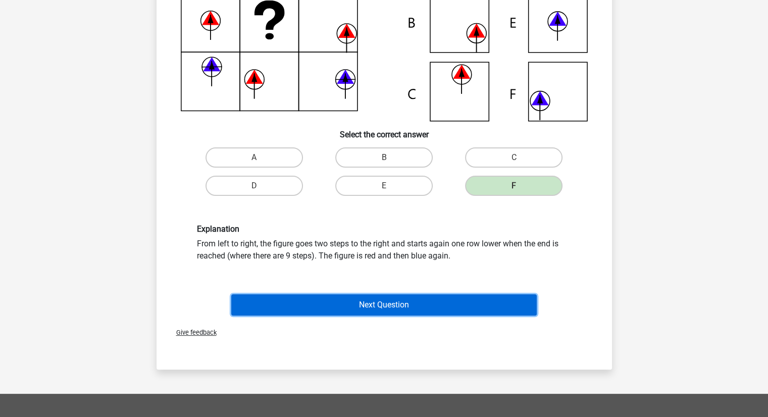
click at [408, 303] on button "Next Question" at bounding box center [383, 304] width 305 height 21
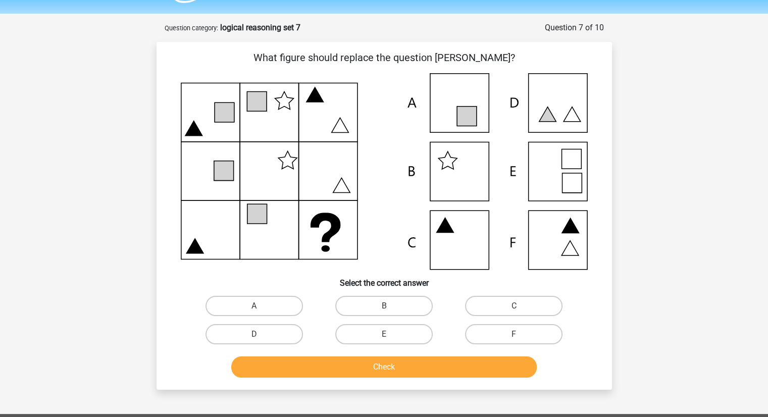
scroll to position [23, 0]
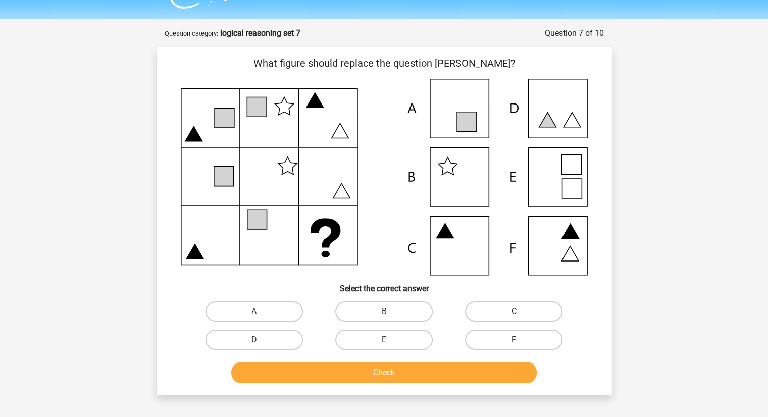
click at [518, 309] on label "C" at bounding box center [513, 311] width 97 height 20
click at [518, 312] on input "C" at bounding box center [517, 315] width 7 height 7
radio input "true"
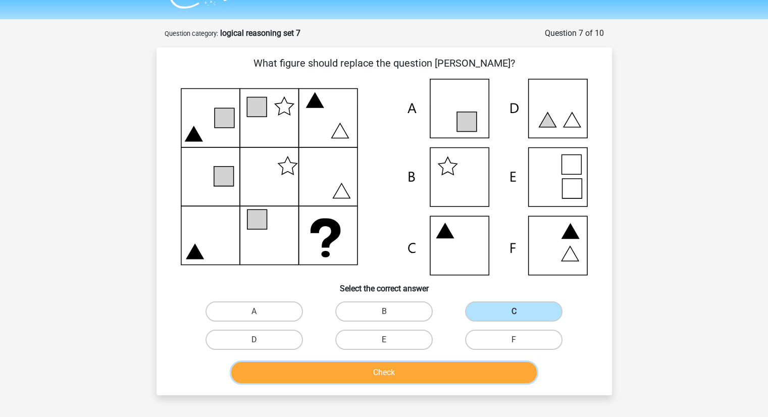
click at [410, 372] on button "Check" at bounding box center [383, 372] width 305 height 21
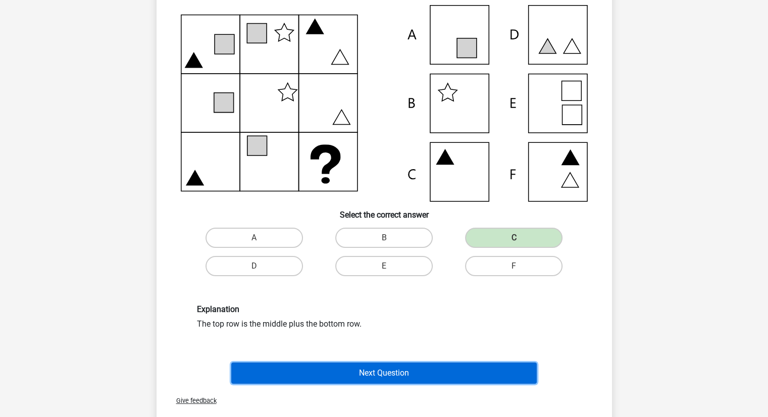
click at [410, 372] on button "Next Question" at bounding box center [383, 373] width 305 height 21
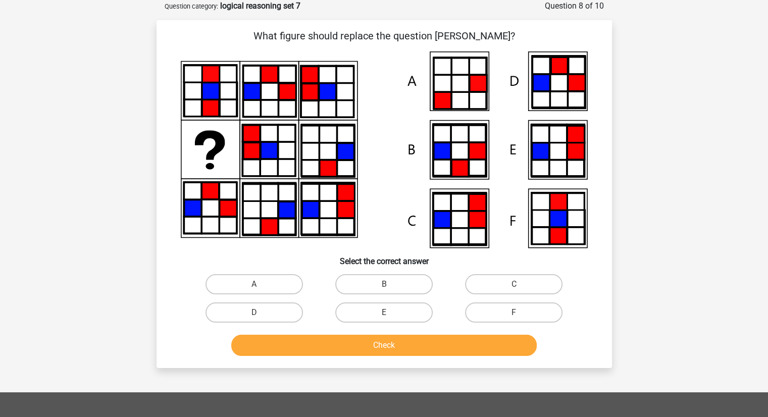
scroll to position [50, 0]
click at [420, 281] on label "B" at bounding box center [383, 284] width 97 height 20
click at [390, 284] on input "B" at bounding box center [387, 287] width 7 height 7
radio input "true"
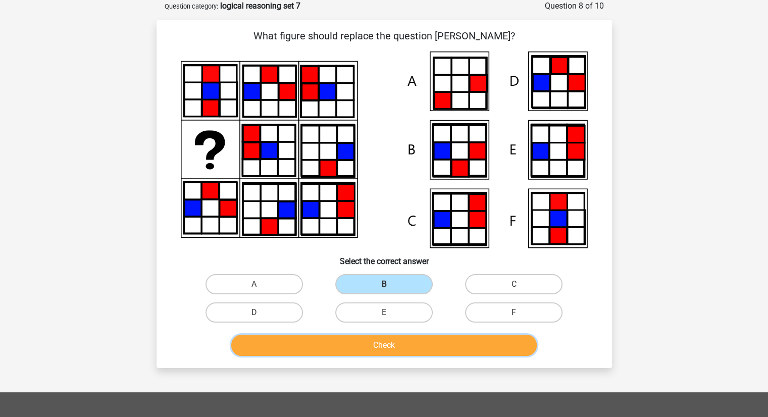
click at [410, 348] on button "Check" at bounding box center [383, 345] width 305 height 21
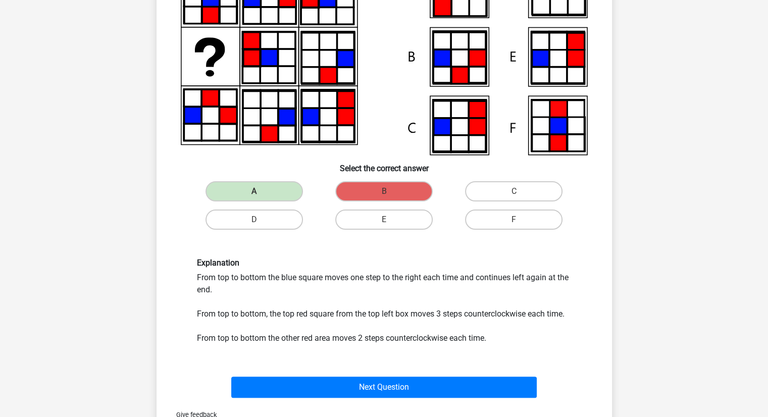
scroll to position [144, 0]
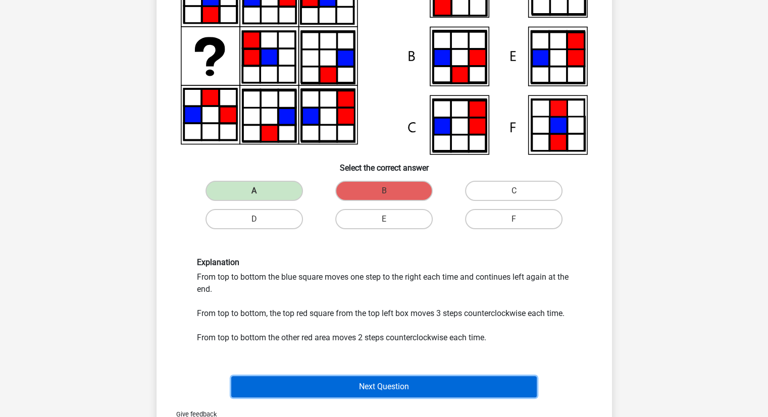
click at [355, 377] on button "Next Question" at bounding box center [383, 386] width 305 height 21
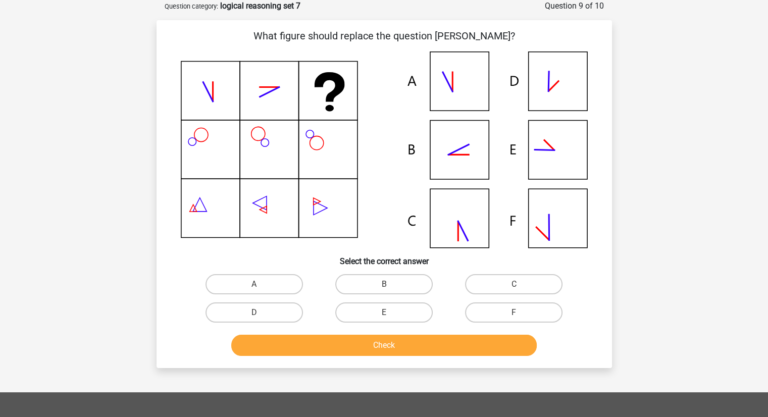
scroll to position [50, 0]
click at [394, 287] on label "B" at bounding box center [383, 284] width 97 height 20
click at [390, 287] on input "B" at bounding box center [387, 287] width 7 height 7
radio input "true"
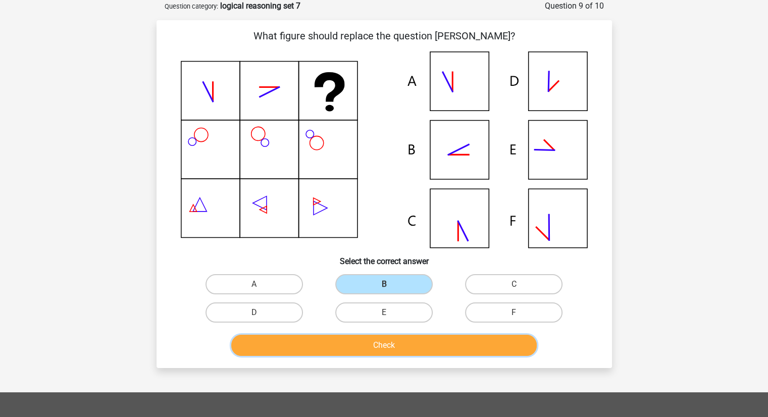
click at [388, 340] on button "Check" at bounding box center [383, 345] width 305 height 21
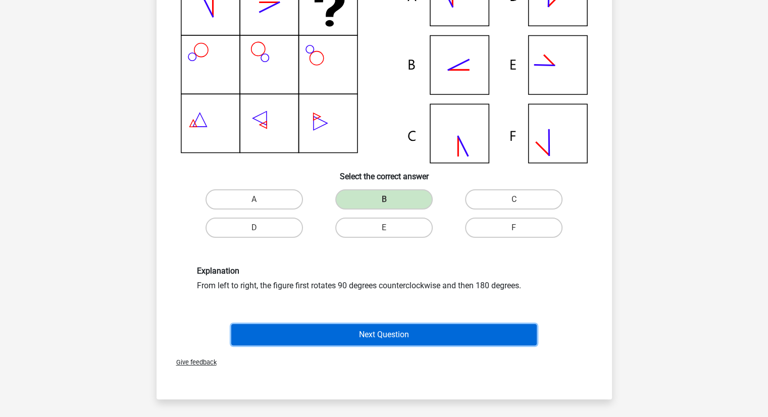
click at [381, 333] on button "Next Question" at bounding box center [383, 334] width 305 height 21
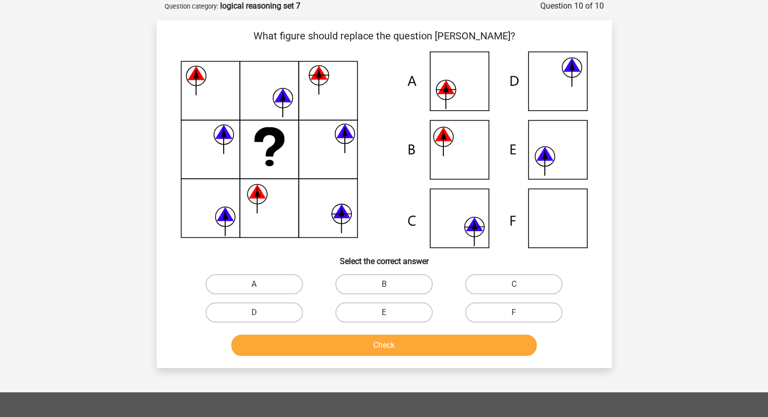
click at [281, 291] on label "A" at bounding box center [253, 284] width 97 height 20
click at [261, 291] on input "A" at bounding box center [257, 287] width 7 height 7
radio input "true"
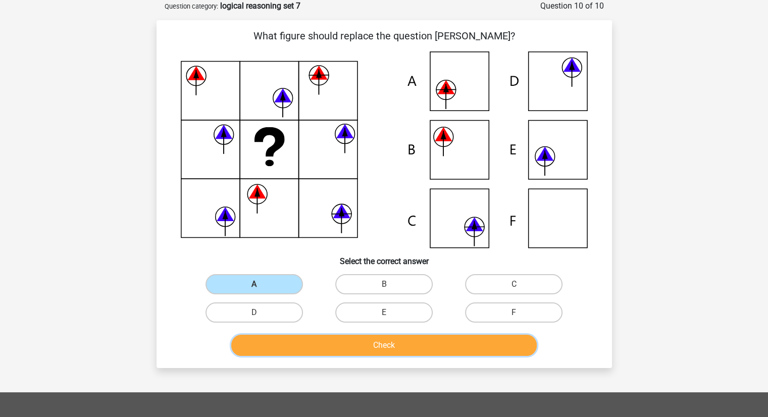
click at [313, 347] on button "Check" at bounding box center [383, 345] width 305 height 21
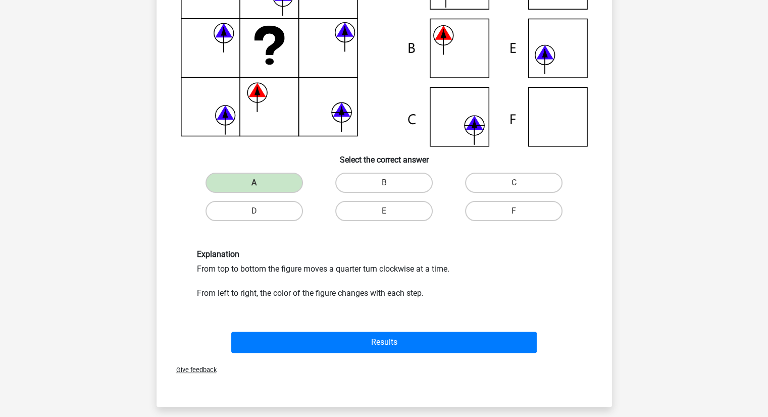
scroll to position [156, 0]
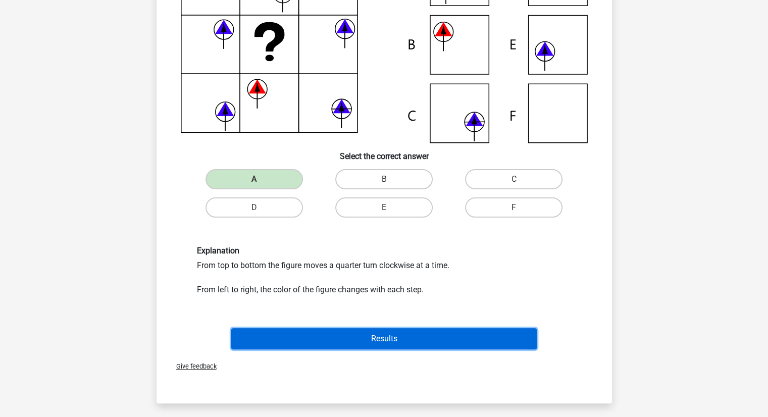
click at [345, 338] on button "Results" at bounding box center [383, 338] width 305 height 21
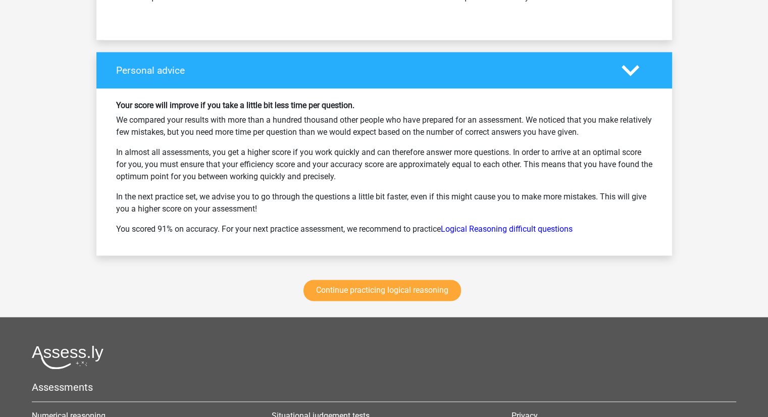
scroll to position [1295, 0]
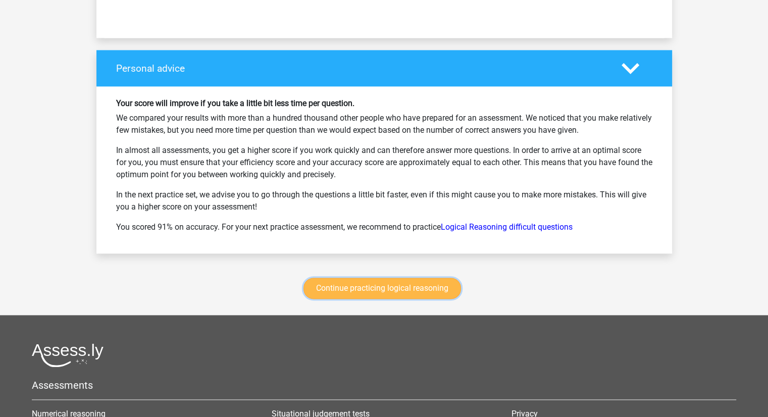
click at [398, 285] on link "Continue practicing logical reasoning" at bounding box center [382, 288] width 158 height 21
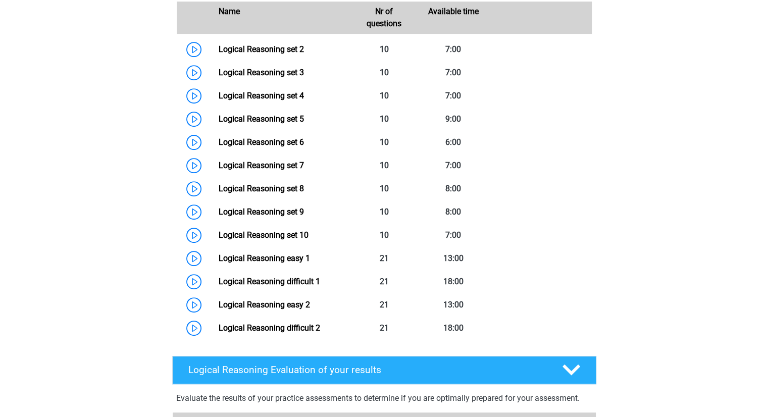
scroll to position [489, 0]
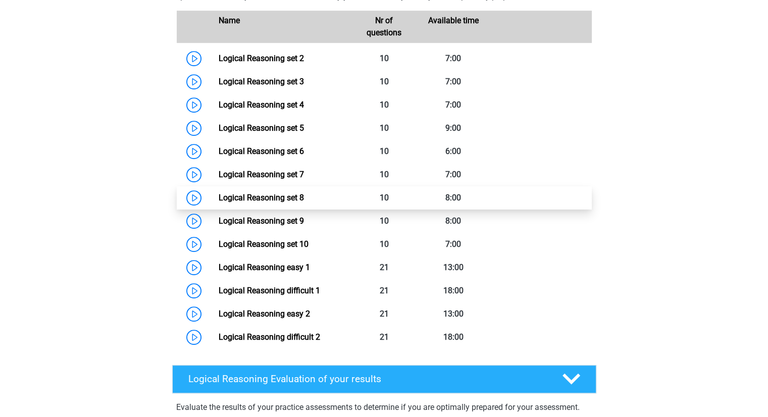
click at [219, 202] on link "Logical Reasoning set 8" at bounding box center [261, 198] width 85 height 10
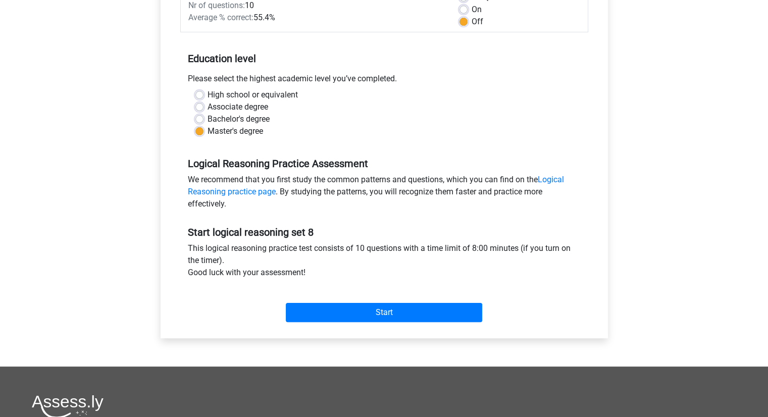
scroll to position [165, 0]
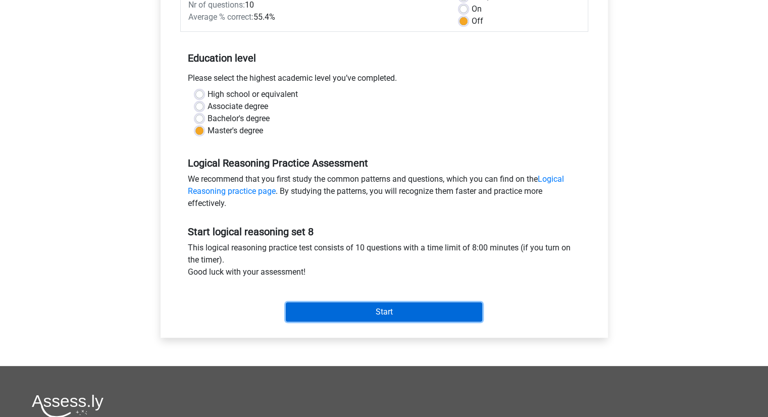
click at [313, 309] on input "Start" at bounding box center [384, 311] width 196 height 19
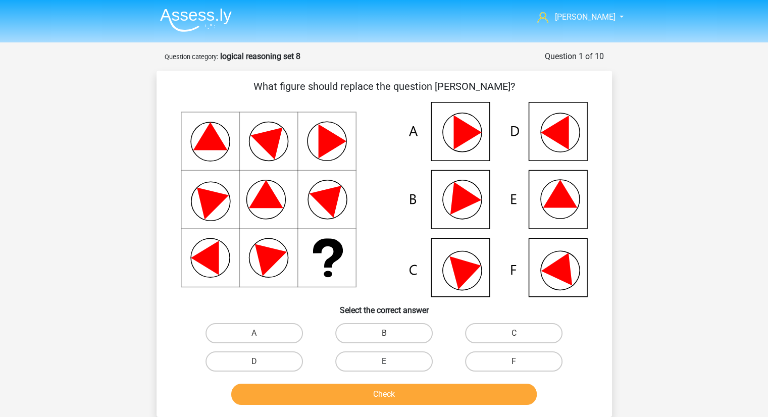
click at [394, 359] on label "E" at bounding box center [383, 361] width 97 height 20
click at [390, 361] on input "E" at bounding box center [387, 364] width 7 height 7
radio input "true"
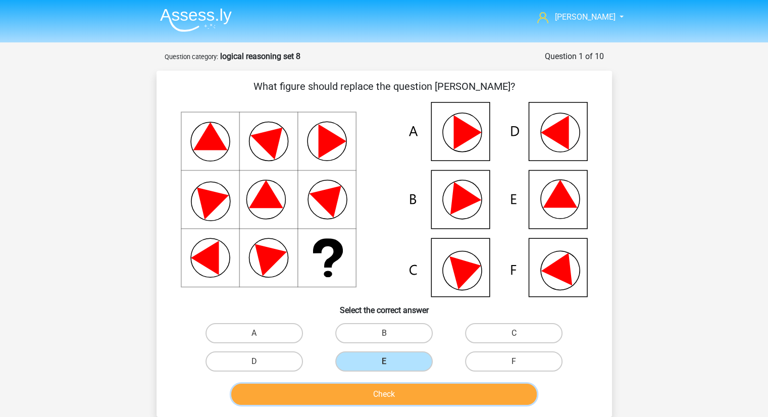
click at [390, 391] on button "Check" at bounding box center [383, 394] width 305 height 21
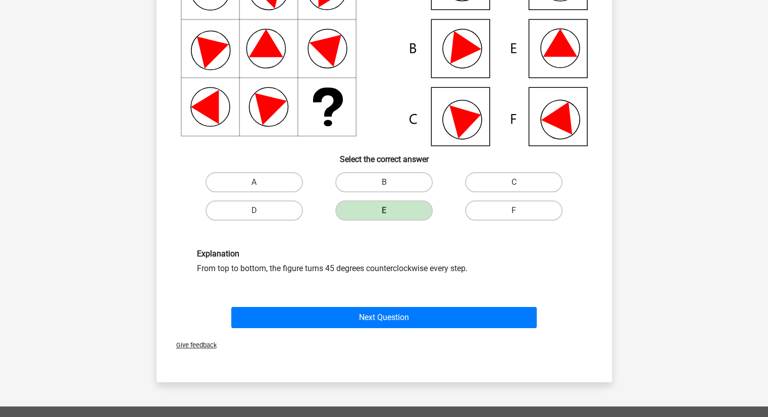
scroll to position [151, 0]
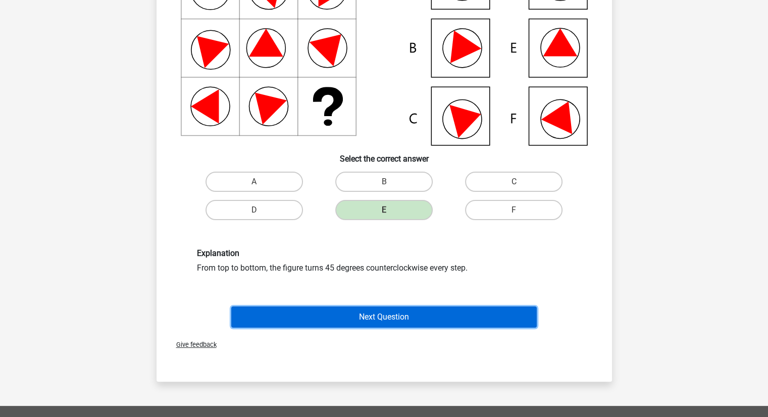
click at [375, 308] on button "Next Question" at bounding box center [383, 316] width 305 height 21
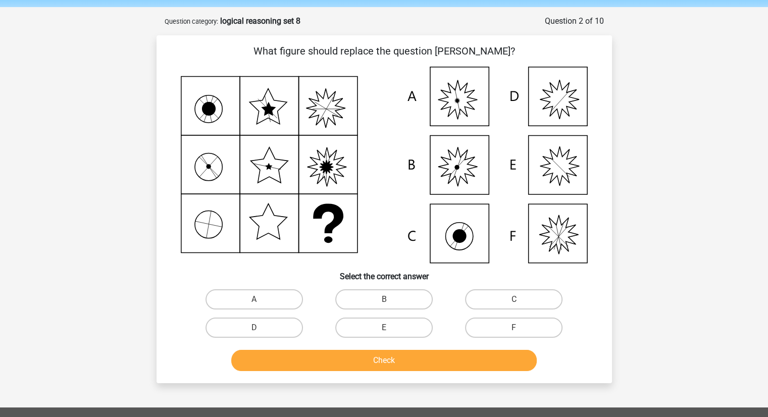
scroll to position [34, 0]
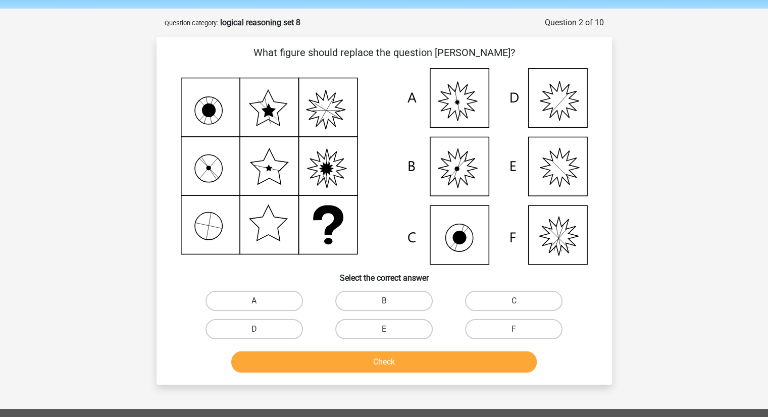
click at [286, 293] on label "A" at bounding box center [253, 301] width 97 height 20
click at [261, 301] on input "A" at bounding box center [257, 304] width 7 height 7
radio input "true"
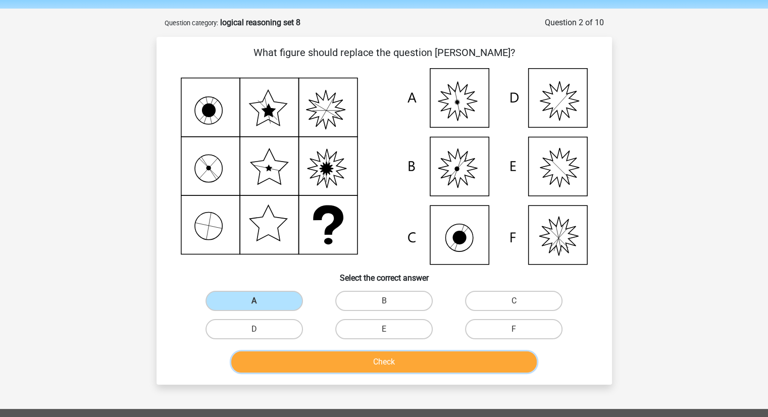
click at [342, 358] on button "Check" at bounding box center [383, 361] width 305 height 21
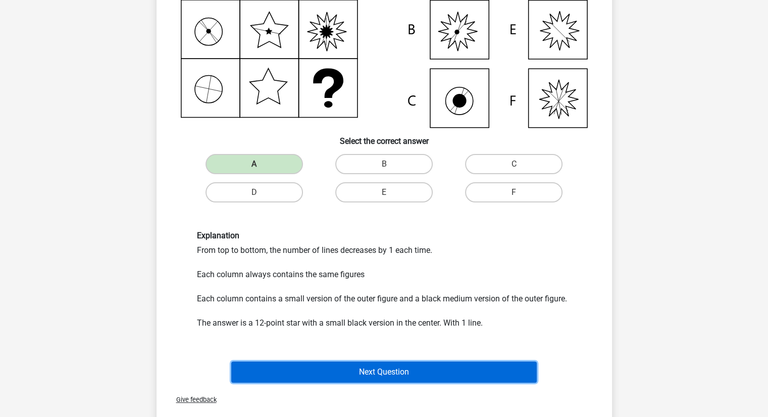
click at [354, 370] on button "Next Question" at bounding box center [383, 371] width 305 height 21
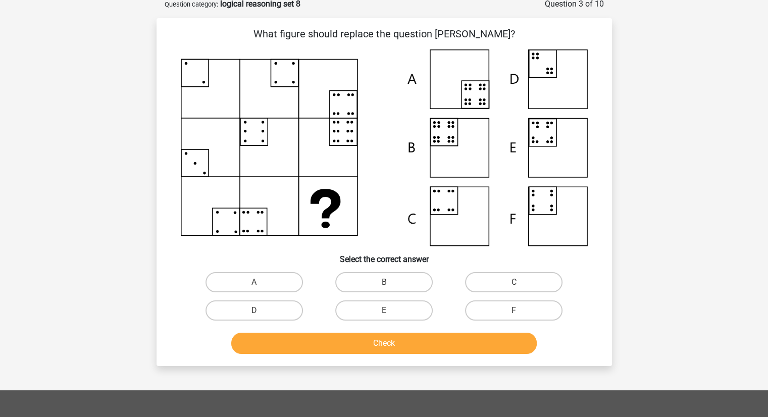
scroll to position [50, 0]
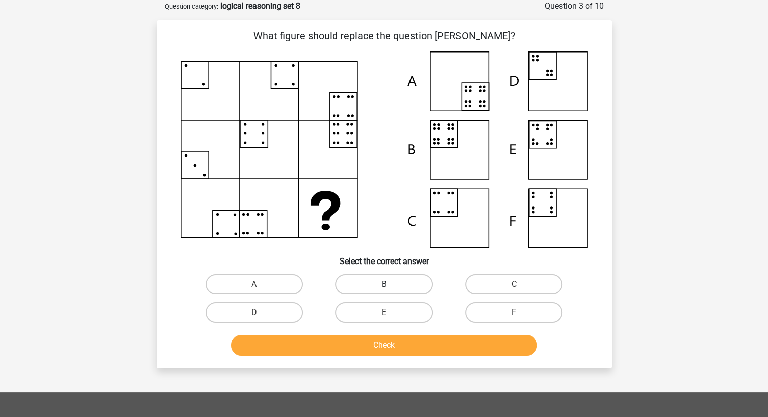
click at [384, 291] on label "B" at bounding box center [383, 284] width 97 height 20
click at [384, 291] on input "B" at bounding box center [387, 287] width 7 height 7
radio input "true"
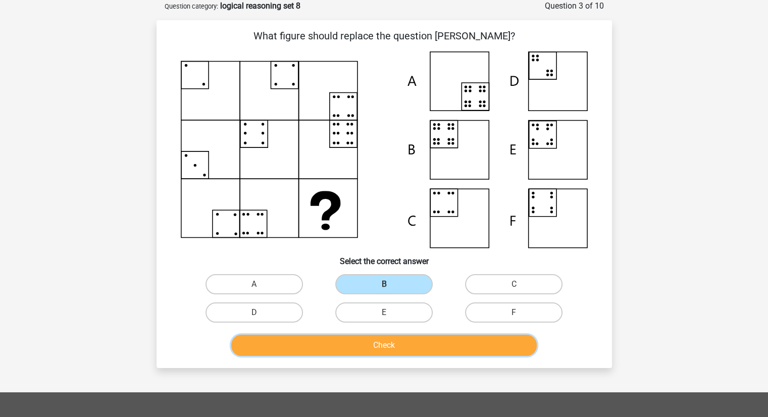
click at [387, 341] on button "Check" at bounding box center [383, 345] width 305 height 21
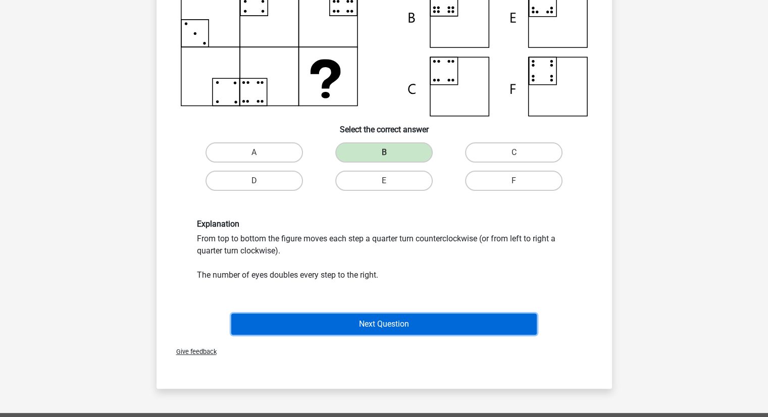
click at [385, 326] on button "Next Question" at bounding box center [383, 324] width 305 height 21
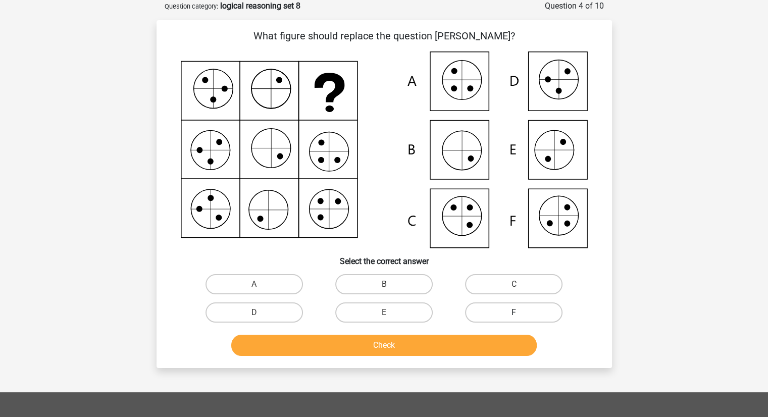
click at [516, 305] on label "F" at bounding box center [513, 312] width 97 height 20
click at [516, 313] on input "F" at bounding box center [517, 316] width 7 height 7
radio input "true"
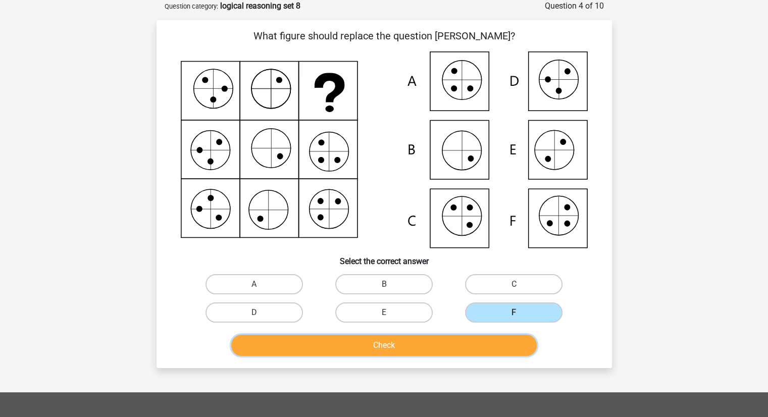
click at [485, 338] on button "Check" at bounding box center [383, 345] width 305 height 21
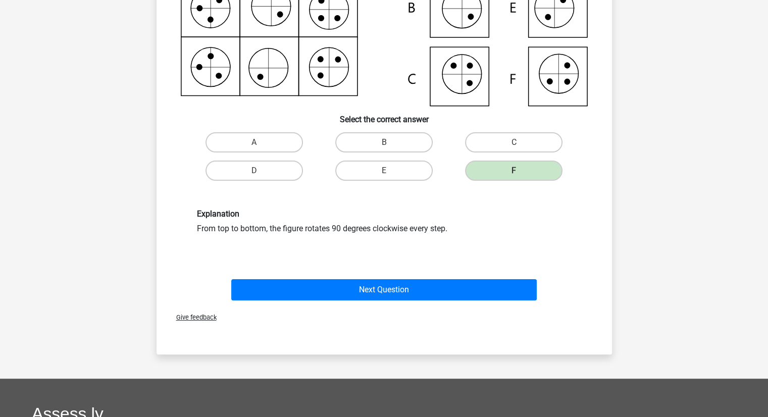
scroll to position [204, 0]
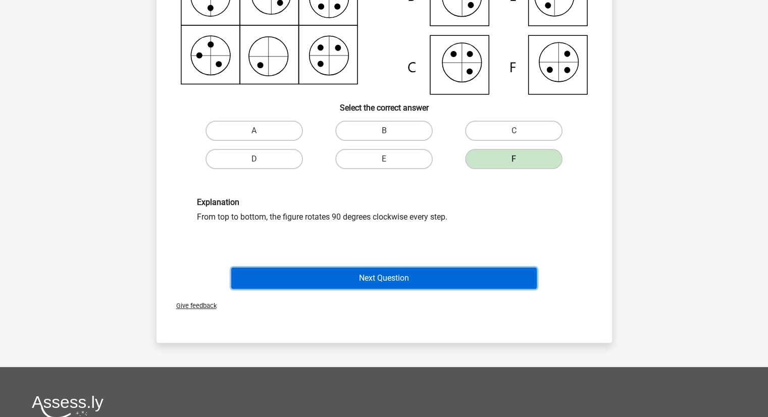
click at [397, 269] on button "Next Question" at bounding box center [383, 278] width 305 height 21
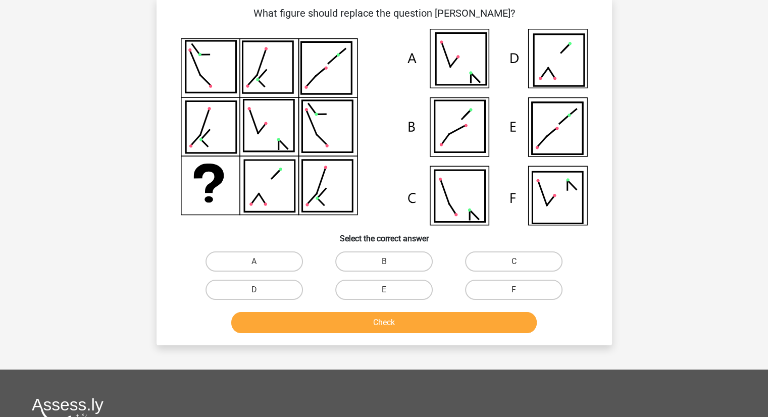
scroll to position [50, 0]
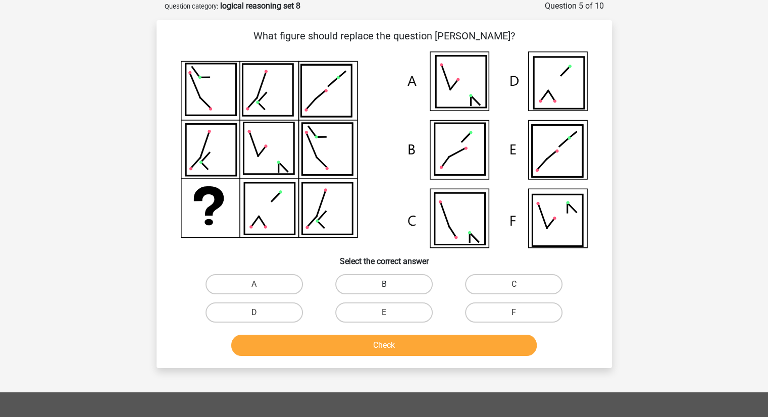
click at [397, 285] on label "B" at bounding box center [383, 284] width 97 height 20
click at [390, 285] on input "B" at bounding box center [387, 287] width 7 height 7
radio input "true"
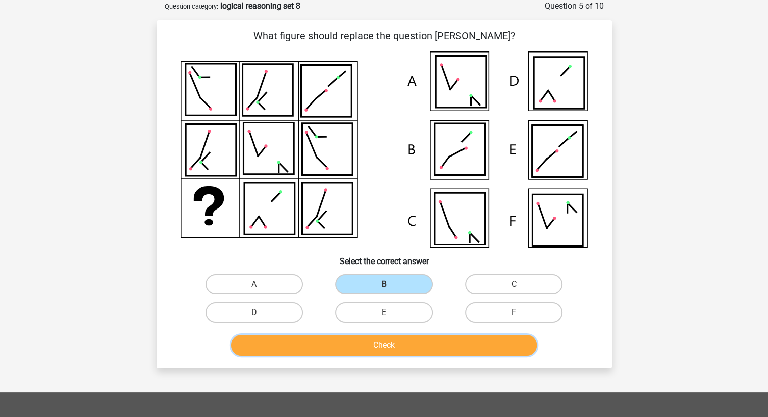
click at [401, 342] on button "Check" at bounding box center [383, 345] width 305 height 21
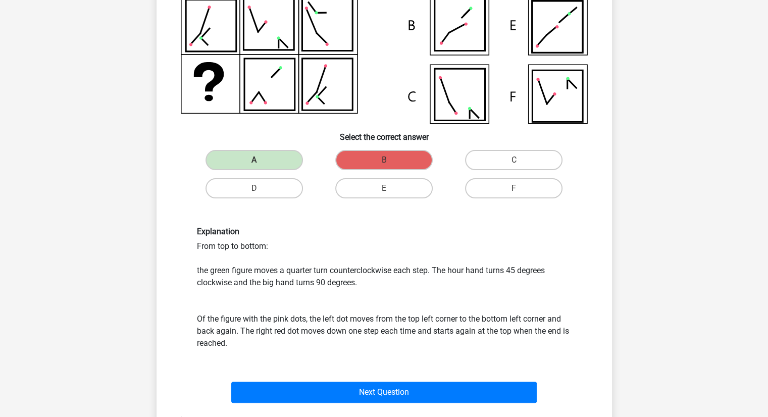
scroll to position [180, 0]
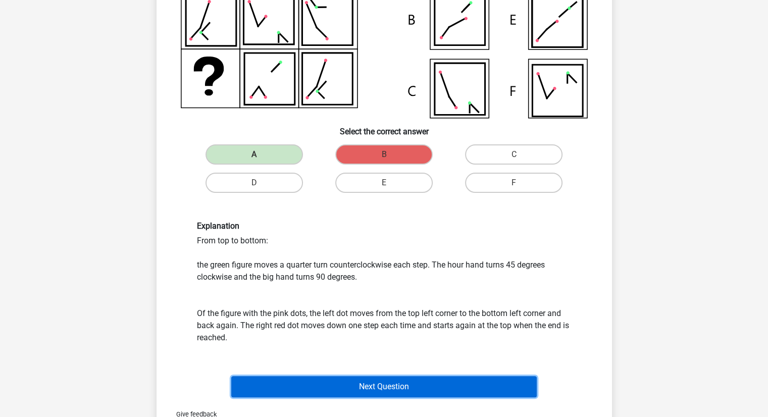
click at [392, 386] on button "Next Question" at bounding box center [383, 386] width 305 height 21
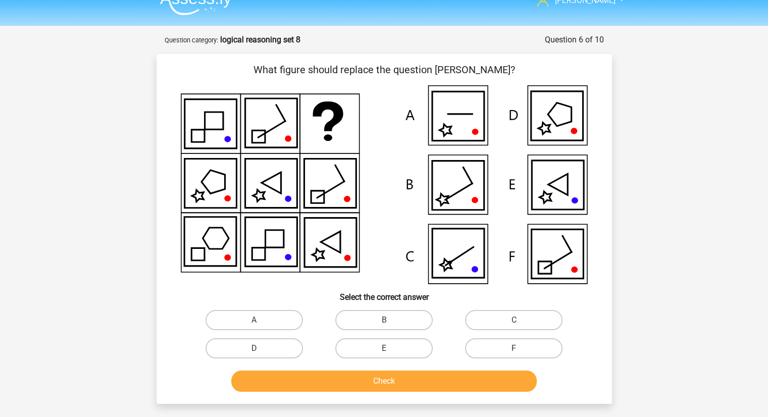
scroll to position [16, 0]
click at [270, 348] on label "D" at bounding box center [253, 349] width 97 height 20
click at [261, 349] on input "D" at bounding box center [257, 352] width 7 height 7
radio input "true"
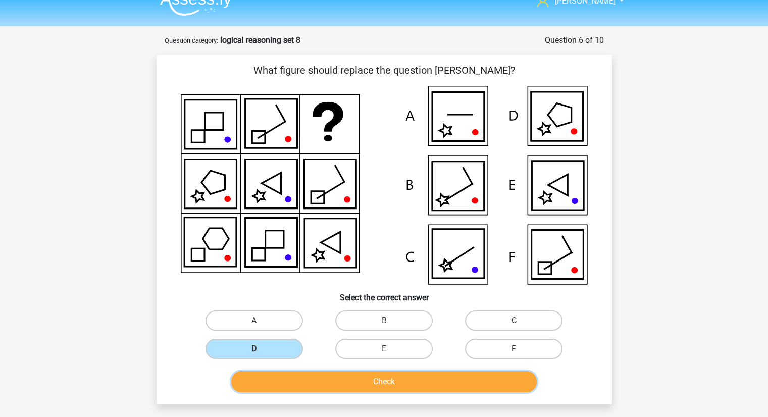
click at [332, 375] on button "Check" at bounding box center [383, 381] width 305 height 21
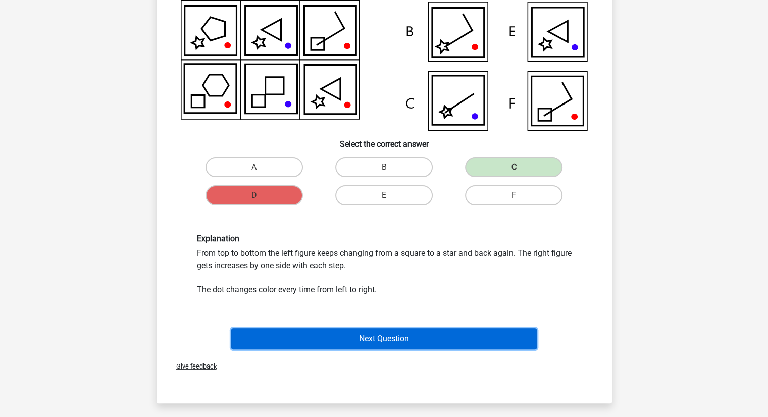
click at [365, 343] on button "Next Question" at bounding box center [383, 338] width 305 height 21
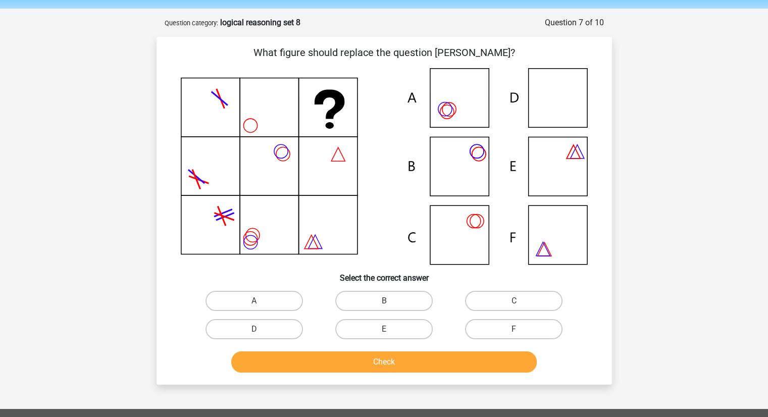
scroll to position [32, 0]
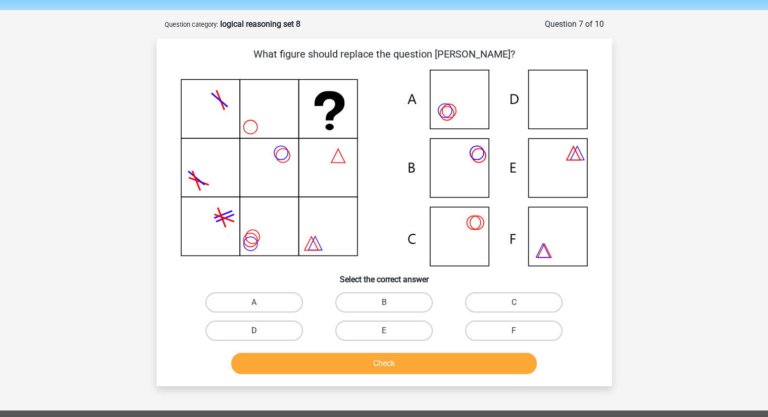
click at [284, 327] on label "D" at bounding box center [253, 331] width 97 height 20
click at [261, 331] on input "D" at bounding box center [257, 334] width 7 height 7
radio input "true"
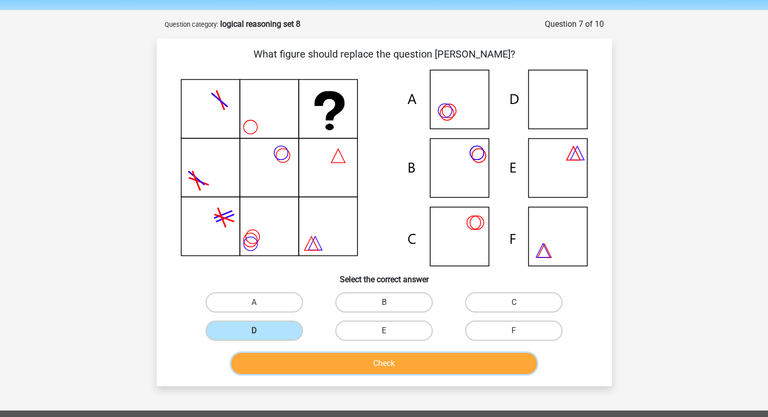
click at [328, 364] on button "Check" at bounding box center [383, 363] width 305 height 21
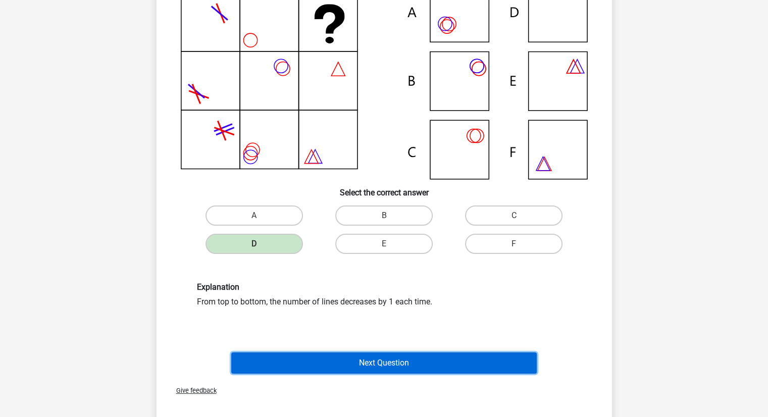
click at [346, 364] on button "Next Question" at bounding box center [383, 362] width 305 height 21
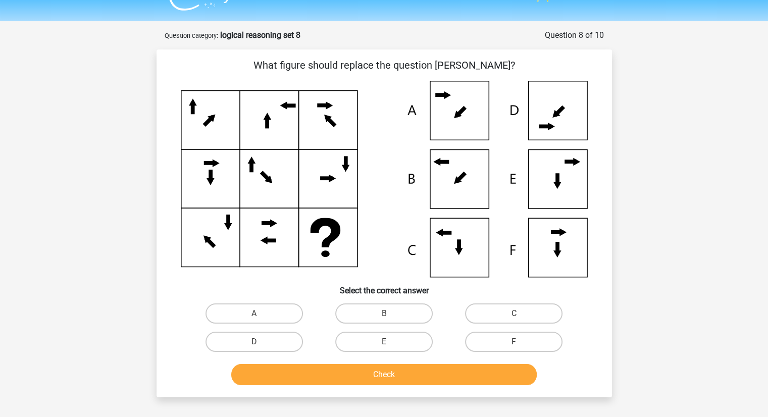
scroll to position [18, 0]
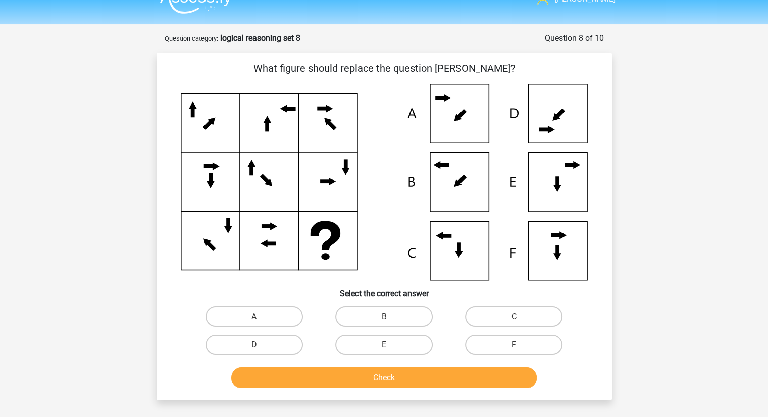
click at [370, 330] on div "B" at bounding box center [384, 316] width 130 height 28
click at [369, 319] on label "B" at bounding box center [383, 316] width 97 height 20
click at [384, 319] on input "B" at bounding box center [387, 320] width 7 height 7
radio input "true"
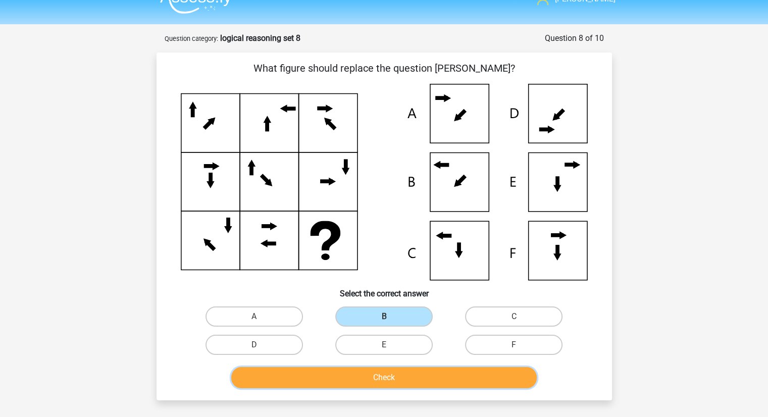
click at [380, 373] on button "Check" at bounding box center [383, 377] width 305 height 21
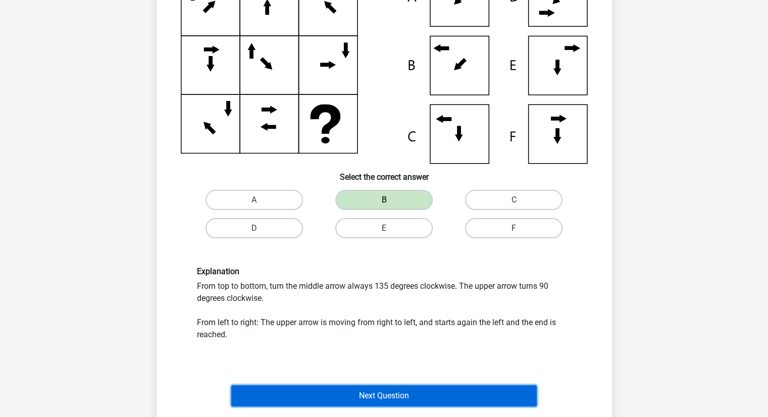
click at [380, 393] on button "Next Question" at bounding box center [383, 395] width 305 height 21
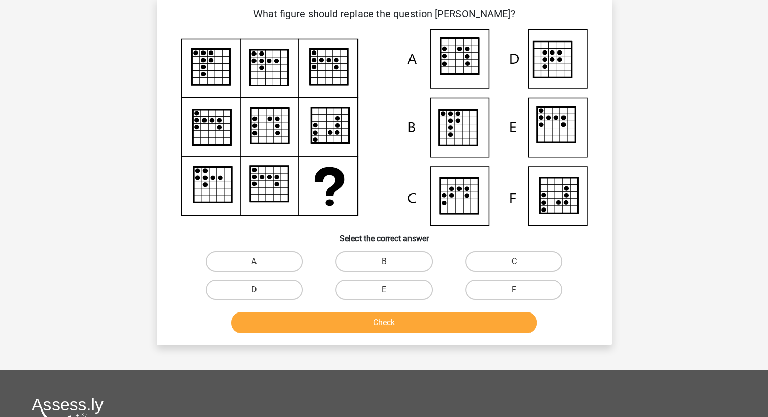
scroll to position [50, 0]
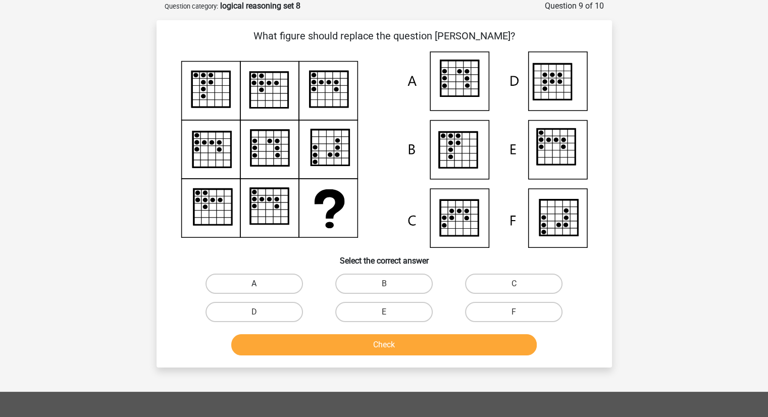
click at [279, 275] on label "A" at bounding box center [253, 284] width 97 height 20
click at [261, 284] on input "A" at bounding box center [257, 287] width 7 height 7
radio input "true"
click at [324, 355] on div "Check" at bounding box center [384, 346] width 390 height 25
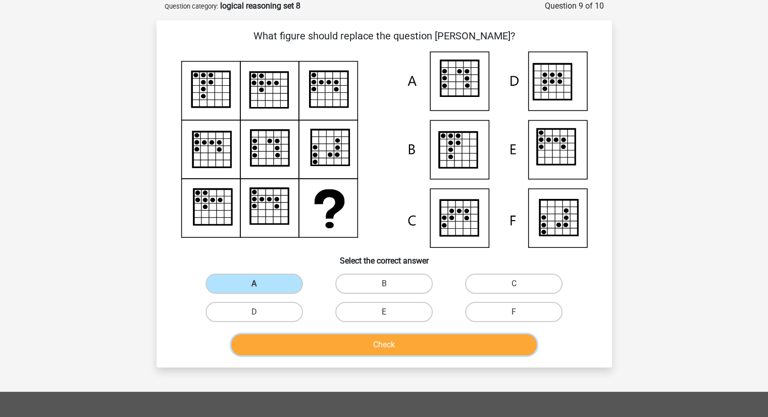
click at [322, 351] on button "Check" at bounding box center [383, 344] width 305 height 21
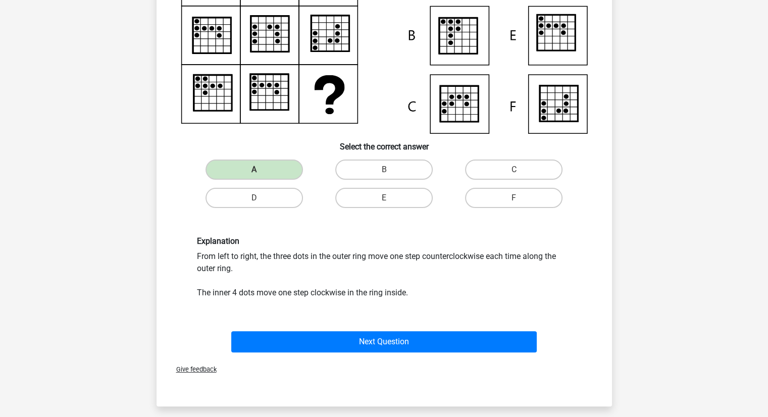
scroll to position [175, 0]
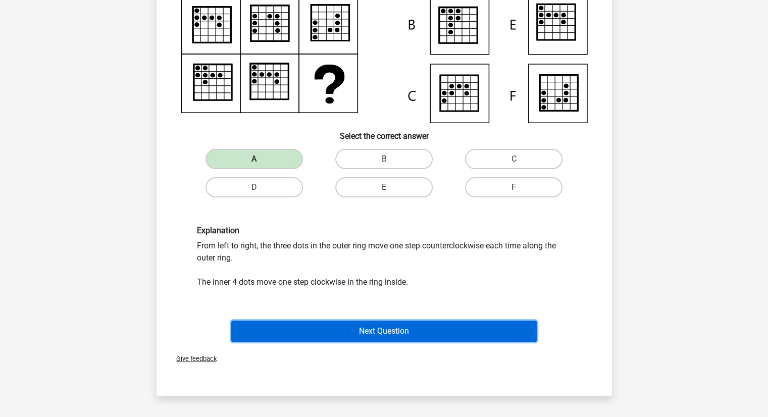
click at [330, 339] on button "Next Question" at bounding box center [383, 331] width 305 height 21
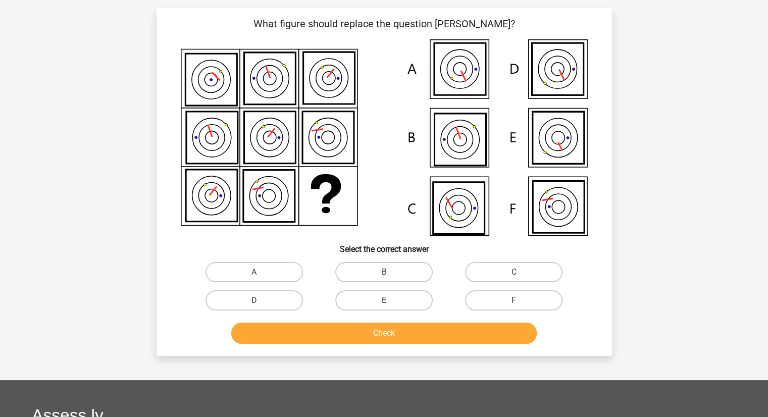
scroll to position [50, 0]
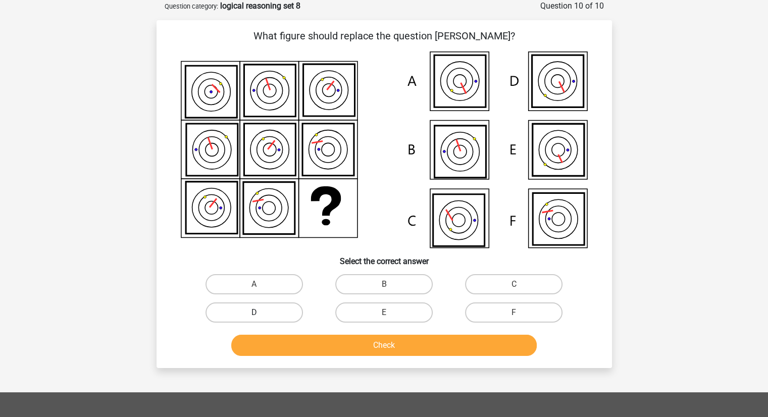
click at [269, 308] on label "D" at bounding box center [253, 312] width 97 height 20
click at [261, 313] on input "D" at bounding box center [257, 316] width 7 height 7
radio input "true"
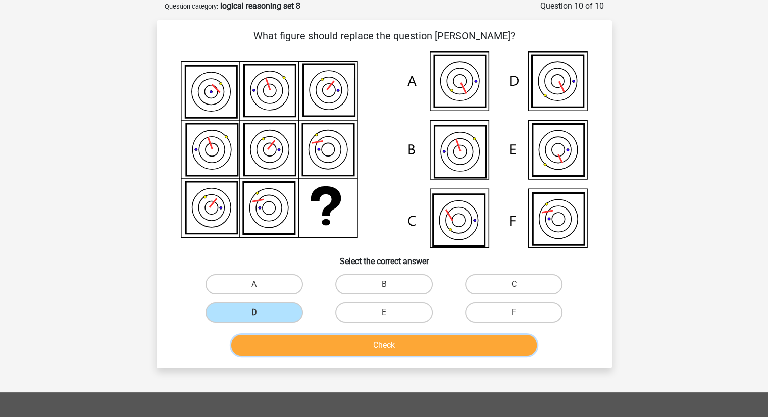
click at [298, 340] on button "Check" at bounding box center [383, 345] width 305 height 21
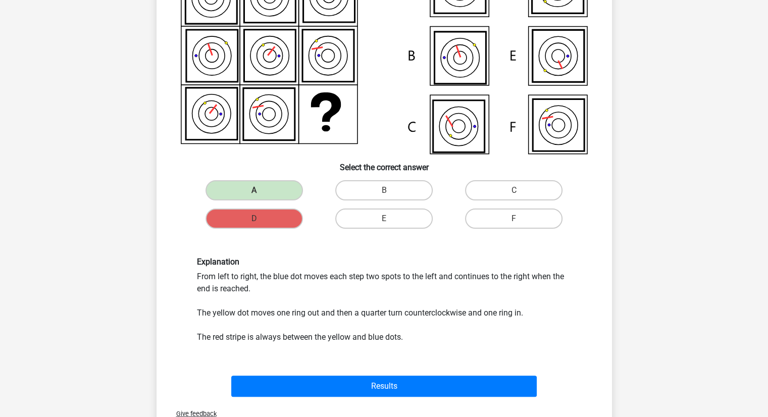
scroll to position [146, 0]
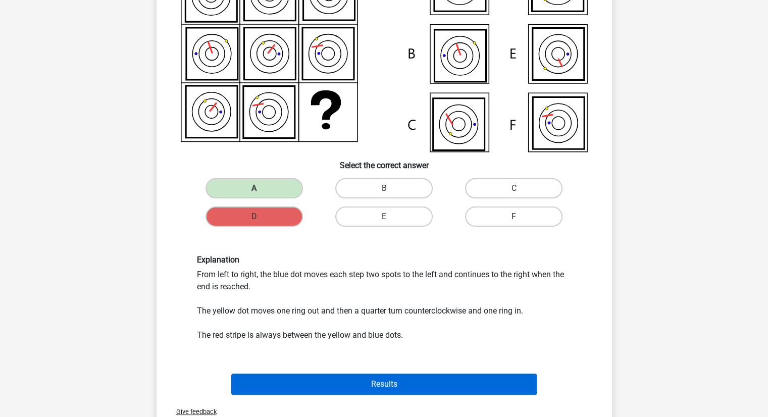
drag, startPoint x: 353, startPoint y: 371, endPoint x: 362, endPoint y: 382, distance: 13.6
click at [362, 382] on div "Results" at bounding box center [384, 382] width 423 height 33
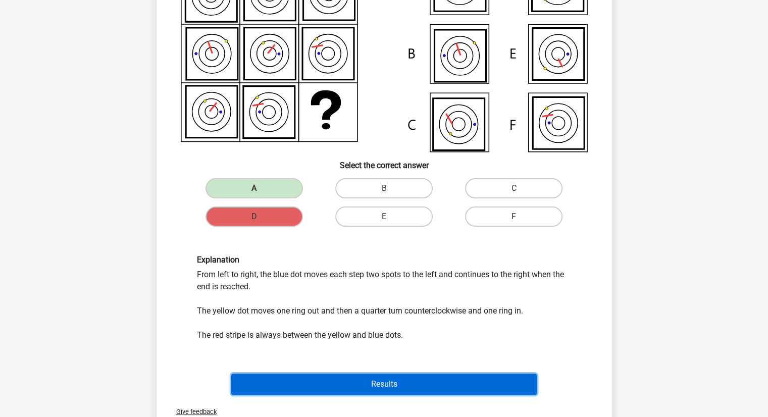
click at [362, 382] on button "Results" at bounding box center [383, 384] width 305 height 21
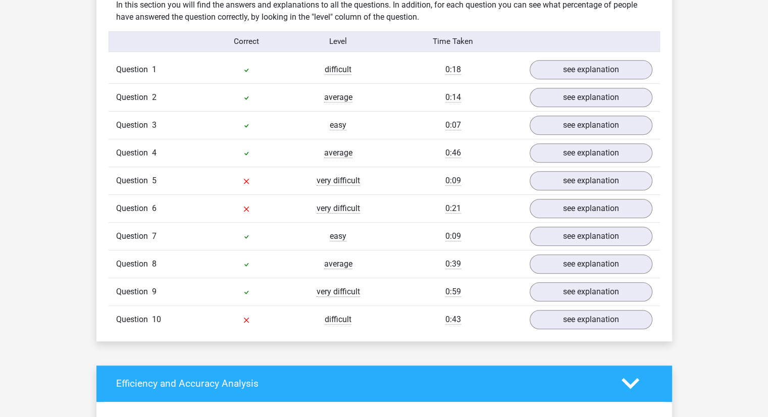
scroll to position [640, 0]
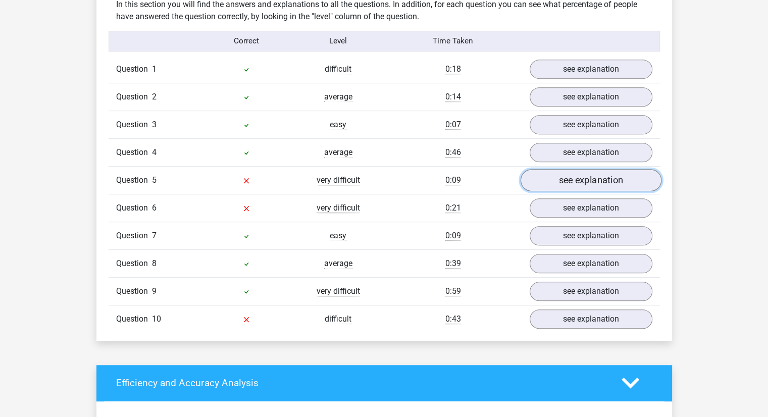
click at [542, 175] on link "see explanation" at bounding box center [590, 180] width 141 height 22
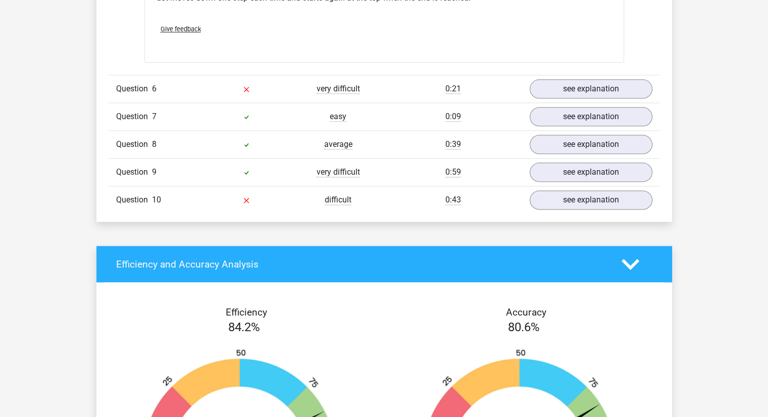
scroll to position [1270, 0]
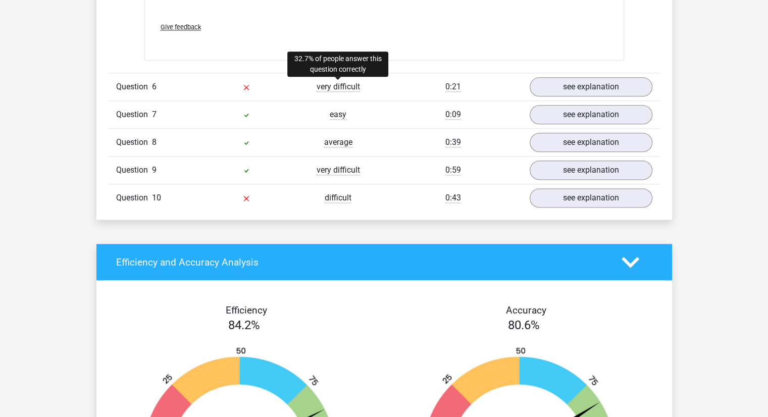
click at [358, 88] on span "very difficult" at bounding box center [338, 87] width 43 height 10
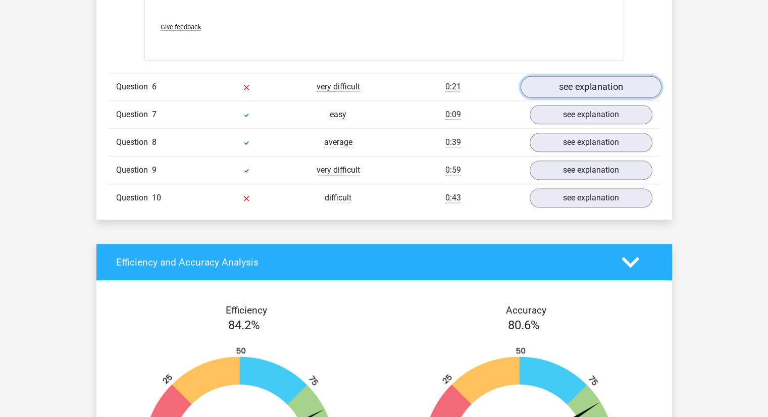
click at [538, 85] on link "see explanation" at bounding box center [590, 87] width 141 height 22
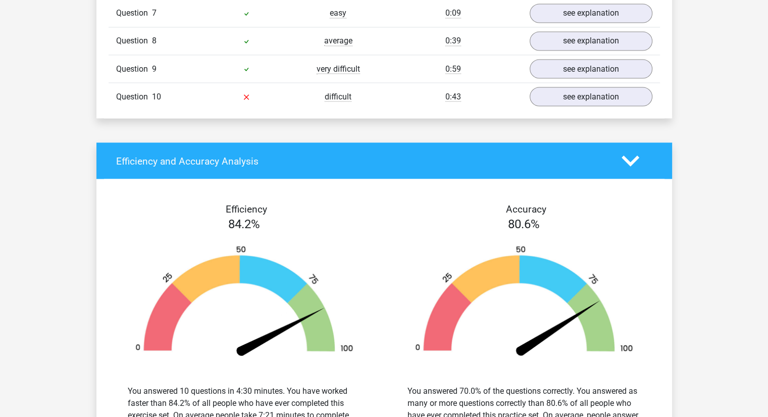
scroll to position [1839, 0]
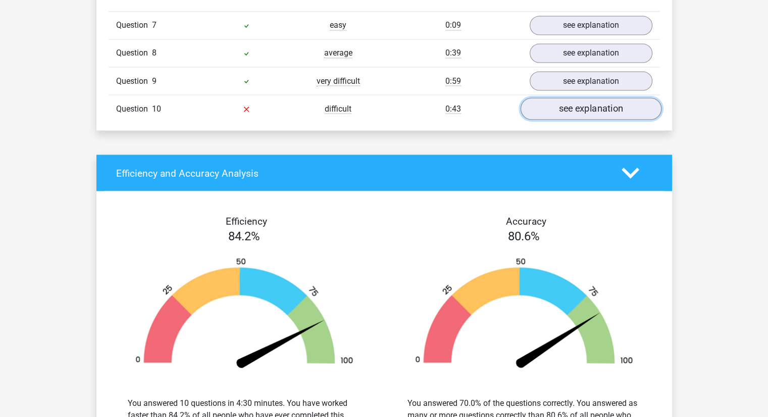
click at [551, 103] on link "see explanation" at bounding box center [590, 108] width 141 height 22
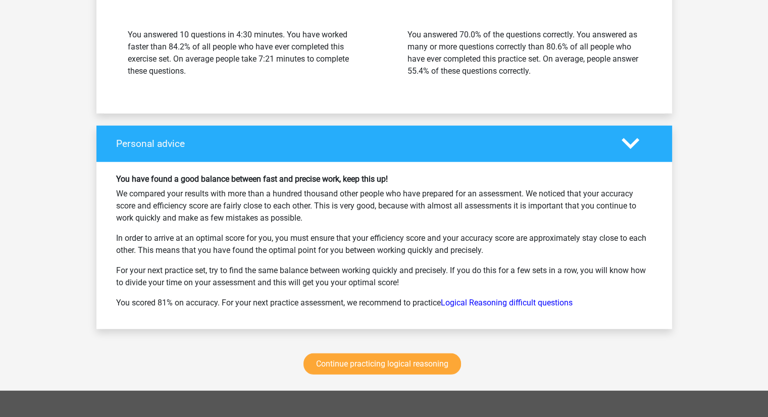
scroll to position [2692, 0]
click at [411, 359] on link "Continue practicing logical reasoning" at bounding box center [382, 363] width 158 height 21
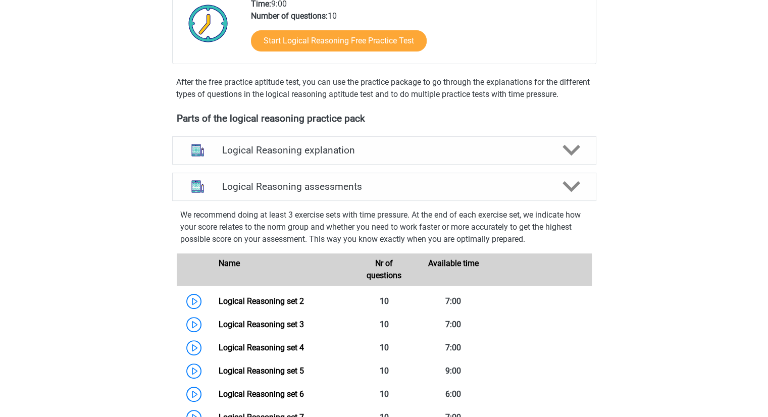
scroll to position [244, 0]
